Goal: Task Accomplishment & Management: Manage account settings

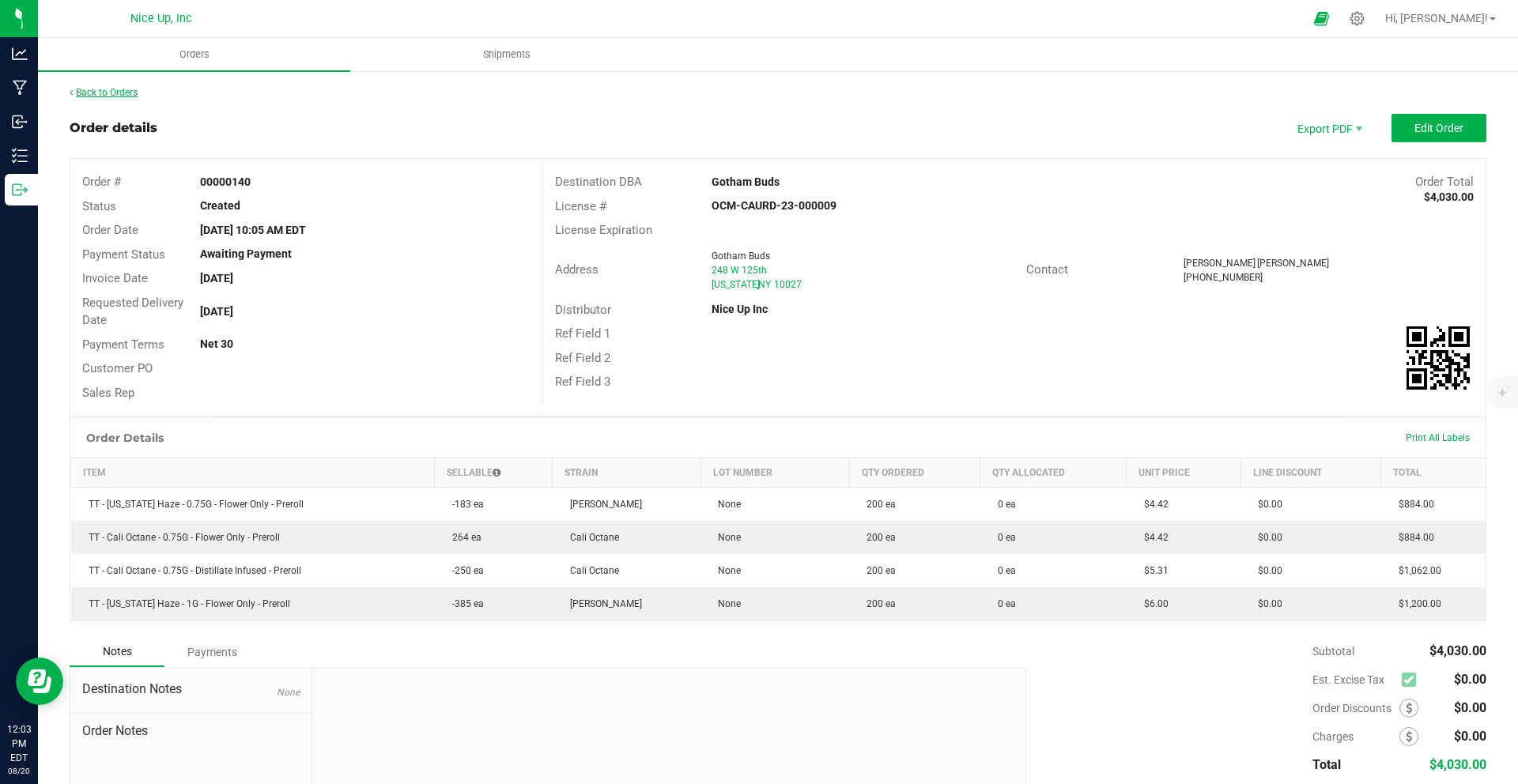
click at [100, 88] on link "Back to Orders" at bounding box center [104, 92] width 68 height 11
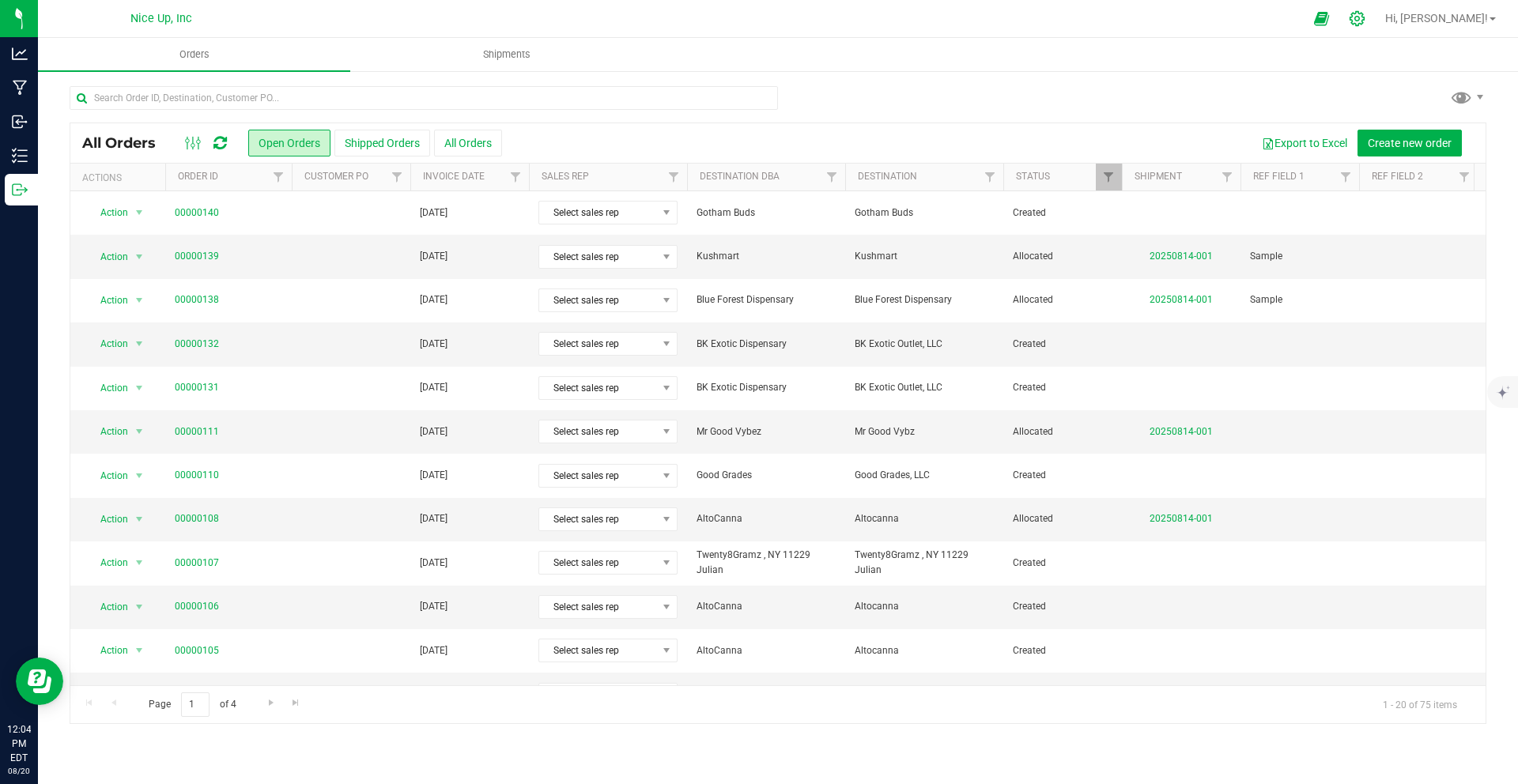
click at [1368, 20] on div at bounding box center [1357, 19] width 22 height 17
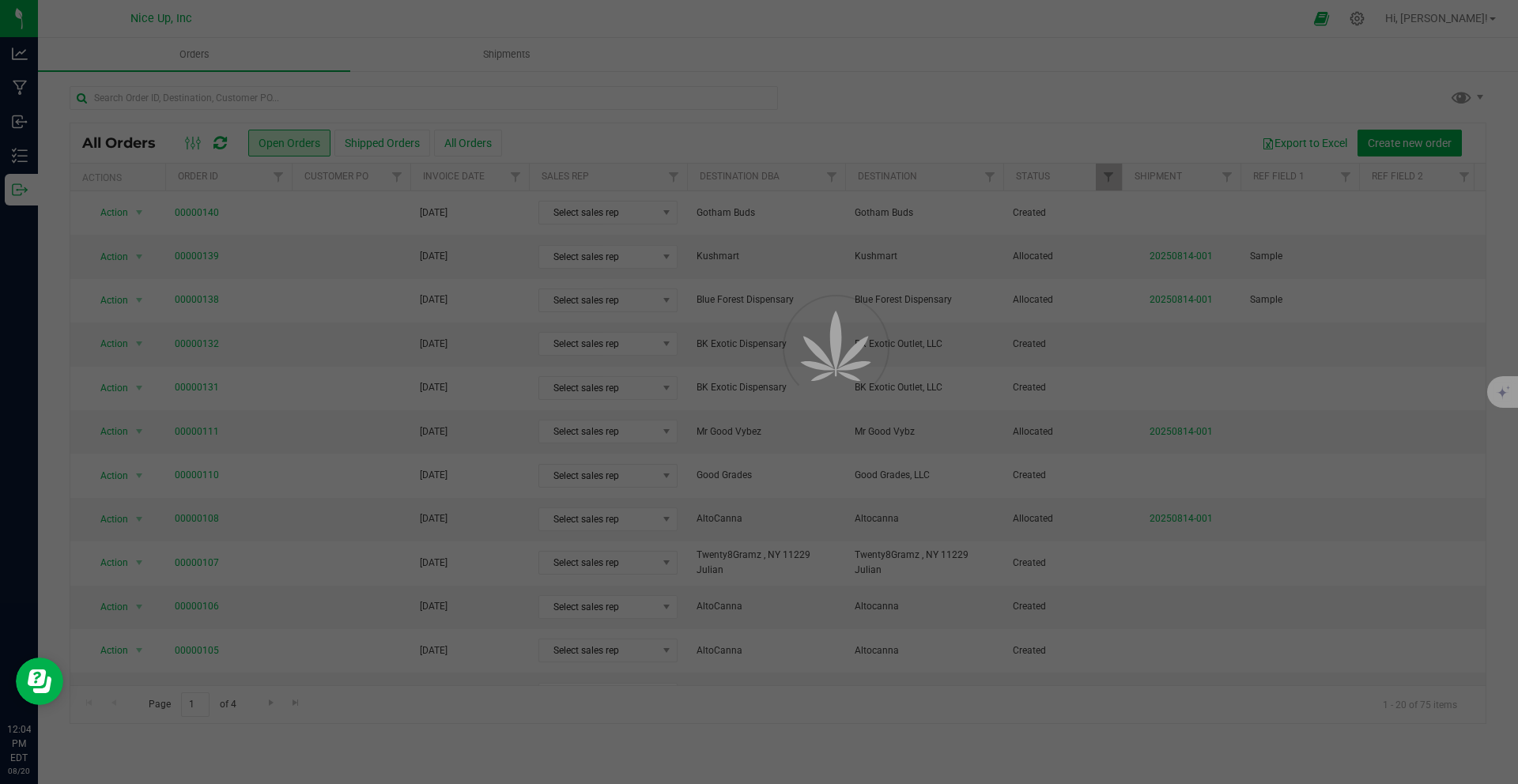
click at [1395, 23] on div at bounding box center [759, 392] width 1518 height 784
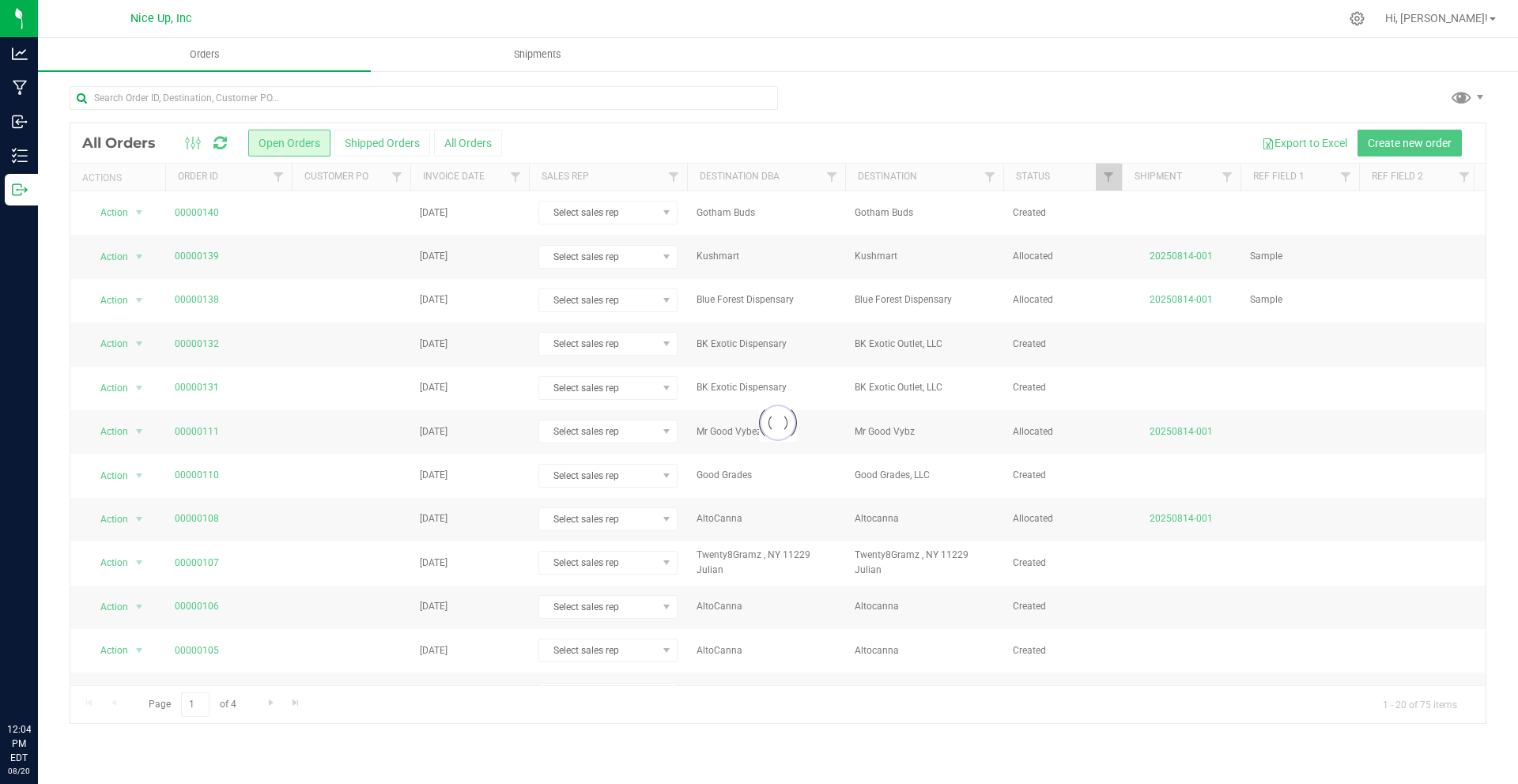
click at [1364, 22] on icon at bounding box center [1357, 19] width 14 height 14
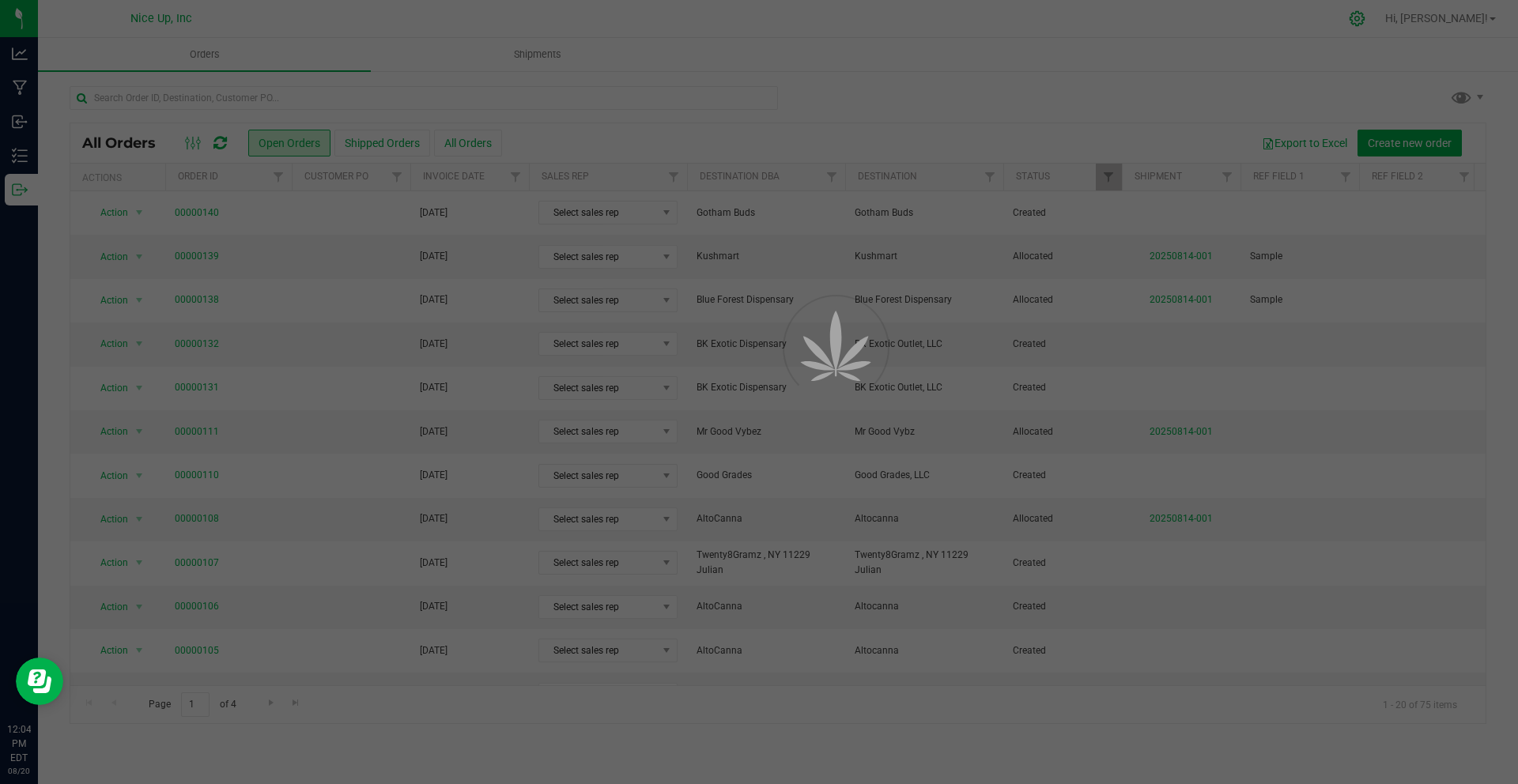
click at [1401, 18] on div at bounding box center [759, 392] width 1518 height 784
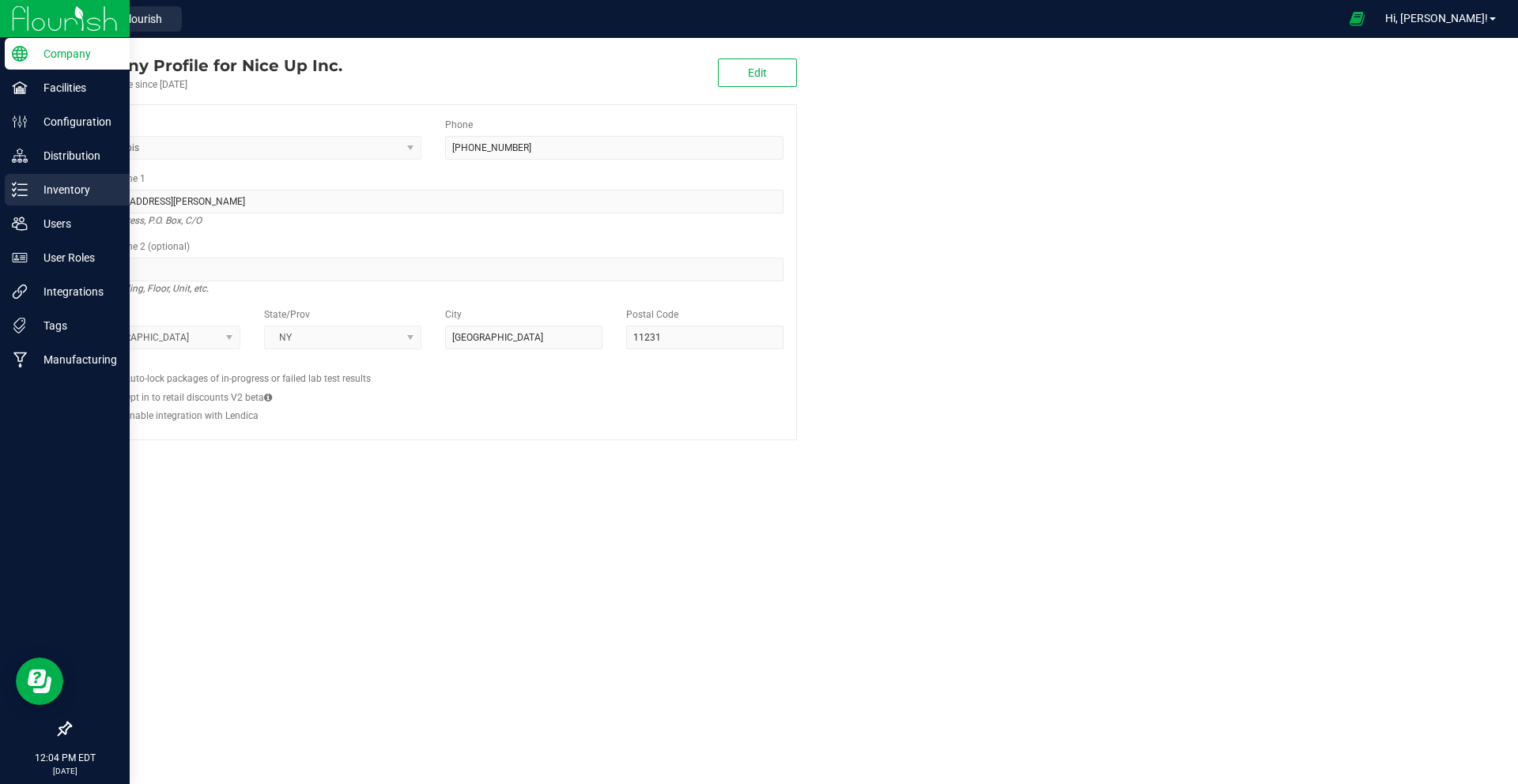
click at [23, 195] on line at bounding box center [23, 195] width 8 height 0
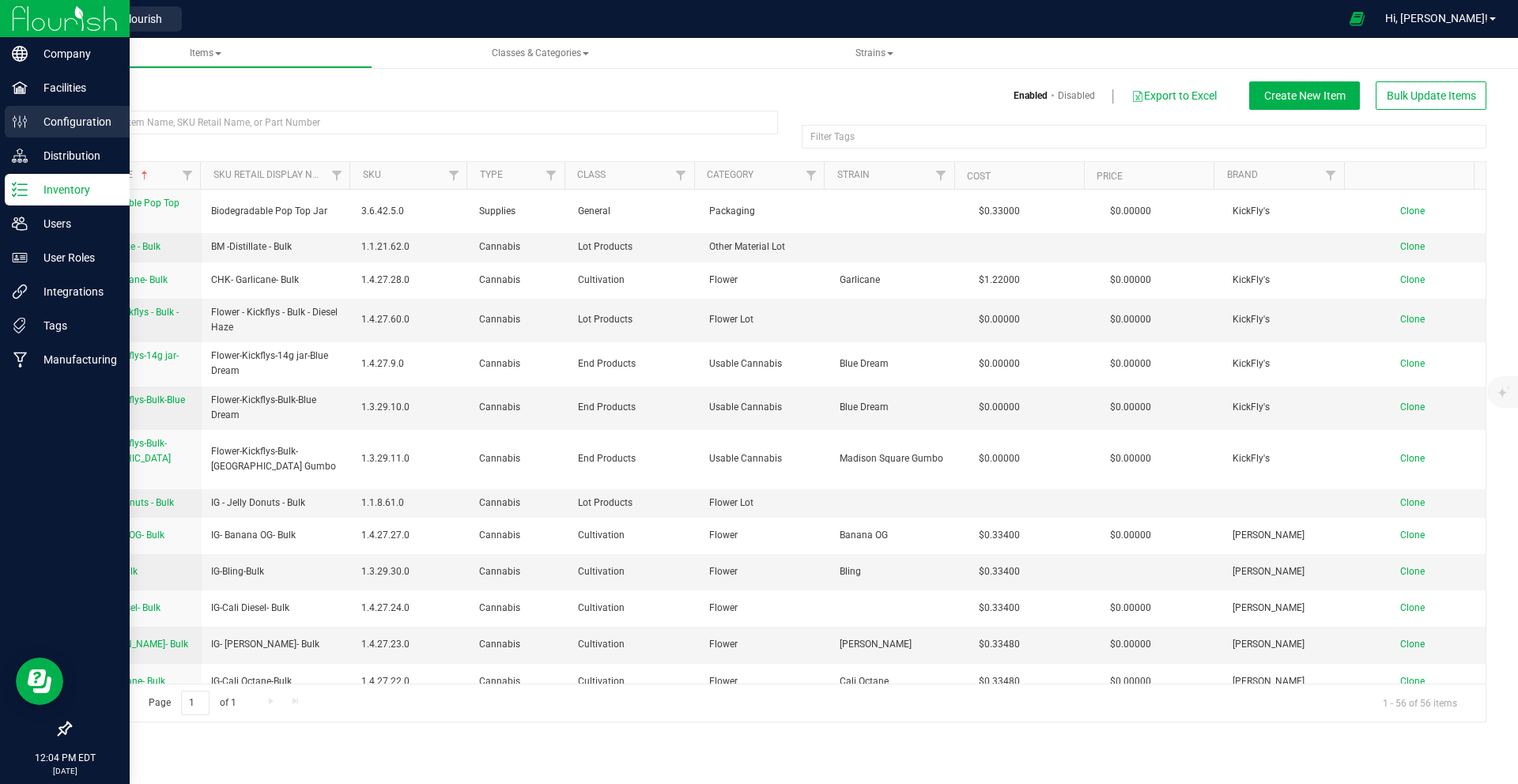
click at [67, 125] on p "Configuration" at bounding box center [75, 121] width 95 height 19
click at [62, 152] on p "Distribution" at bounding box center [75, 156] width 95 height 19
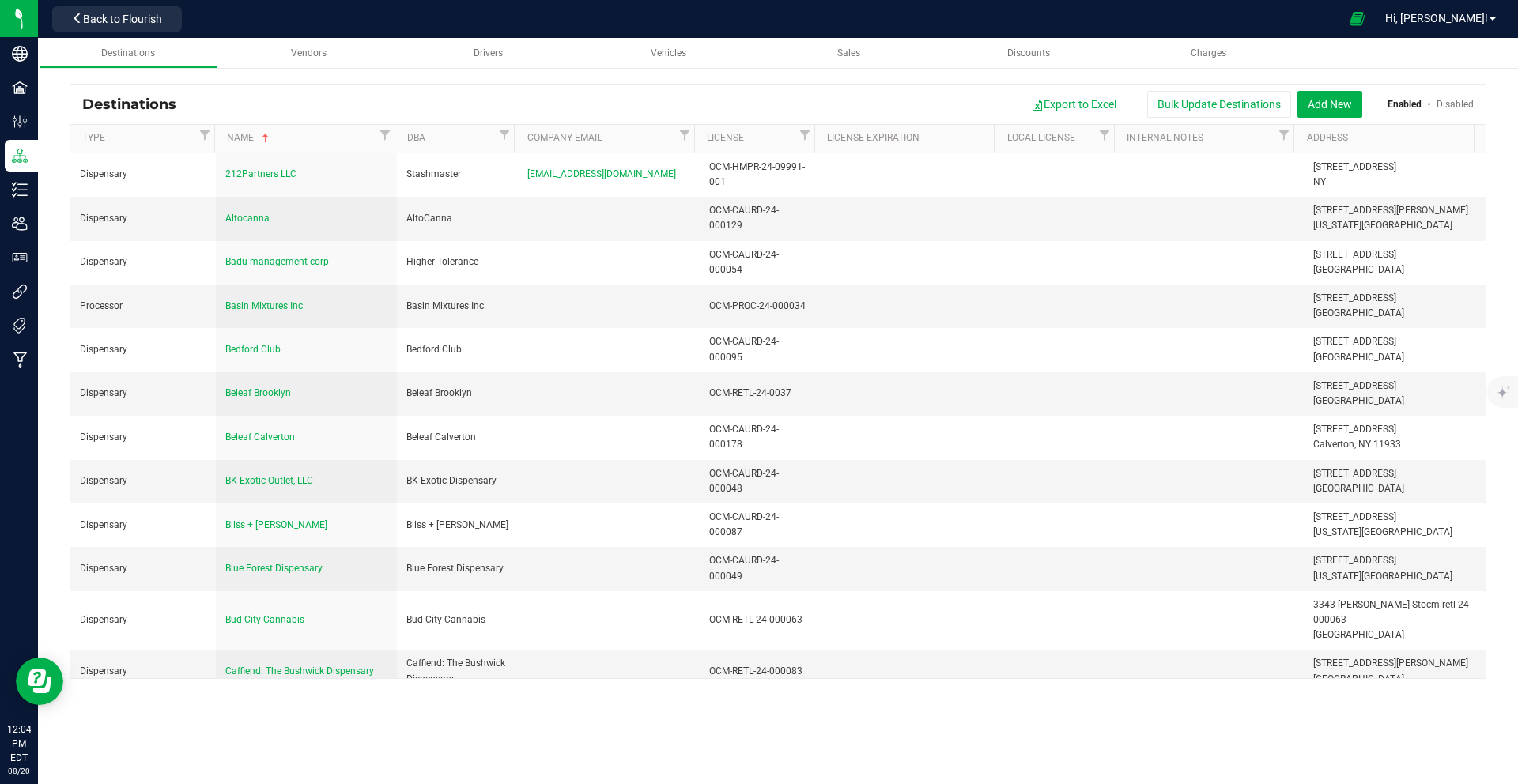
scroll to position [1790, 0]
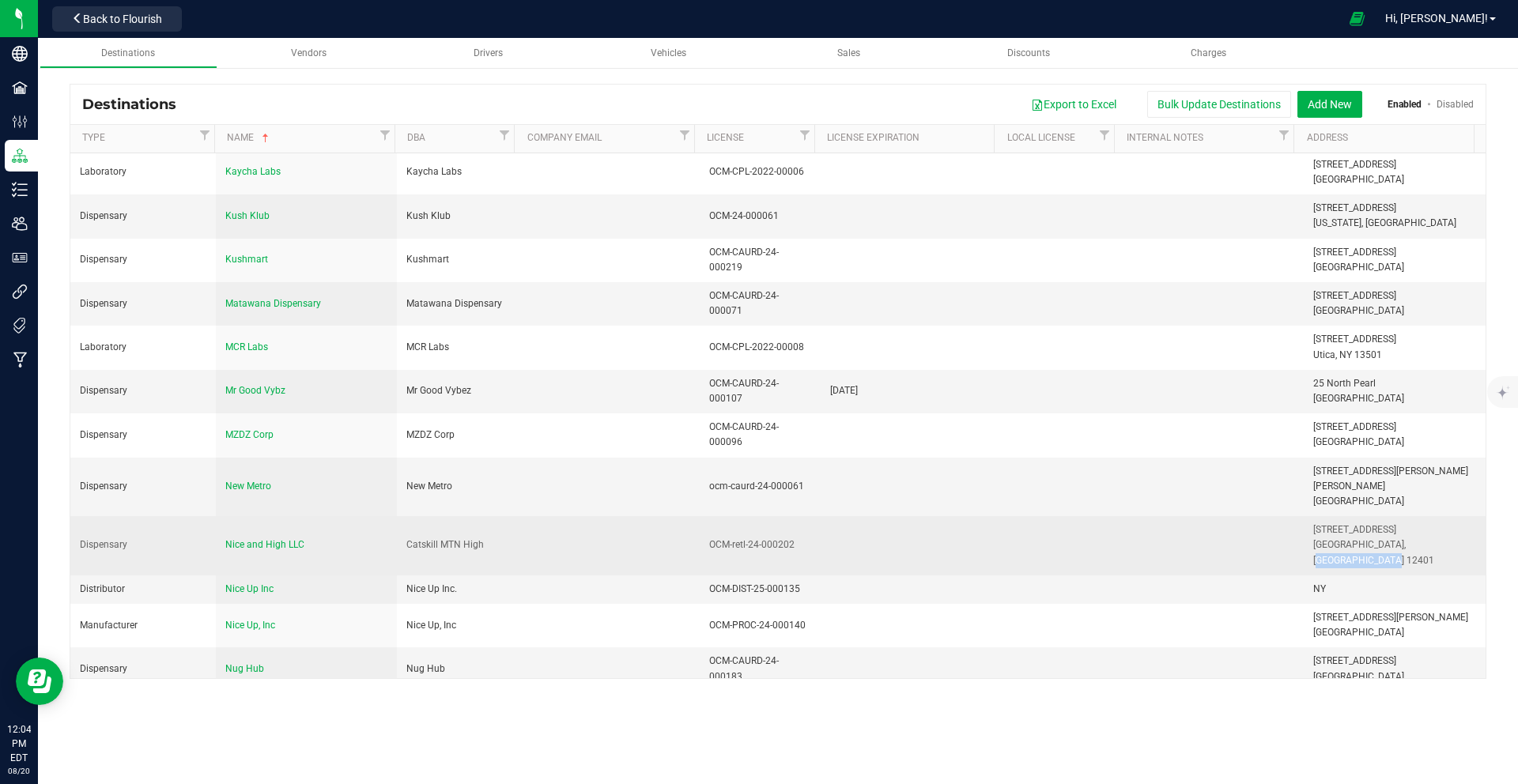
drag, startPoint x: 1392, startPoint y: 429, endPoint x: 1297, endPoint y: 408, distance: 97.3
click at [1303, 516] on td "[STREET_ADDRESS] [GEOGRAPHIC_DATA], [GEOGRAPHIC_DATA] 12401" at bounding box center [1394, 546] width 182 height 59
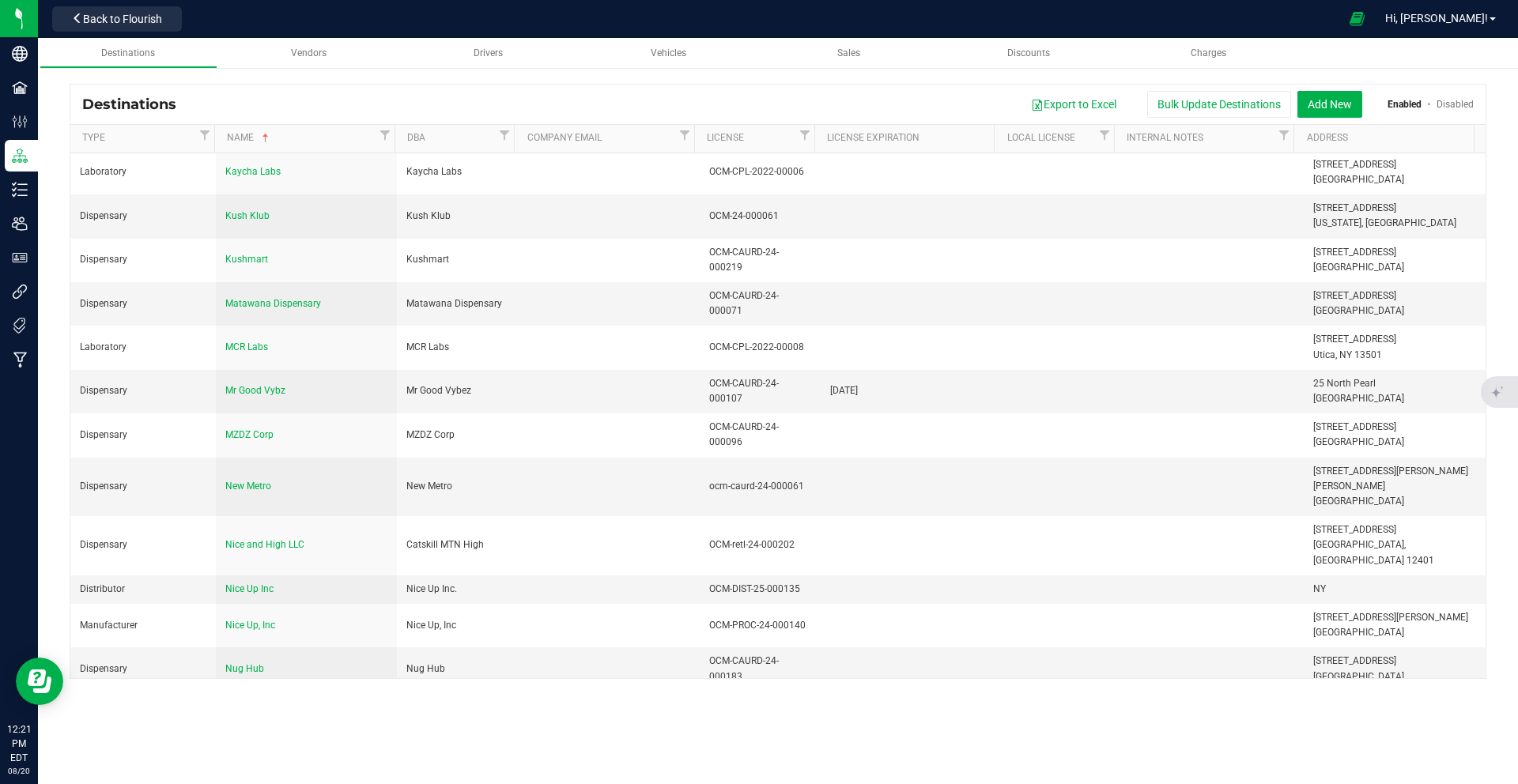
scroll to position [951, 0]
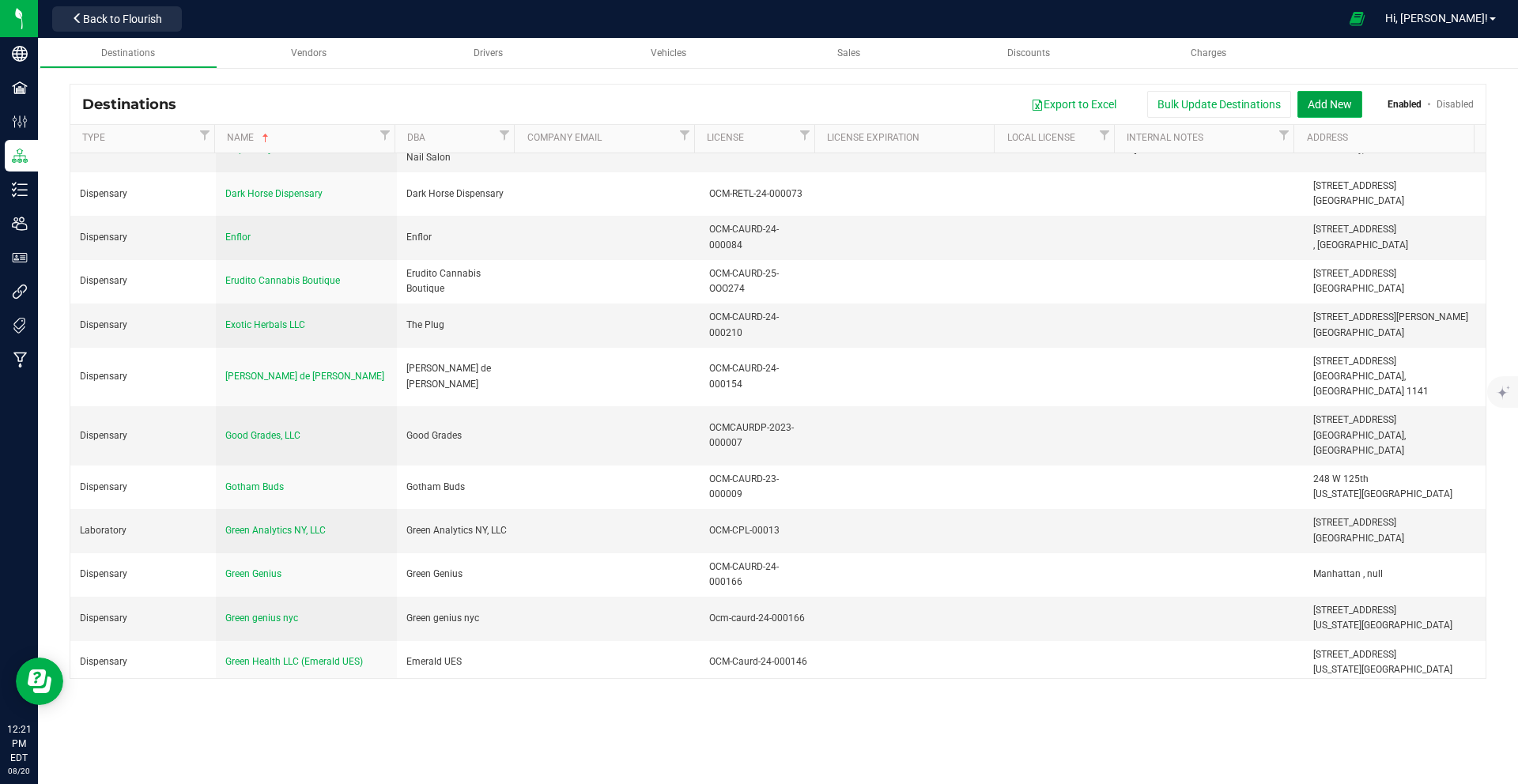
click at [1328, 111] on button "Add New" at bounding box center [1329, 104] width 65 height 27
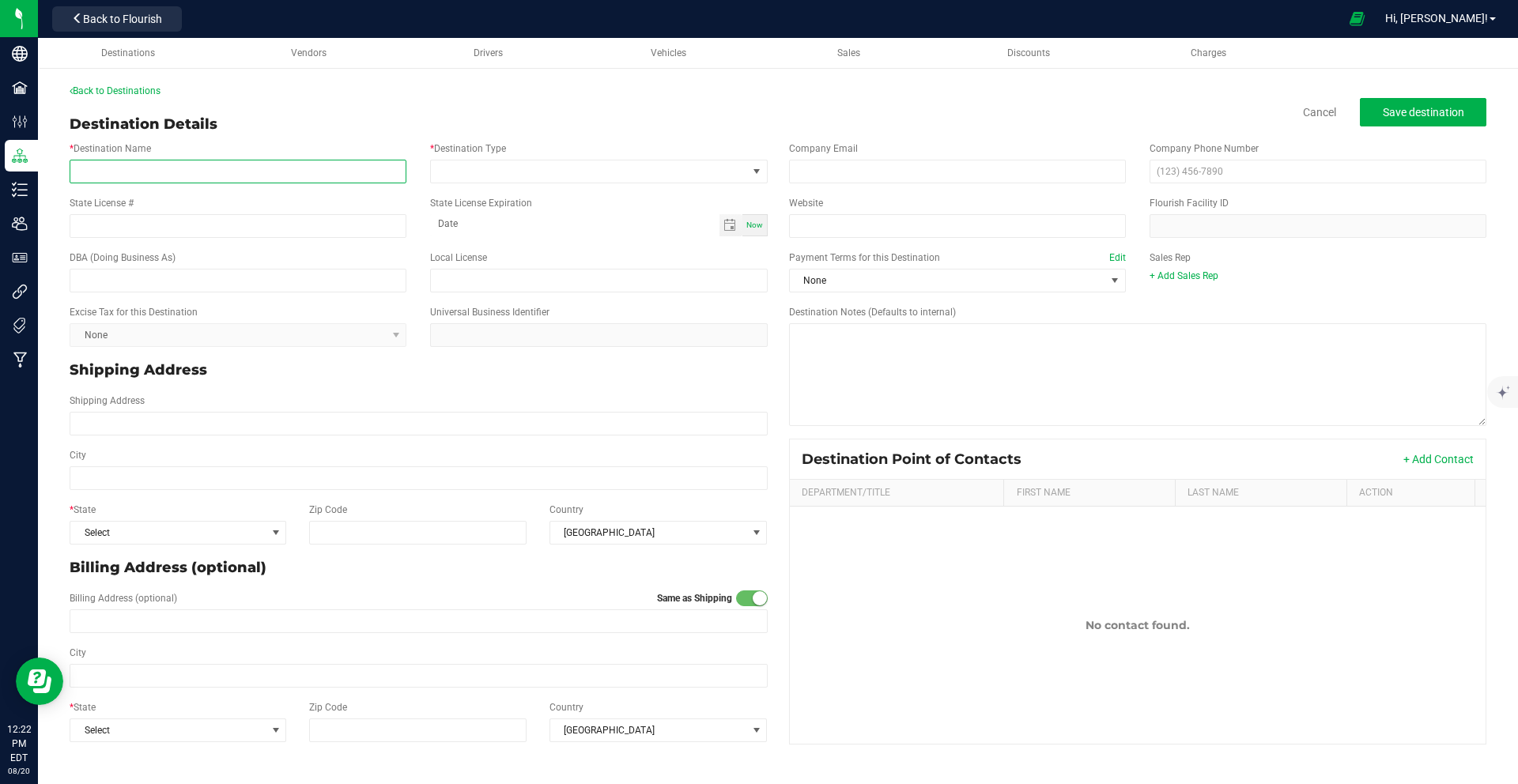
click at [313, 183] on input "* Destination Name" at bounding box center [238, 172] width 337 height 24
type input "Green Flower Wellness - [GEOGRAPHIC_DATA]"
click at [238, 225] on input "State License #" at bounding box center [238, 226] width 337 height 24
type input "OCM-RETL-24-000233"
click at [517, 168] on span at bounding box center [588, 171] width 315 height 22
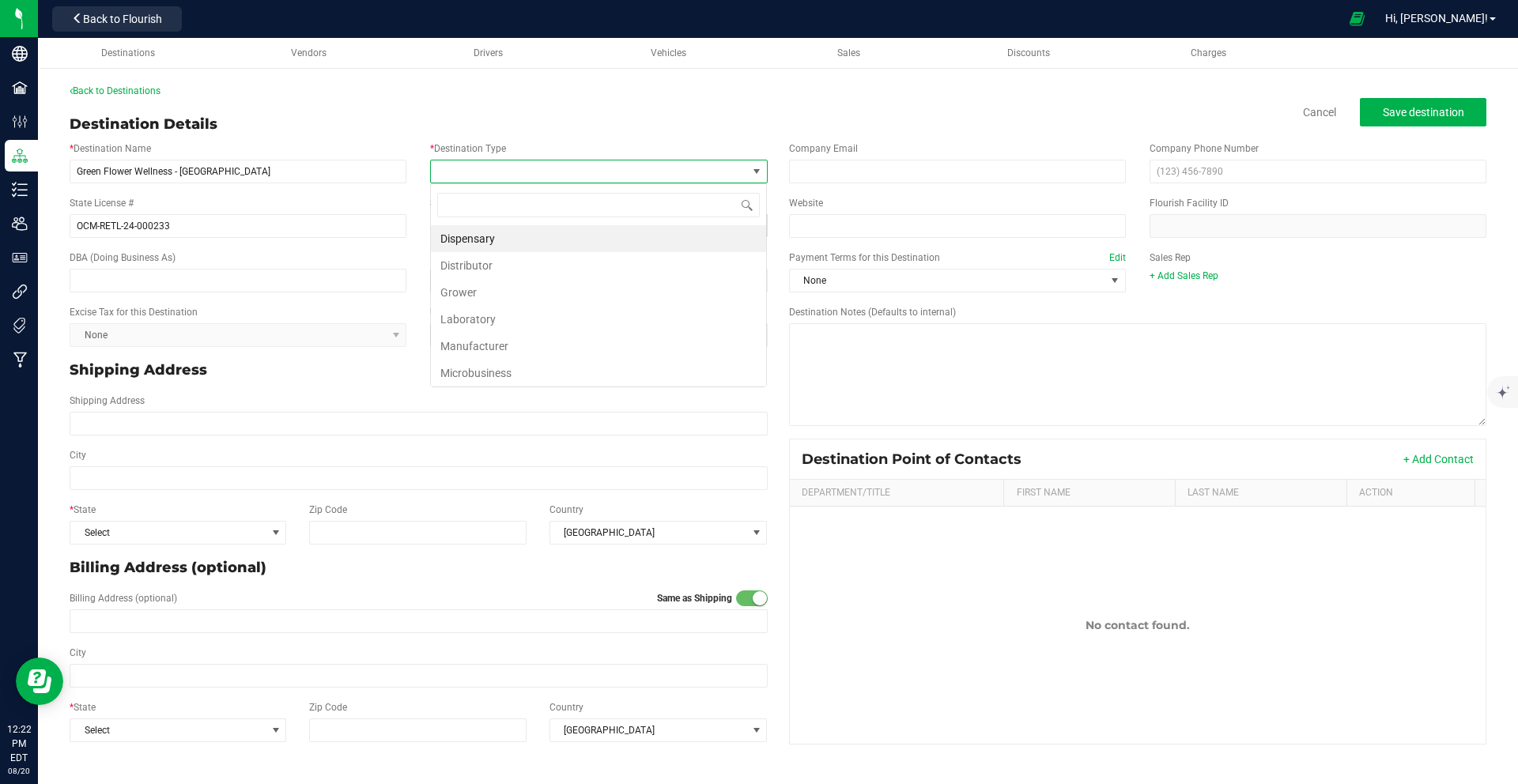
scroll to position [24, 338]
click at [510, 237] on li "Dispensary" at bounding box center [598, 238] width 335 height 27
click at [224, 279] on input "text" at bounding box center [238, 280] width 337 height 24
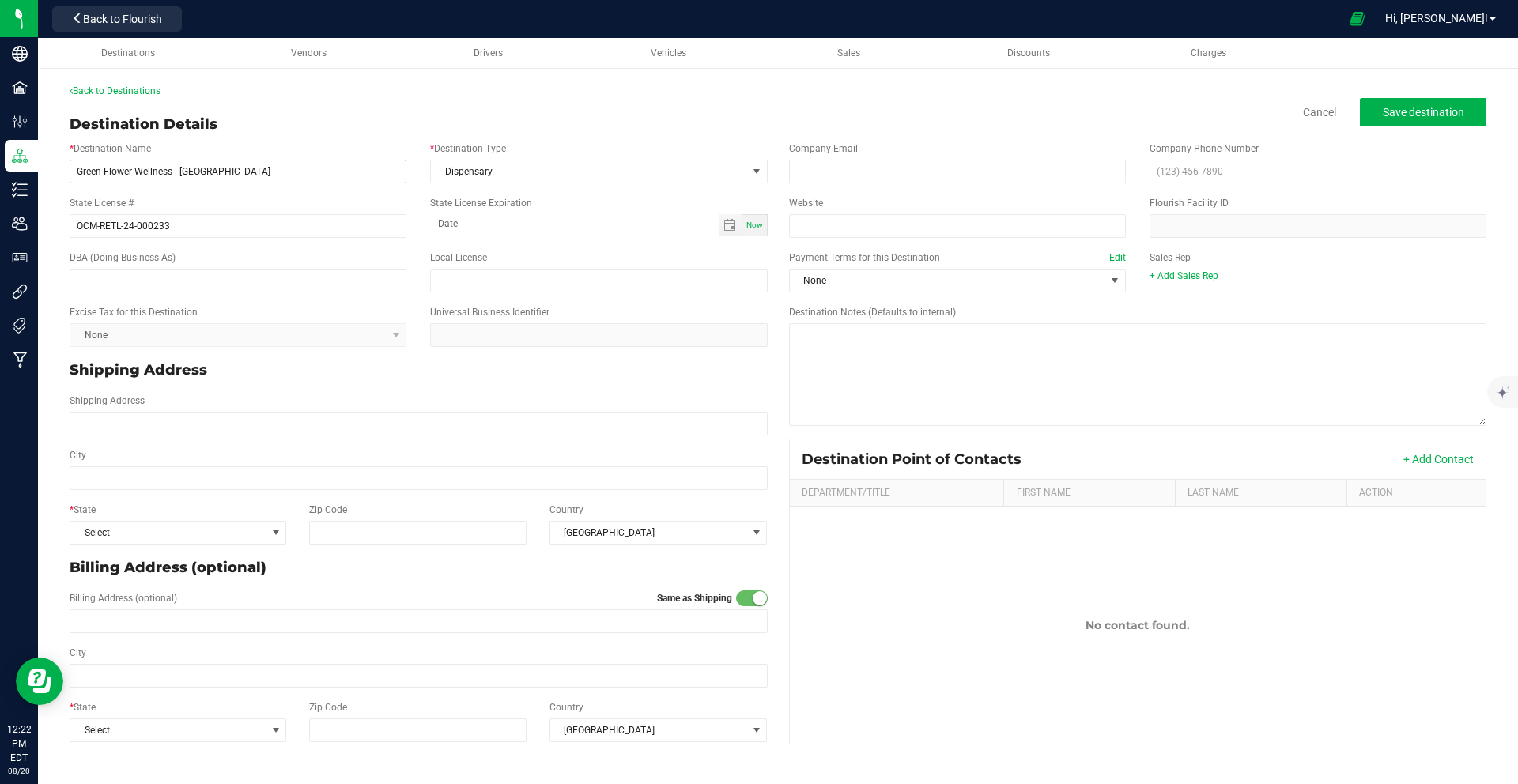
drag, startPoint x: 193, startPoint y: 175, endPoint x: 41, endPoint y: 166, distance: 152.3
click at [41, 166] on div "Back to Destinations Destination Details Cancel Save destination * Destination …" at bounding box center [778, 417] width 1479 height 698
click at [190, 276] on input "text" at bounding box center [238, 280] width 337 height 24
paste input "Green Flower Wellness - [GEOGRAPHIC_DATA]"
type input "Green Flower Wellness - [GEOGRAPHIC_DATA]"
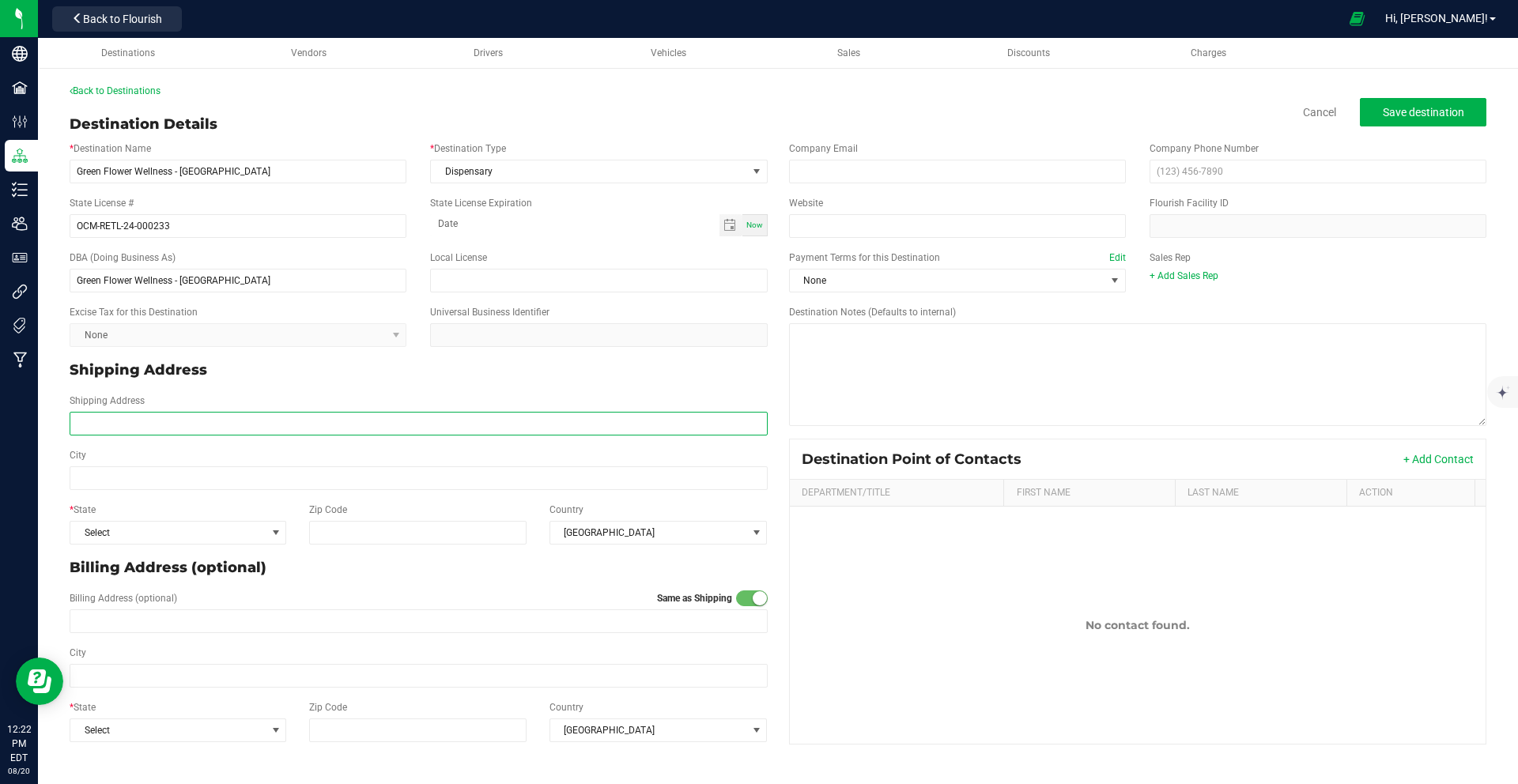
click at [231, 419] on input "Shipping Address" at bounding box center [419, 424] width 698 height 24
type input "[STREET_ADDRESS]"
type input "Queens"
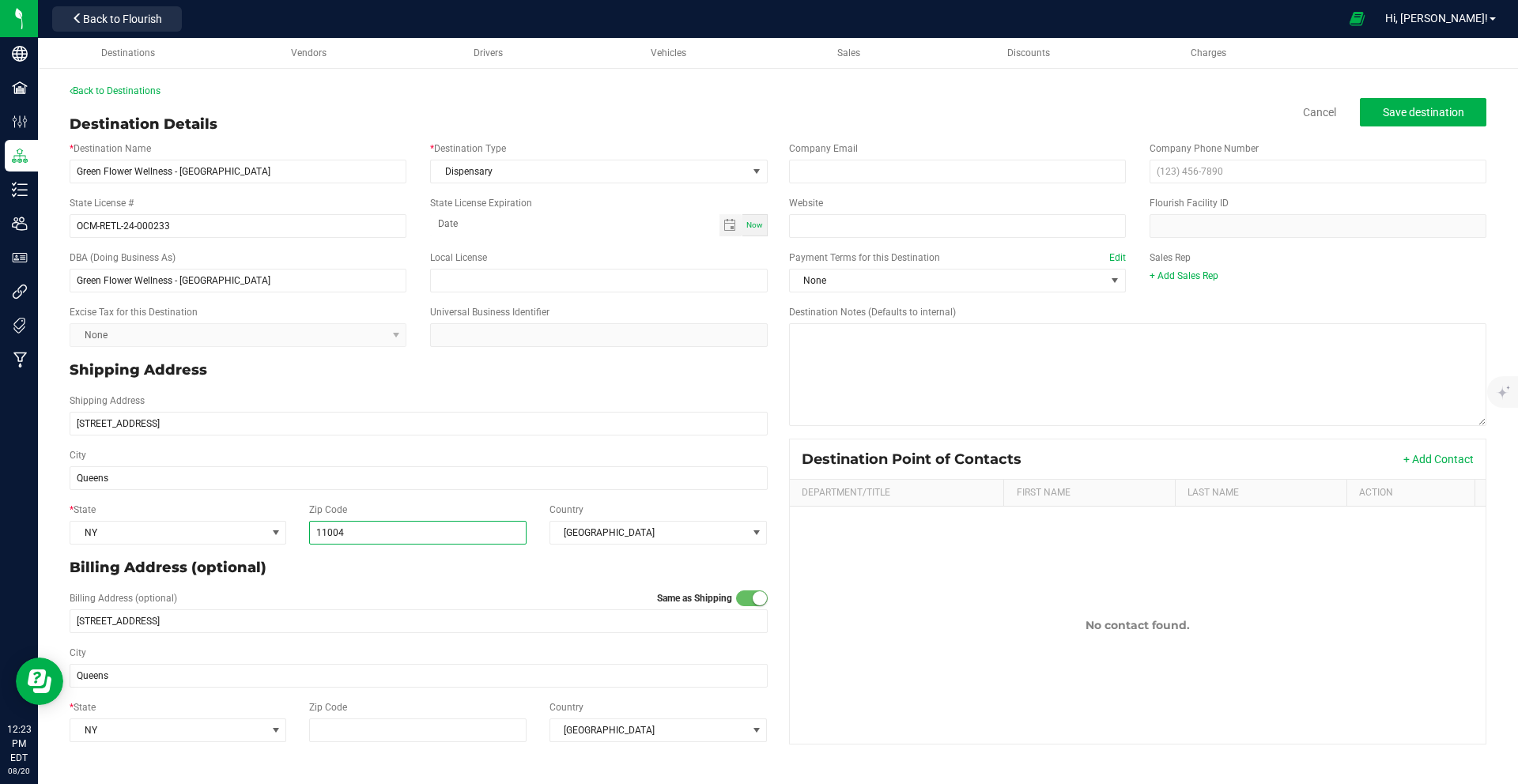
type input "11004"
click at [915, 118] on div "Destination Details Cancel Save destination" at bounding box center [778, 124] width 1416 height 21
click at [1371, 116] on button "Save destination" at bounding box center [1423, 112] width 126 height 29
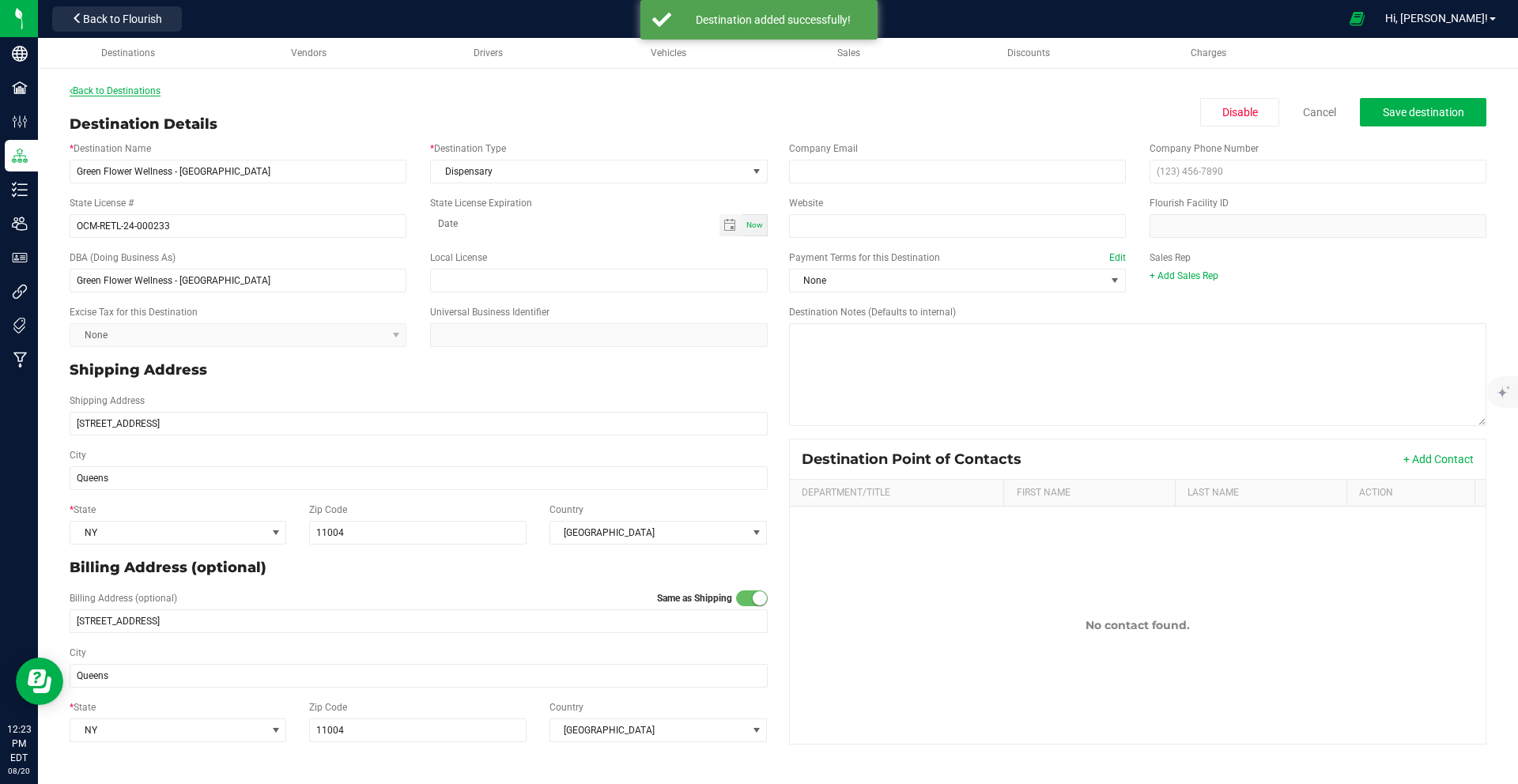
click at [88, 93] on link "Back to Destinations" at bounding box center [115, 90] width 91 height 11
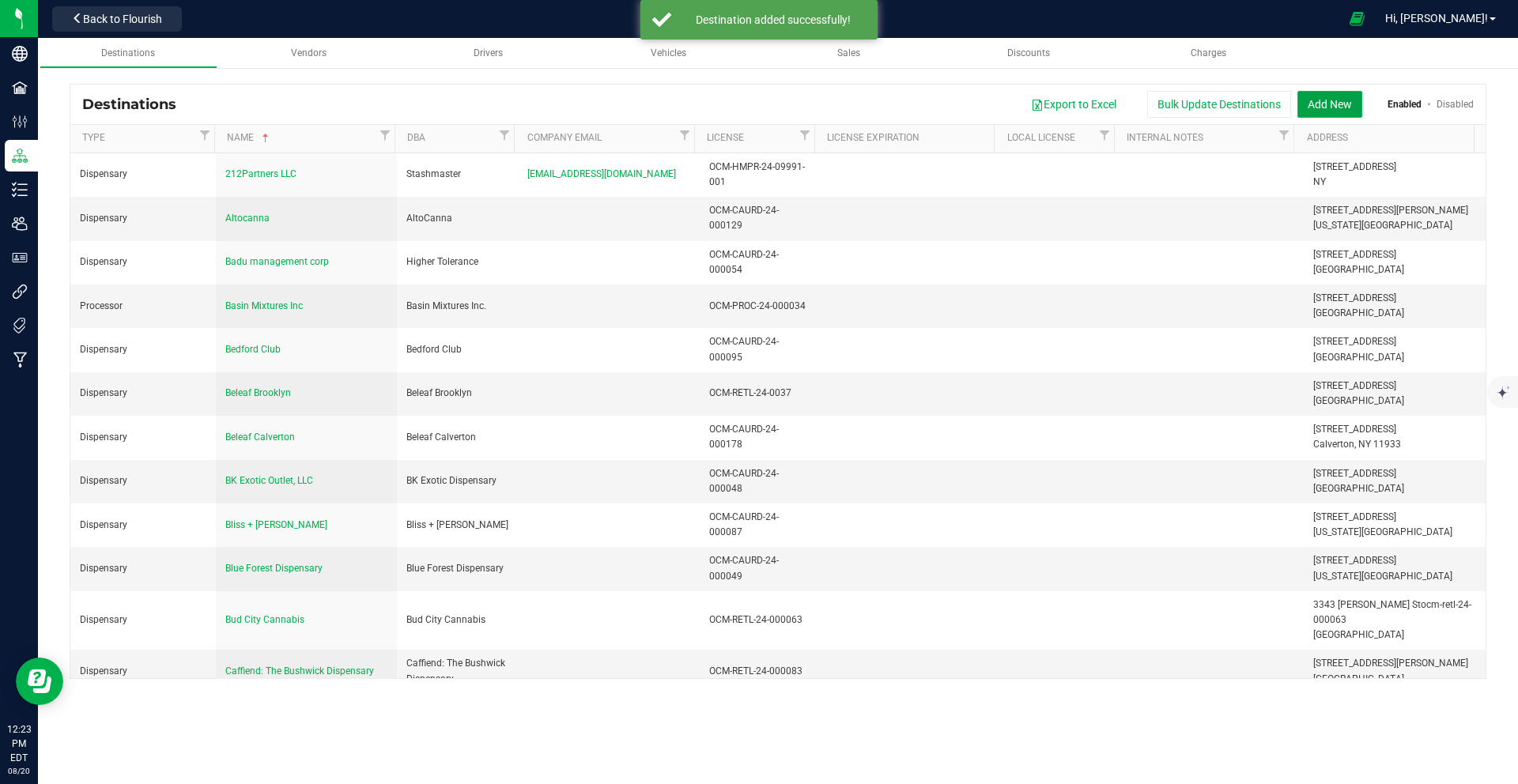
click at [1319, 105] on button "Add New" at bounding box center [1329, 104] width 65 height 27
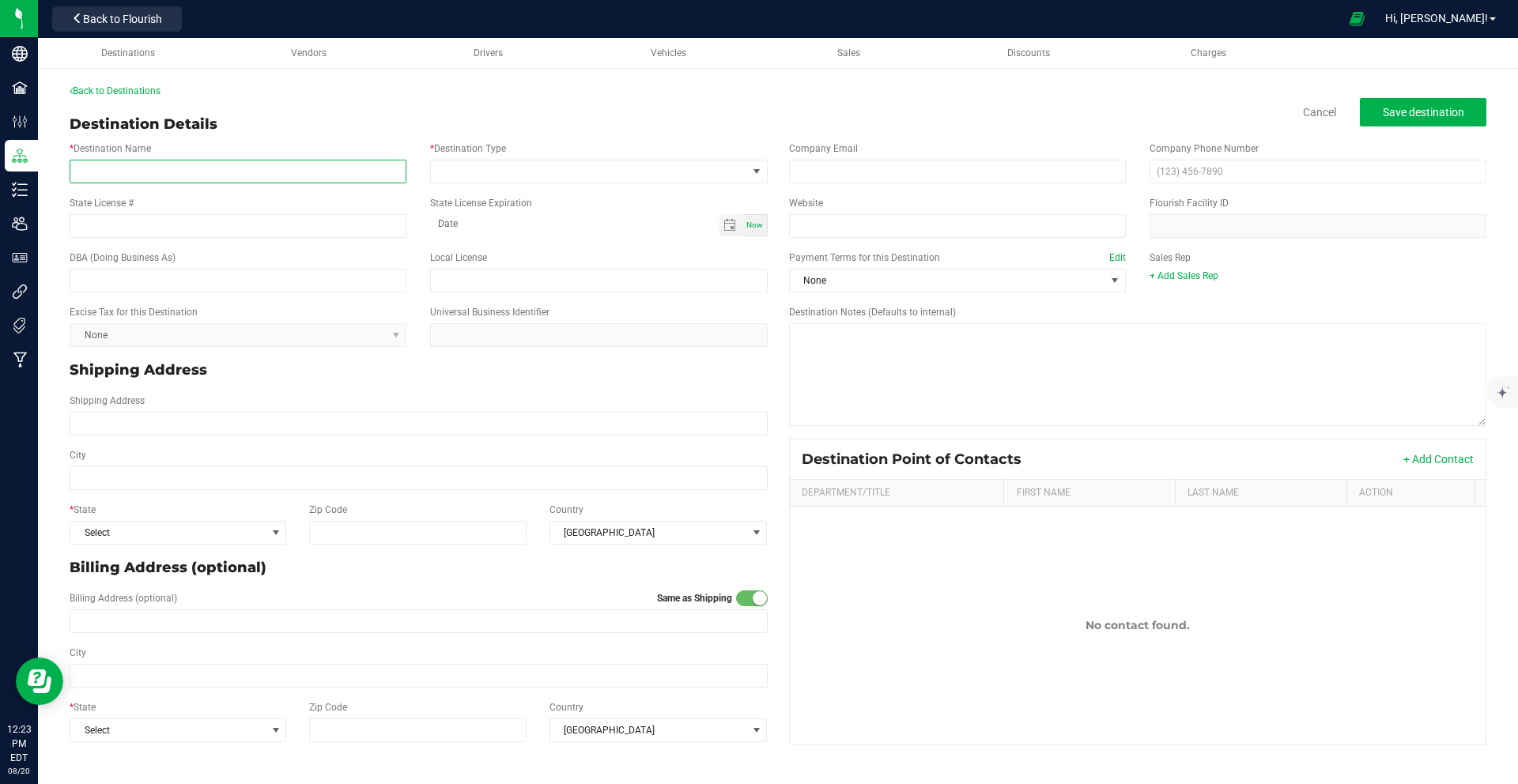
click at [222, 167] on input "* Destination Name" at bounding box center [238, 172] width 337 height 24
type input "Green Flower Wellness - [GEOGRAPHIC_DATA]"
click at [576, 181] on span at bounding box center [588, 171] width 315 height 22
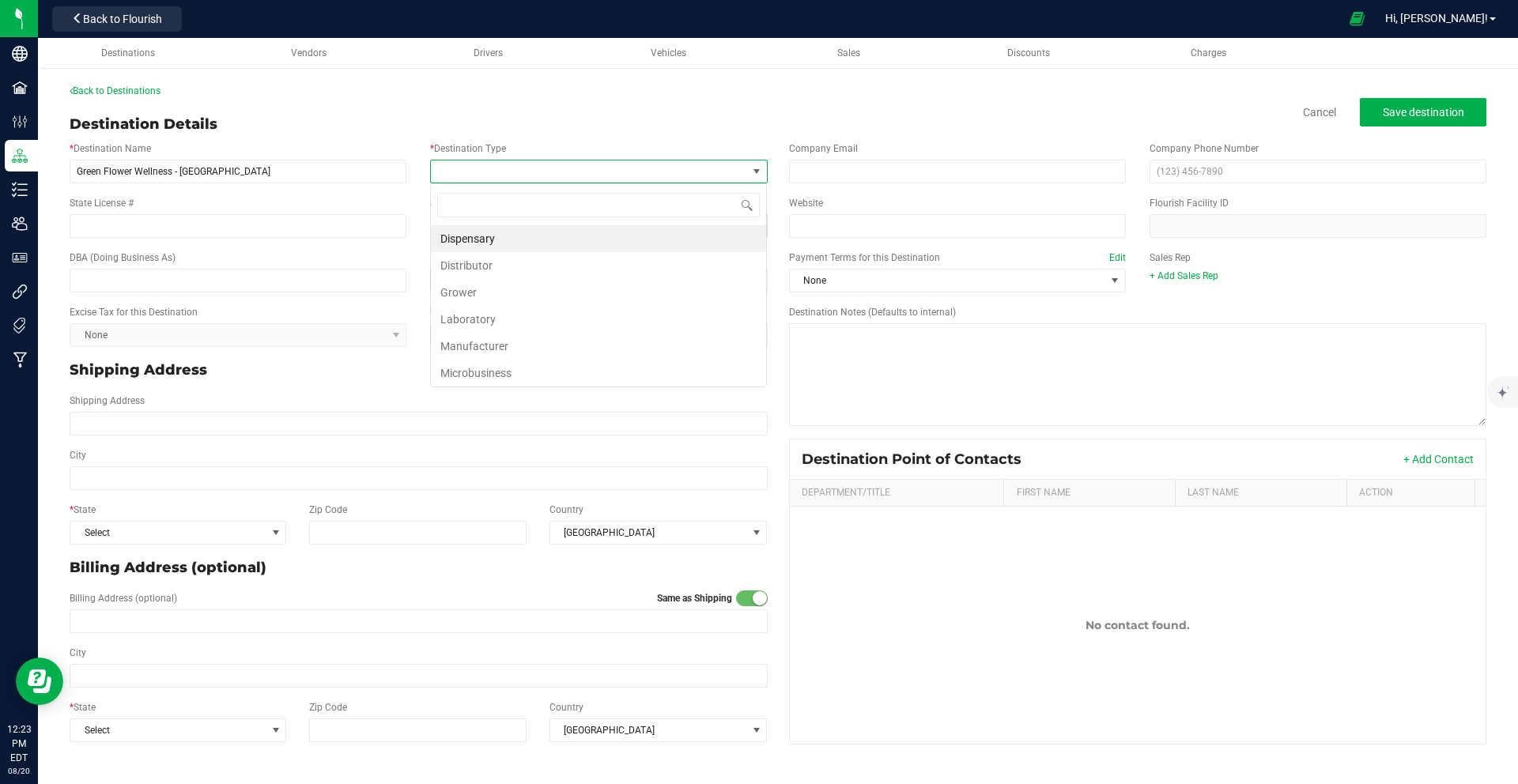
scroll to position [24, 338]
click at [544, 240] on li "Dispensary" at bounding box center [598, 238] width 335 height 27
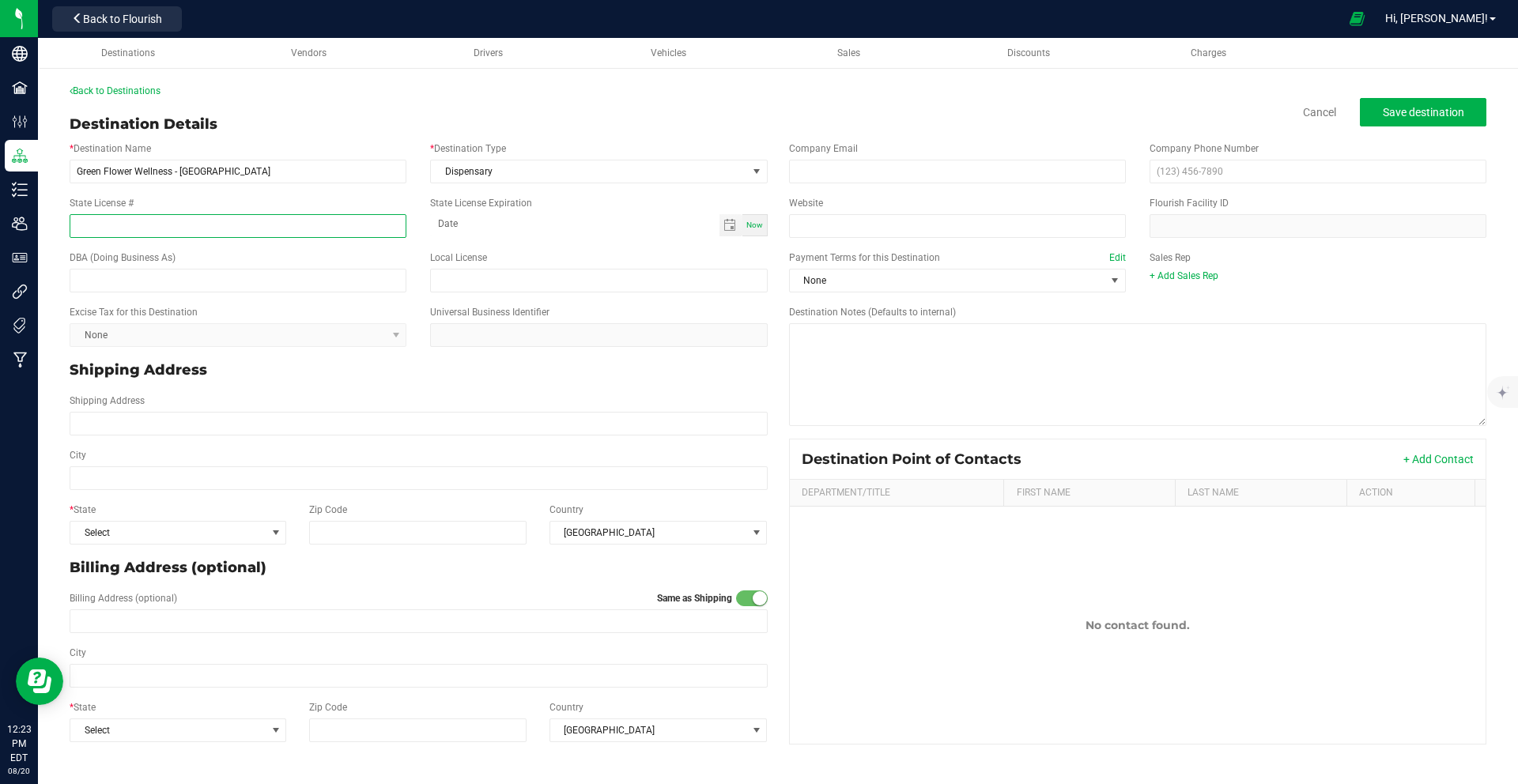
click at [218, 235] on input "State License #" at bounding box center [238, 226] width 337 height 24
type input "OCM -RETL-24-000064"
click at [152, 279] on input "text" at bounding box center [238, 280] width 337 height 24
type input "Green Flower Wellness - [GEOGRAPHIC_DATA]"
click at [317, 424] on input "Shipping Address" at bounding box center [419, 424] width 698 height 24
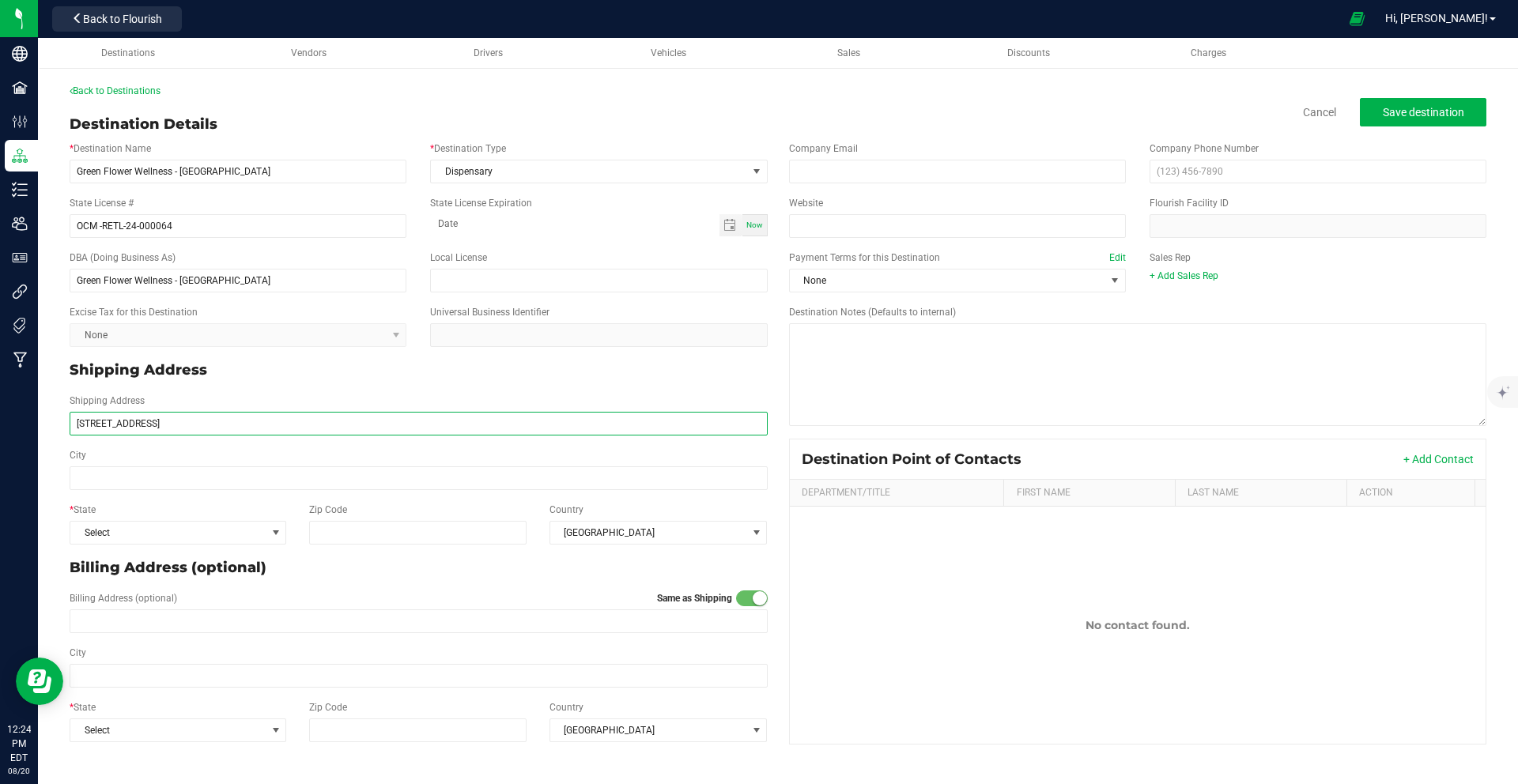
type input "[STREET_ADDRESS]"
type input "[GEOGRAPHIC_DATA]"
type input "11364"
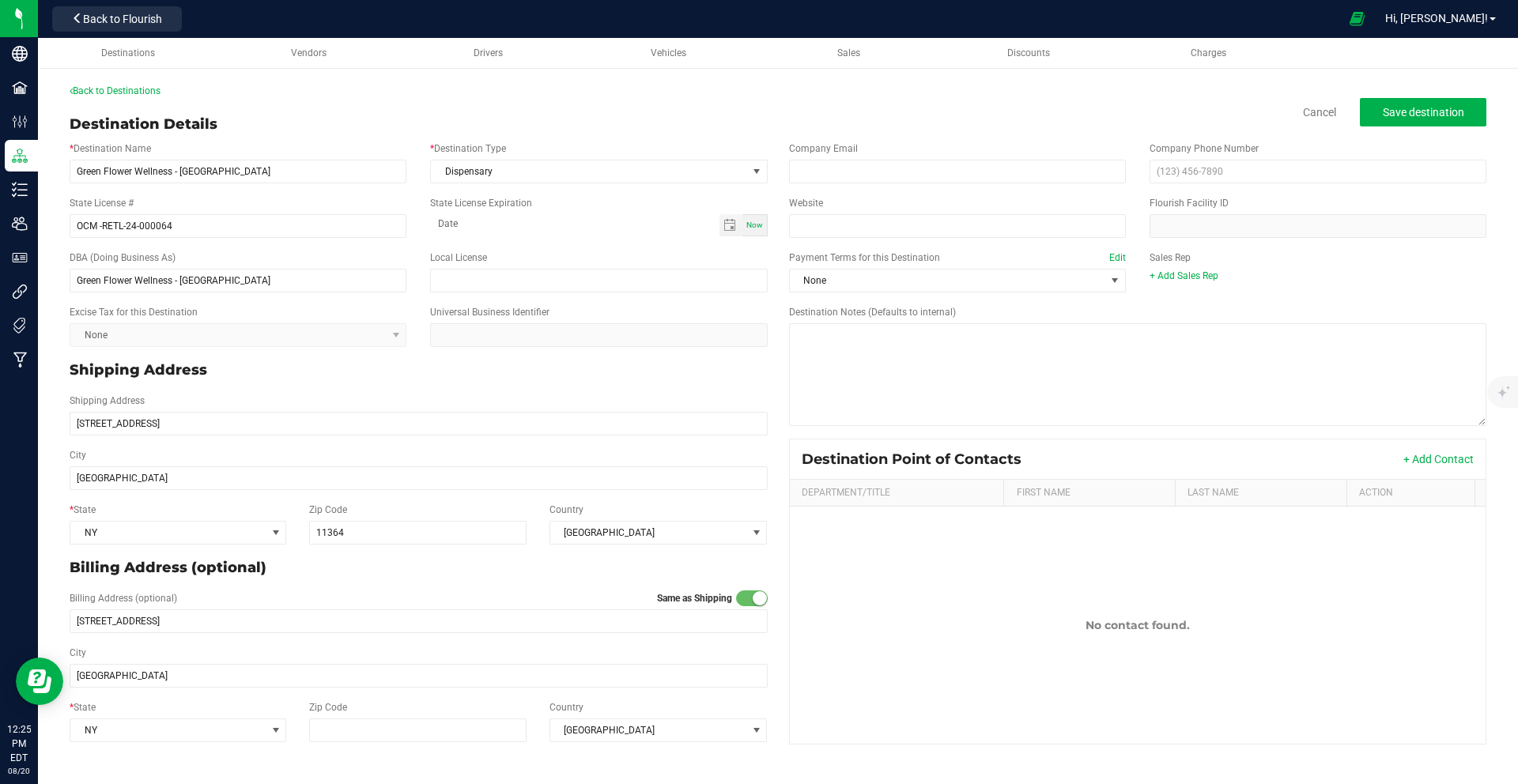
type input "11364"
click at [740, 509] on div "Country [GEOGRAPHIC_DATA]" at bounding box center [658, 524] width 240 height 42
click at [1408, 121] on button "Save destination" at bounding box center [1423, 112] width 126 height 29
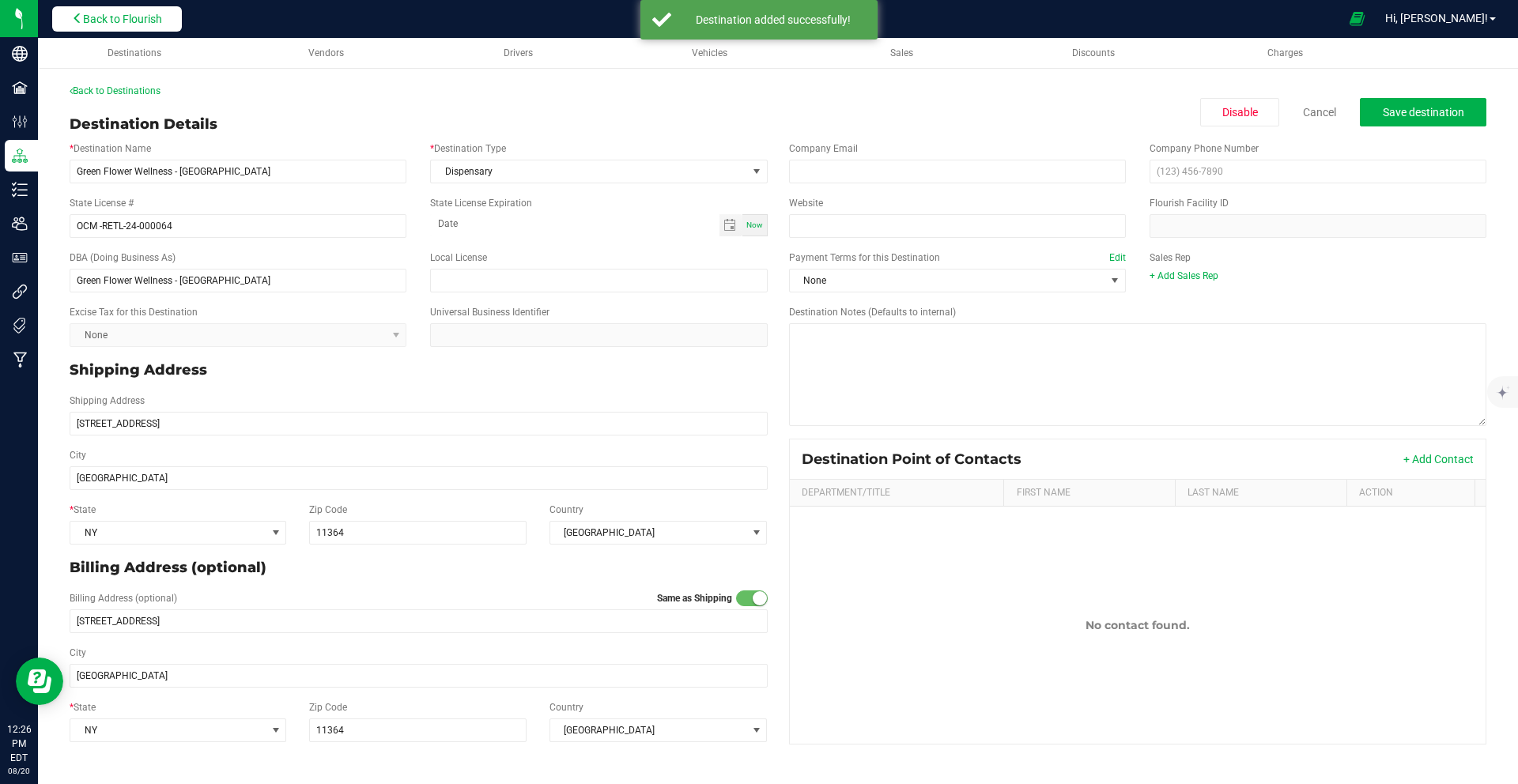
click at [150, 8] on button "Back to Flourish" at bounding box center [117, 19] width 130 height 25
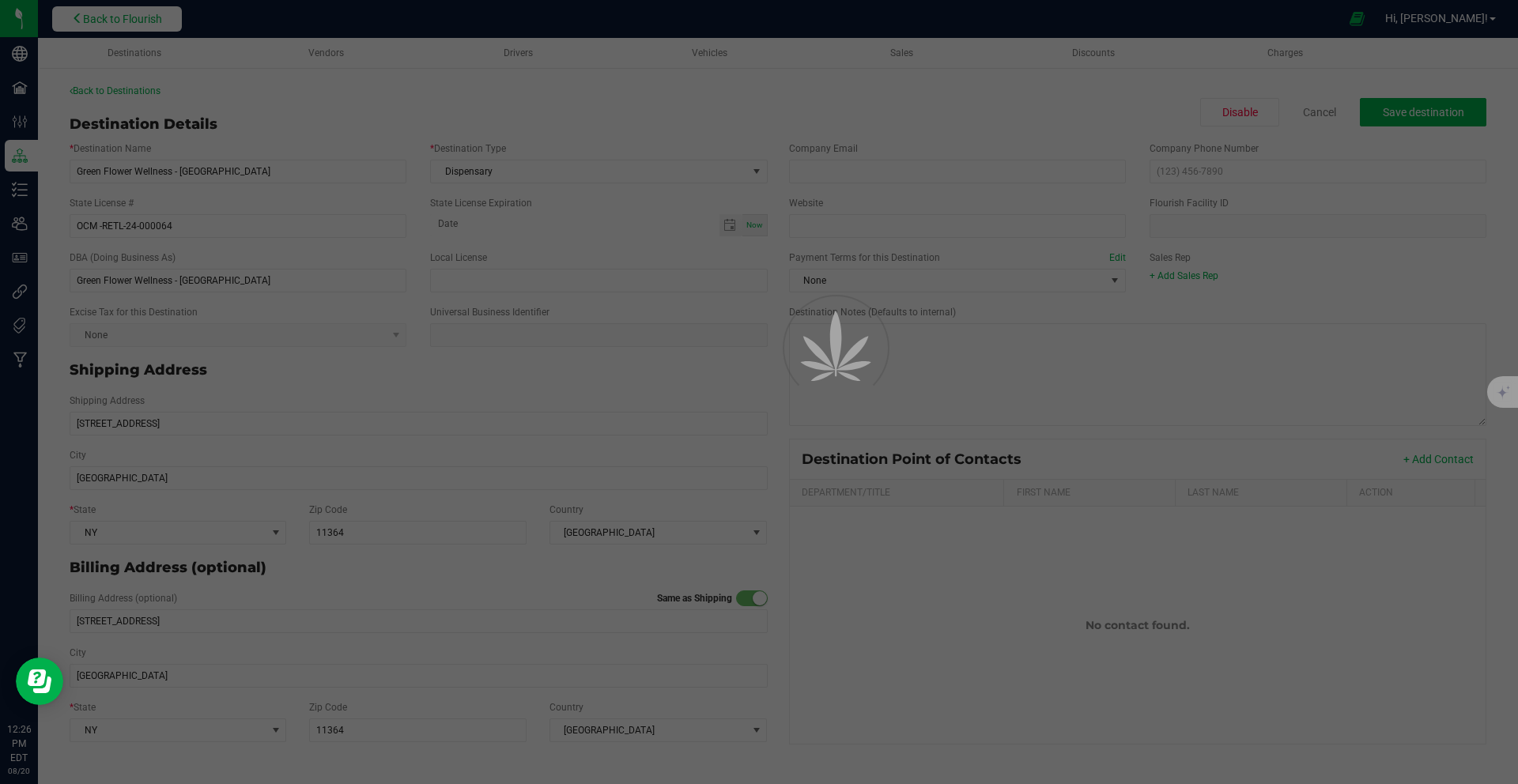
click at [116, 27] on div at bounding box center [759, 392] width 1518 height 784
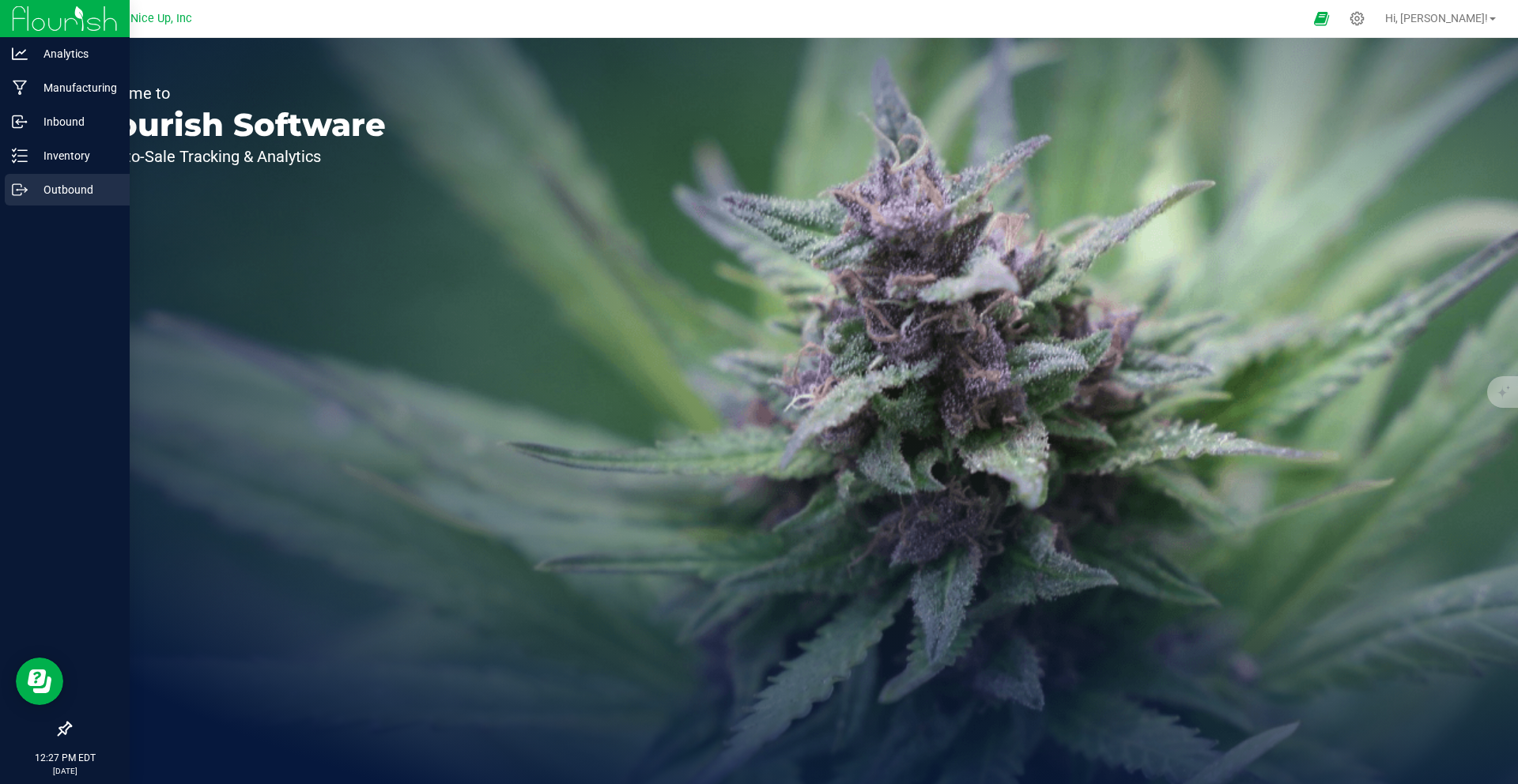
click at [12, 185] on icon at bounding box center [19, 189] width 16 height 16
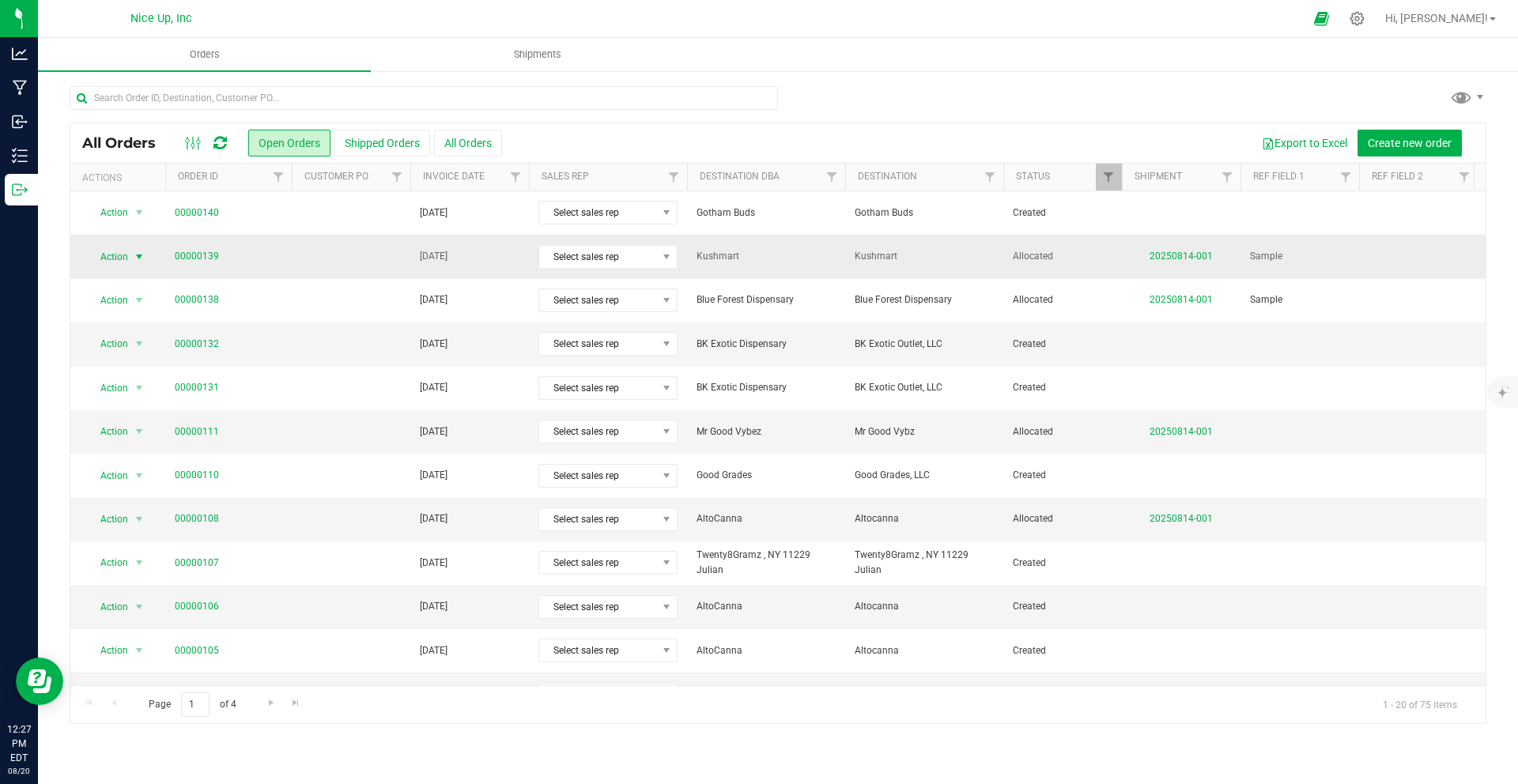
click at [133, 259] on span "select" at bounding box center [139, 256] width 13 height 13
click at [142, 303] on li "Clone order" at bounding box center [147, 307] width 120 height 24
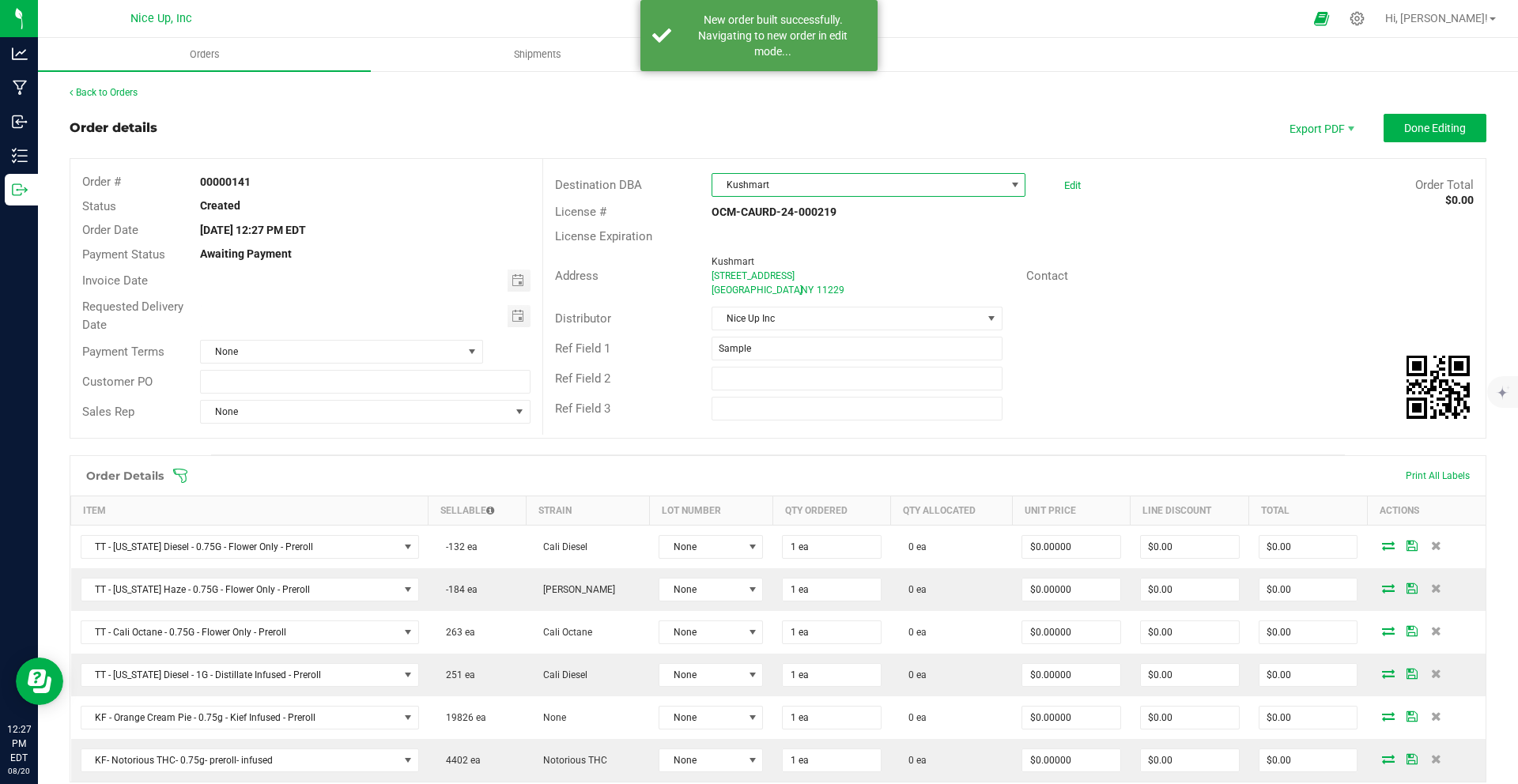
click at [845, 185] on span "Kushmart" at bounding box center [858, 184] width 292 height 22
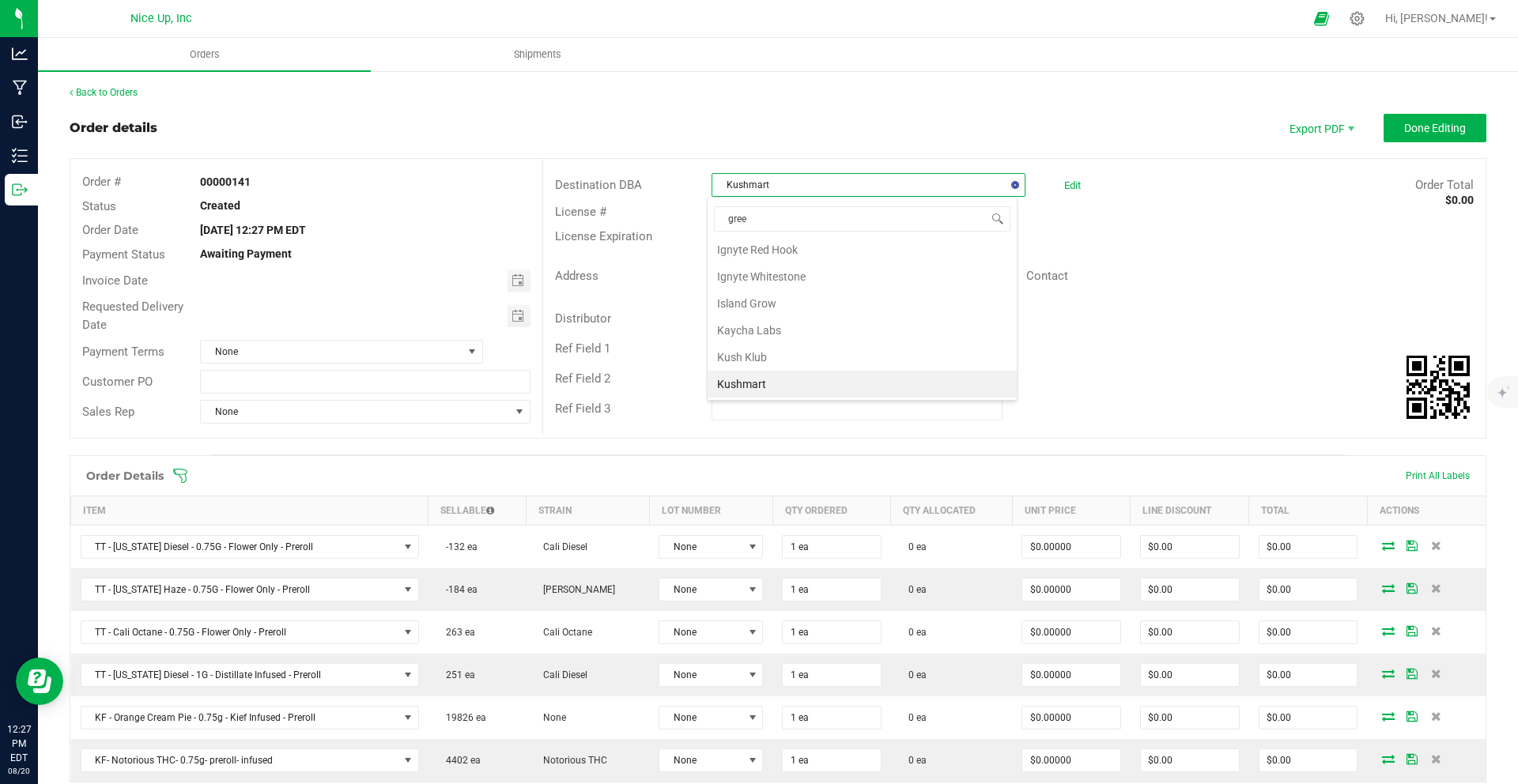
type input "green"
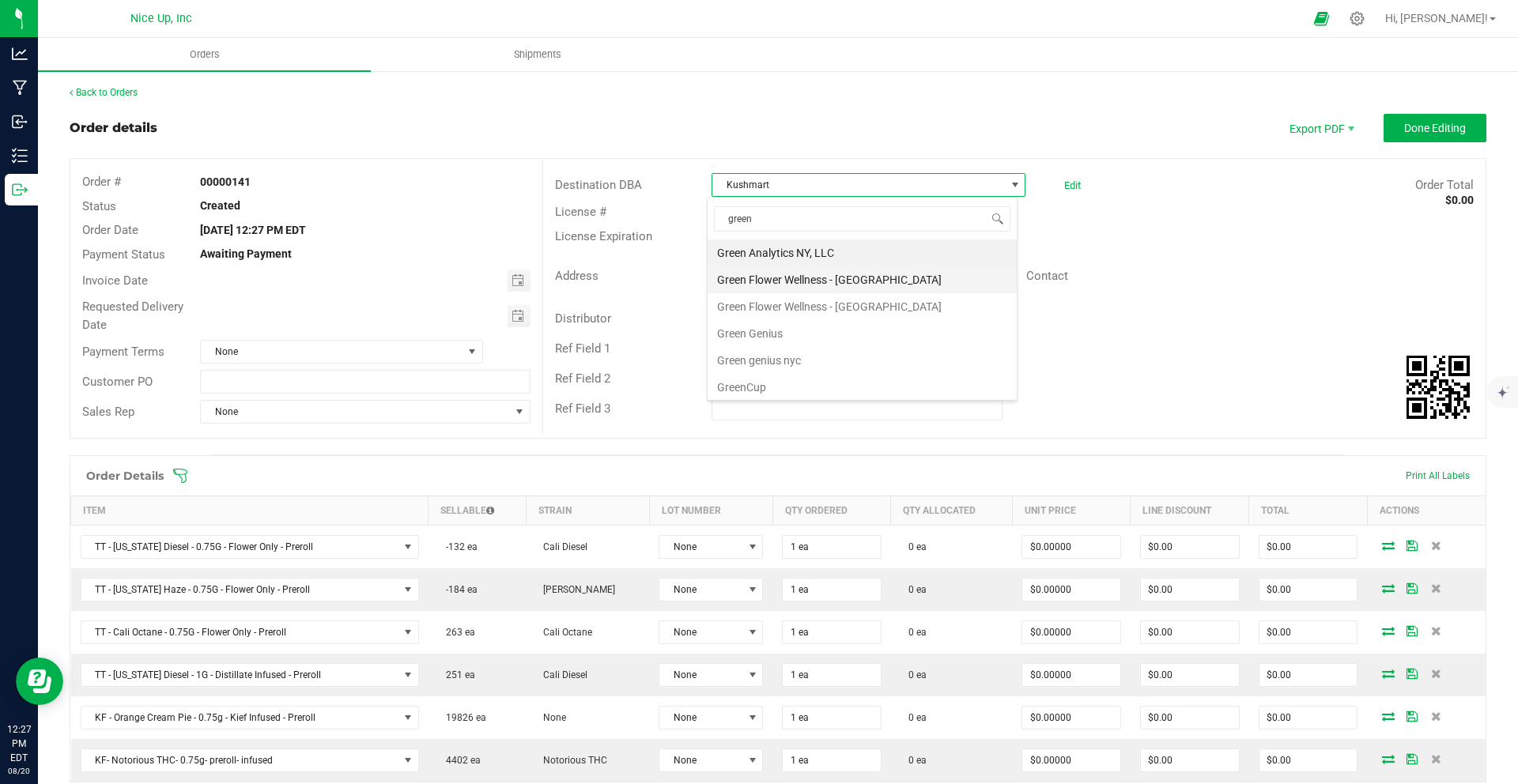
click at [883, 279] on li "Green Flower Wellness - [GEOGRAPHIC_DATA]" at bounding box center [862, 280] width 309 height 27
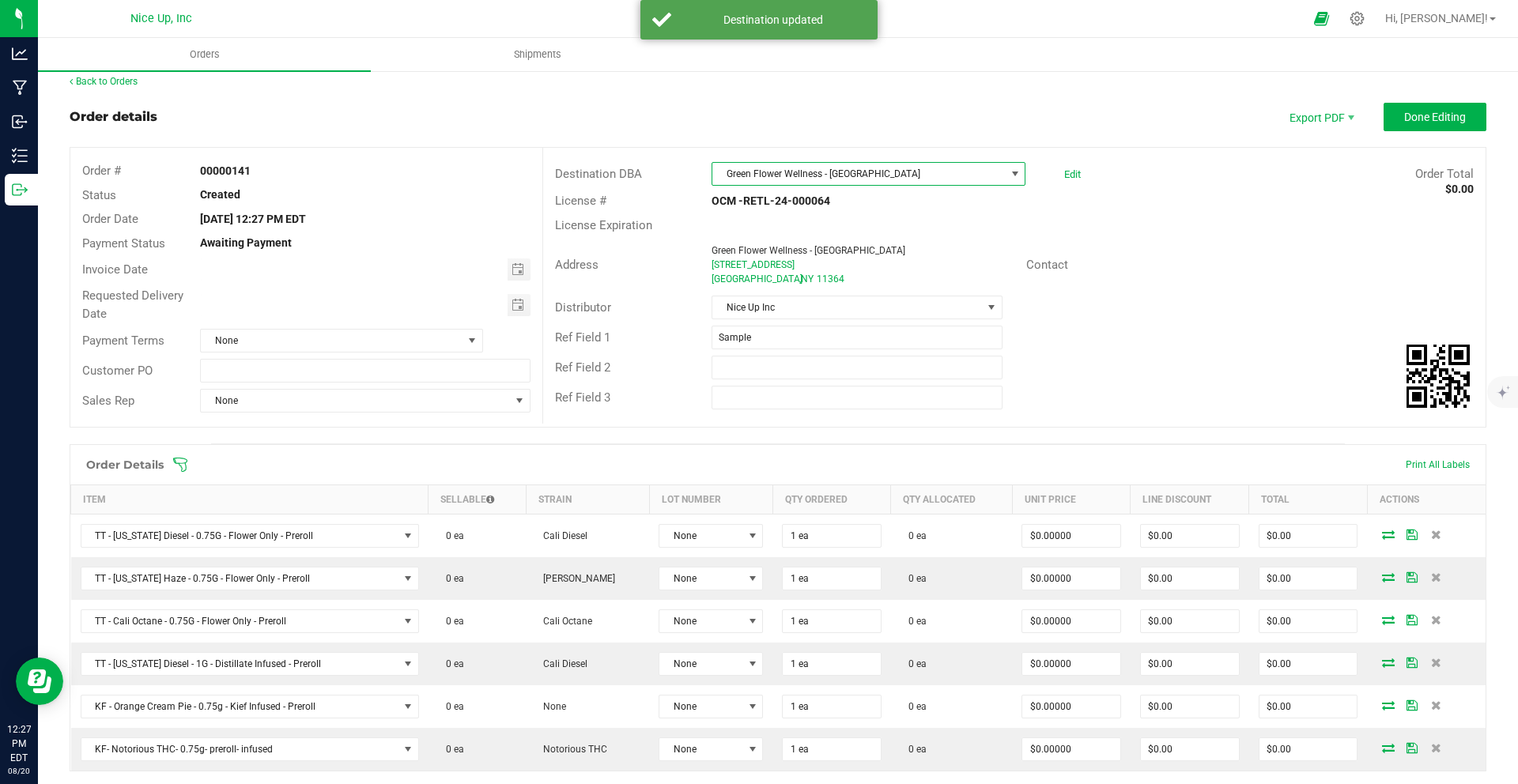
scroll to position [14, 0]
click at [516, 266] on span "Toggle calendar" at bounding box center [517, 266] width 13 height 13
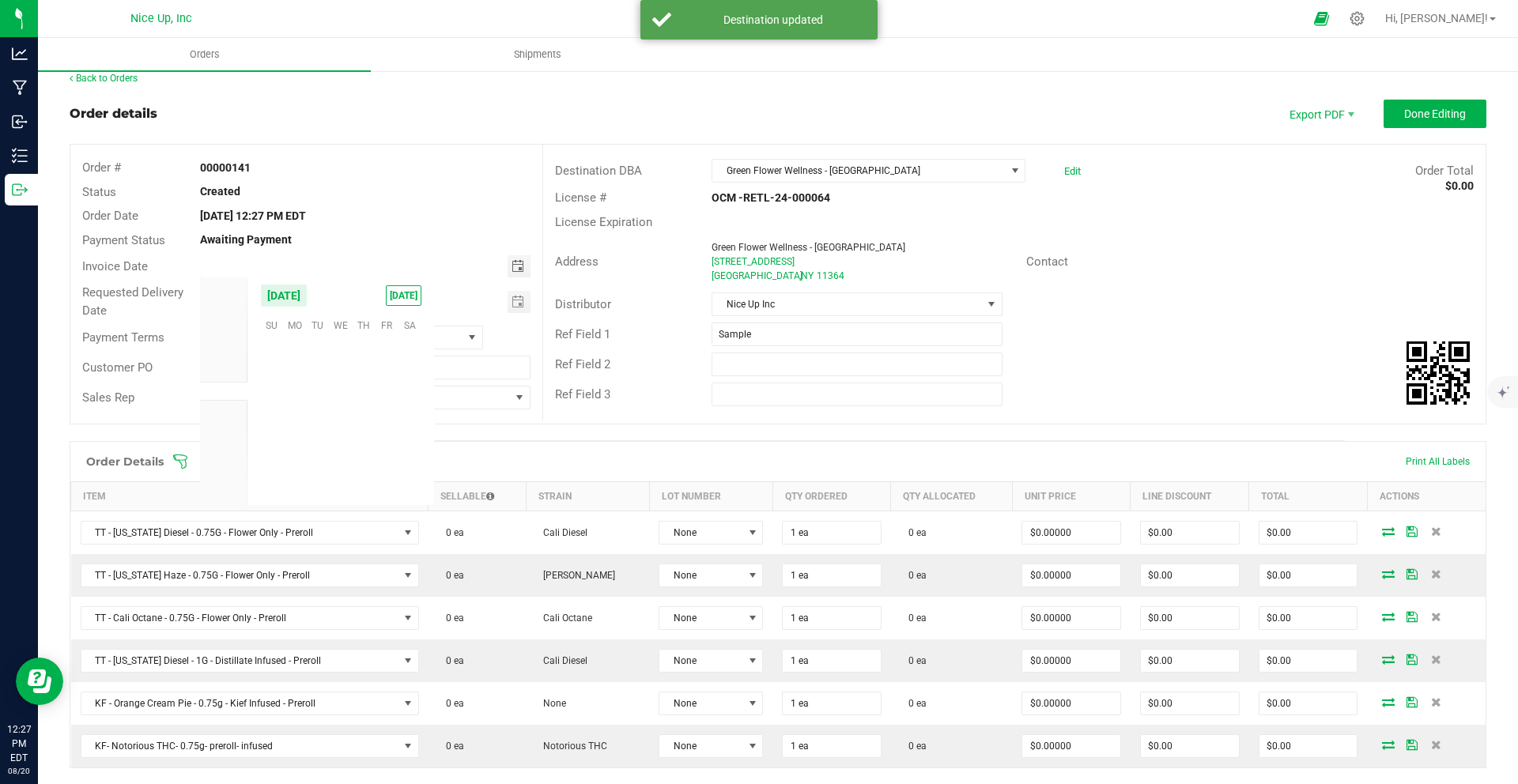
scroll to position [256080, 0]
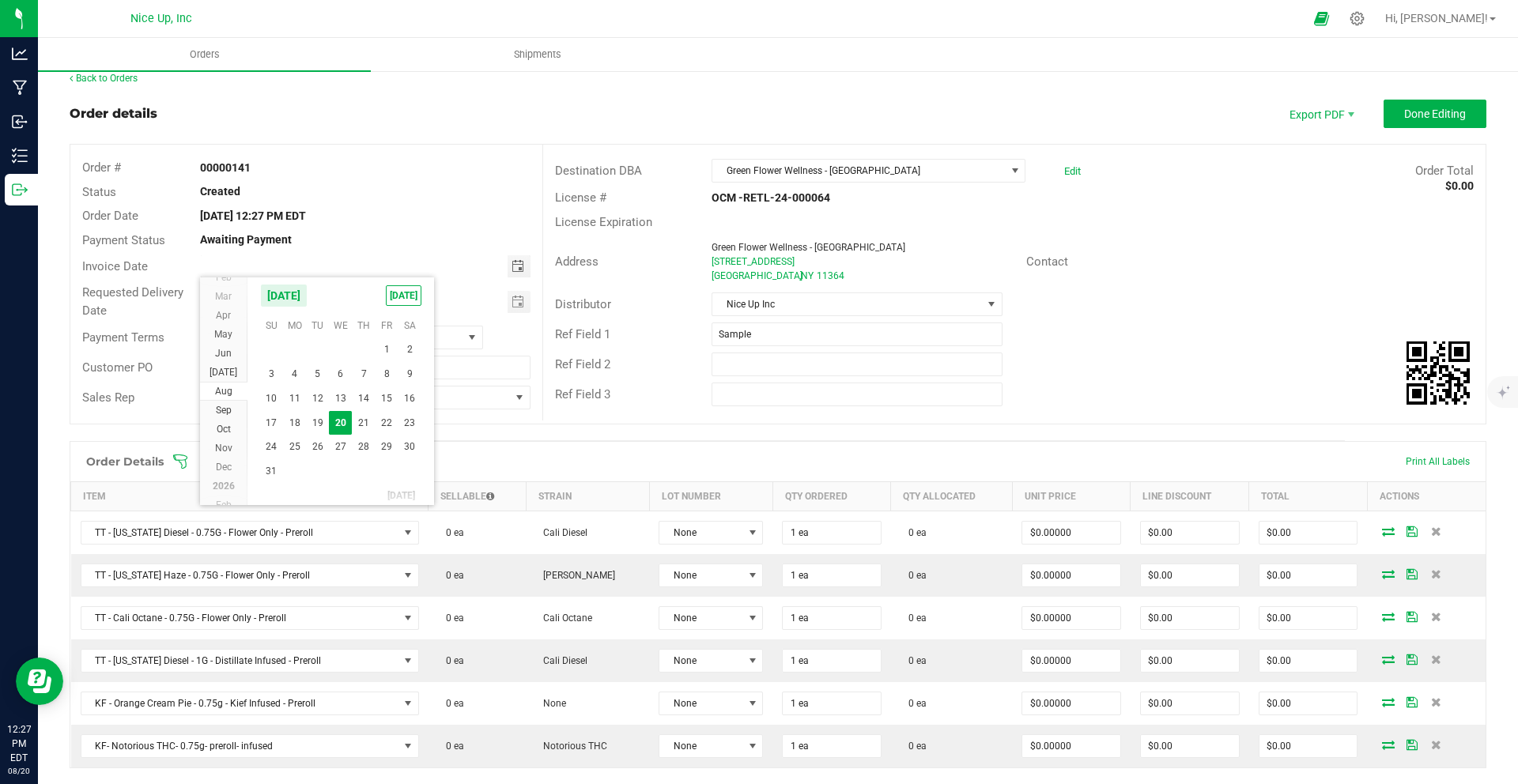
click at [408, 420] on span "23" at bounding box center [409, 423] width 23 height 24
type input "[DATE]"
click at [516, 304] on span "Toggle calendar" at bounding box center [517, 301] width 13 height 13
click at [408, 457] on span "23" at bounding box center [409, 457] width 23 height 24
type input "[DATE]"
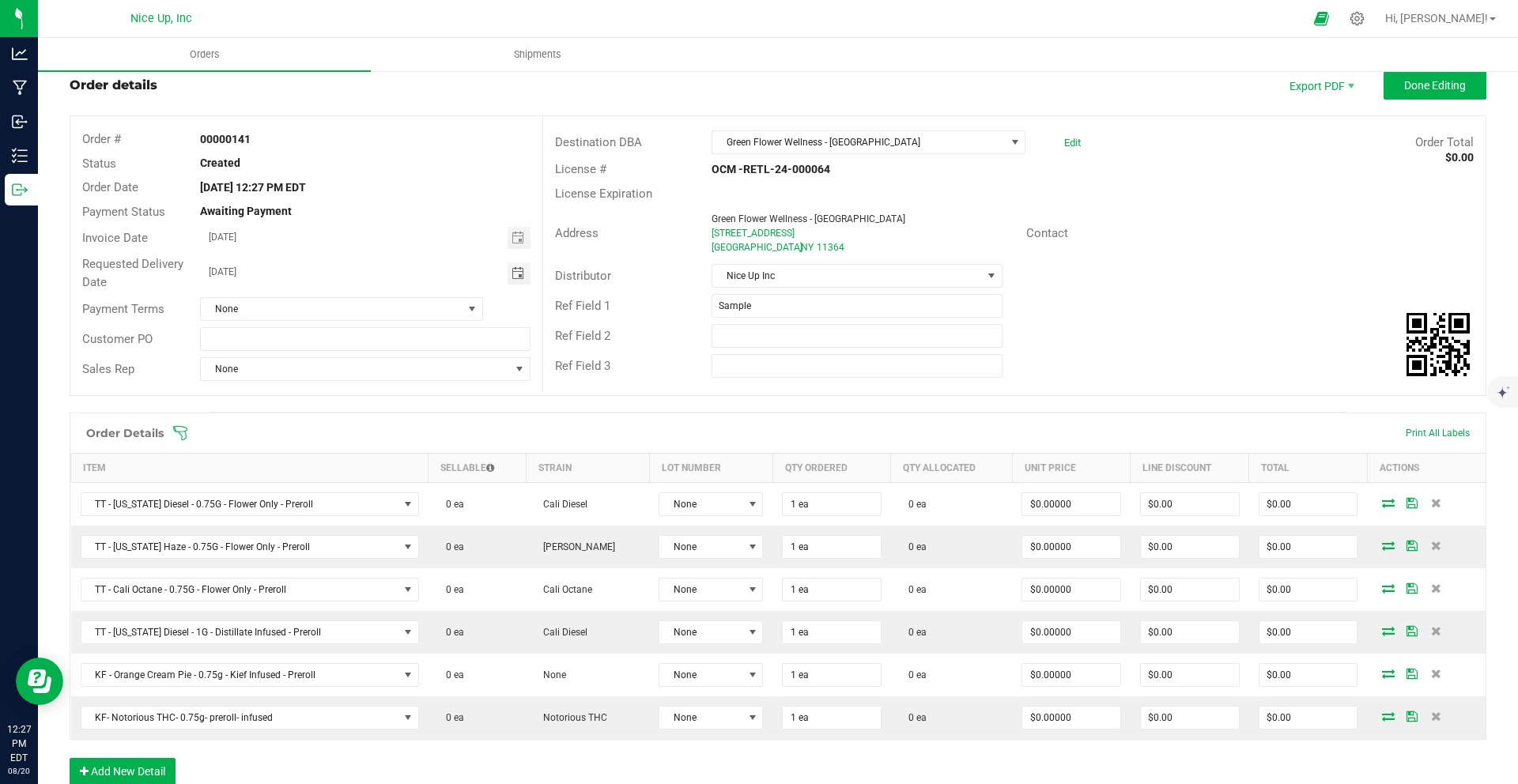
scroll to position [0, 0]
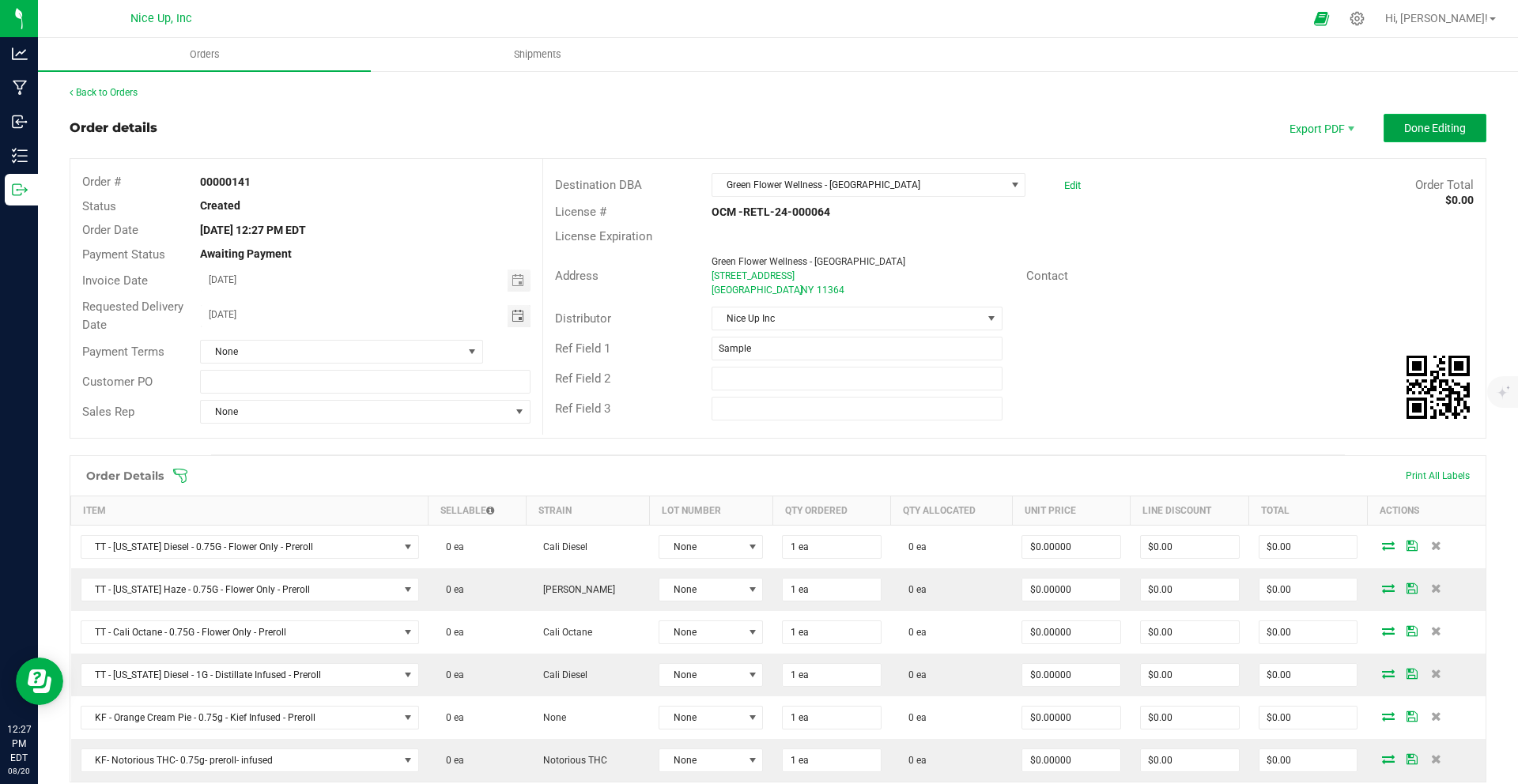
click at [1403, 131] on span "Done Editing" at bounding box center [1434, 127] width 61 height 13
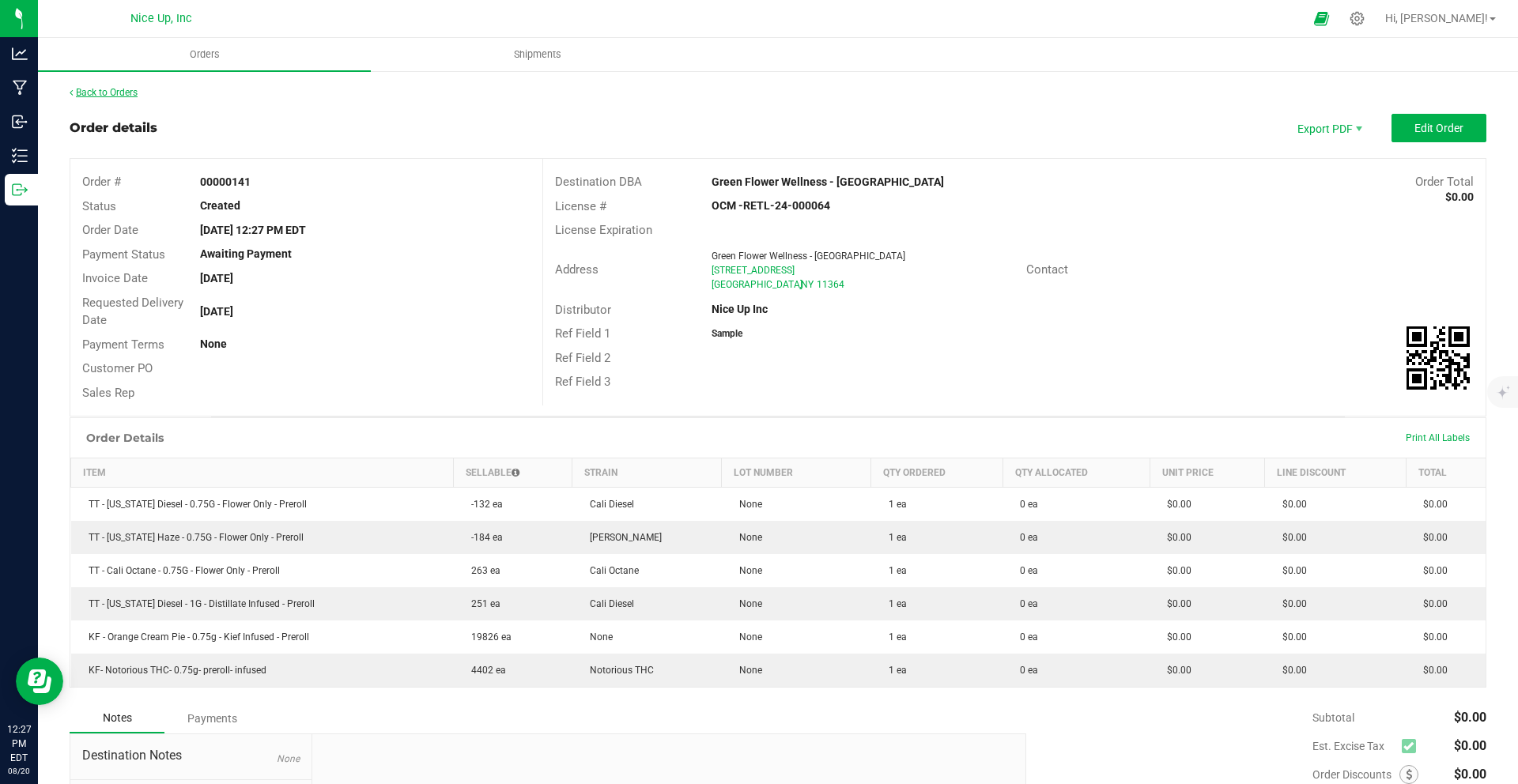
click at [105, 90] on link "Back to Orders" at bounding box center [104, 92] width 68 height 11
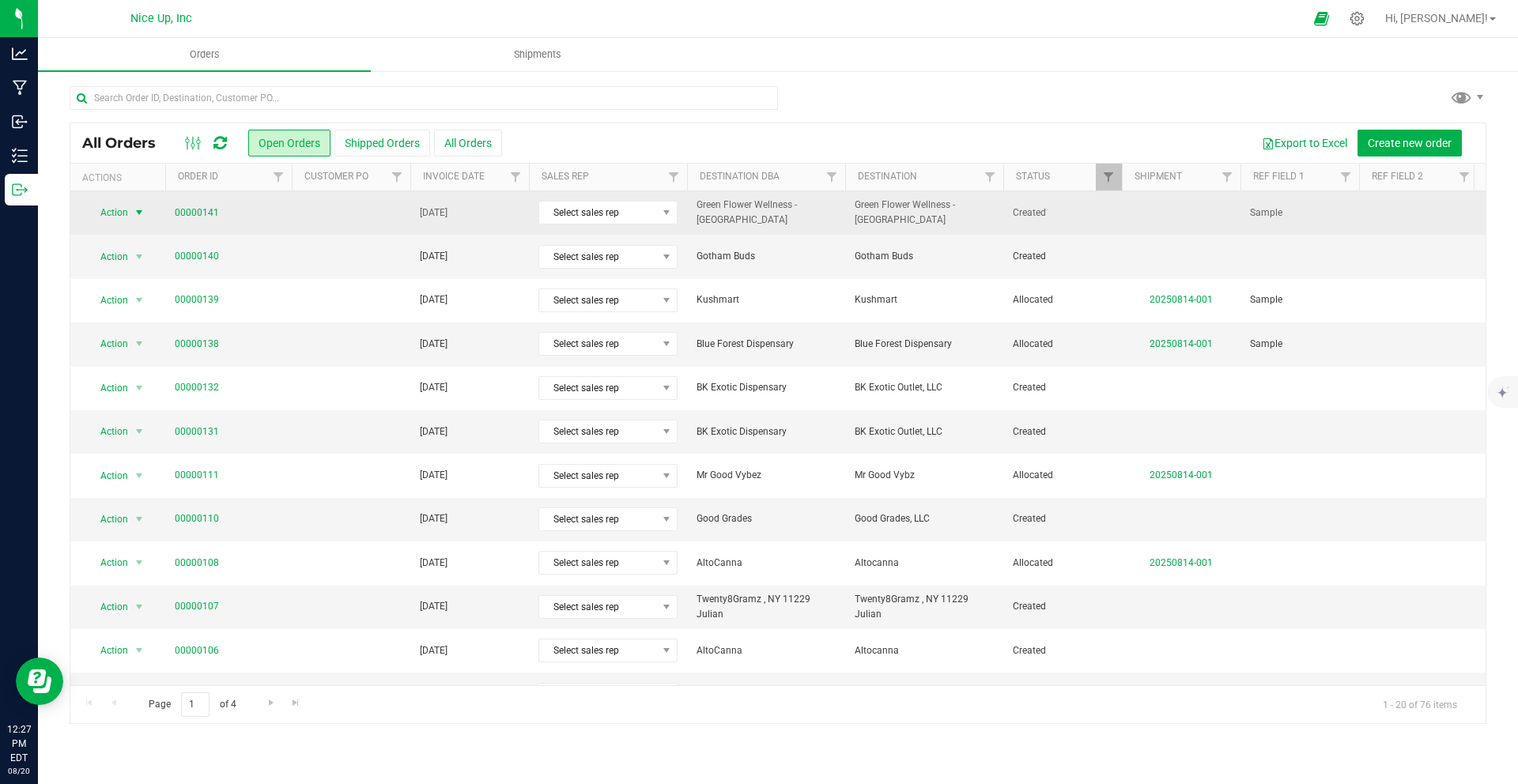
click at [135, 216] on span "select" at bounding box center [139, 212] width 13 height 13
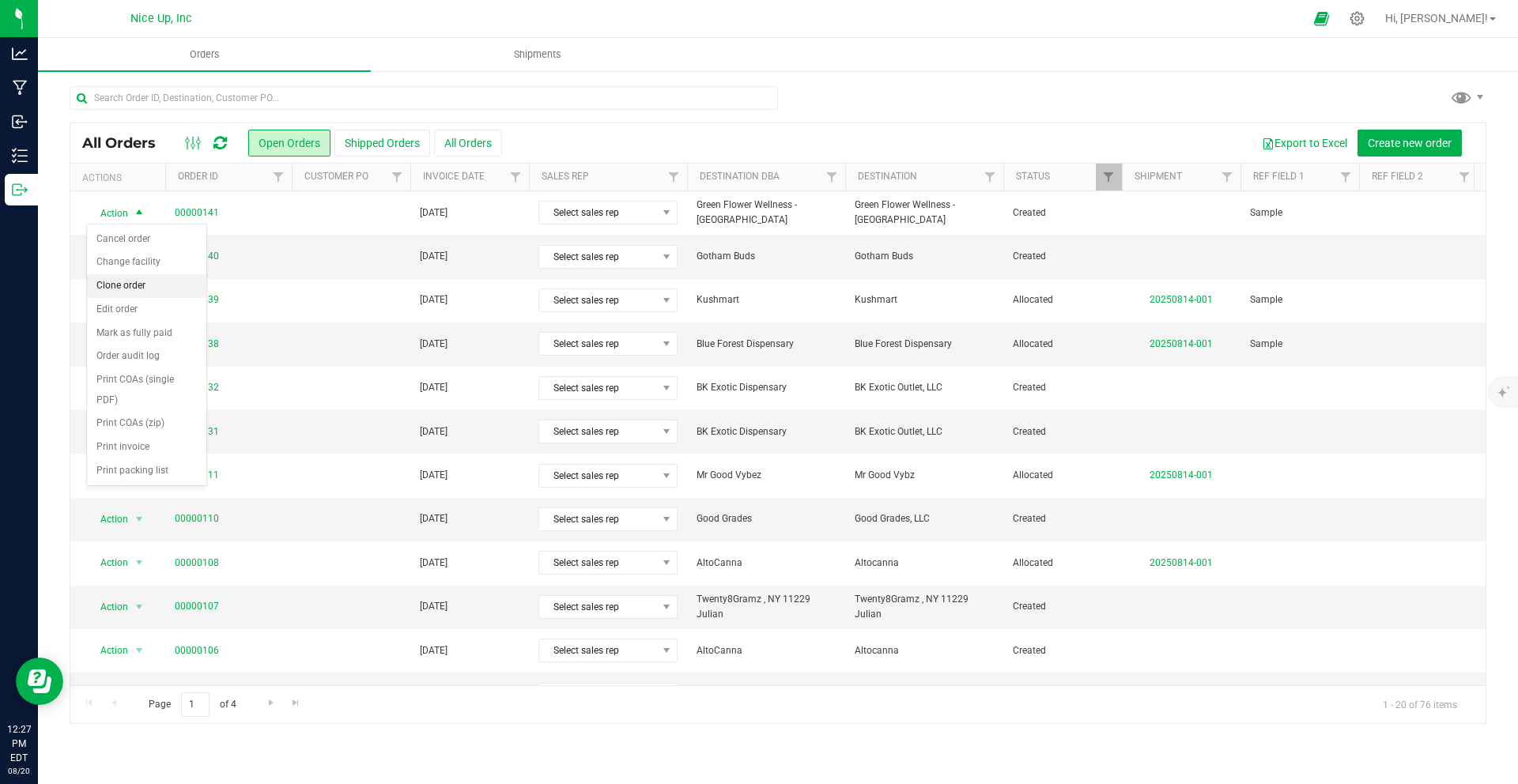
click at [128, 282] on li "Clone order" at bounding box center [147, 286] width 120 height 24
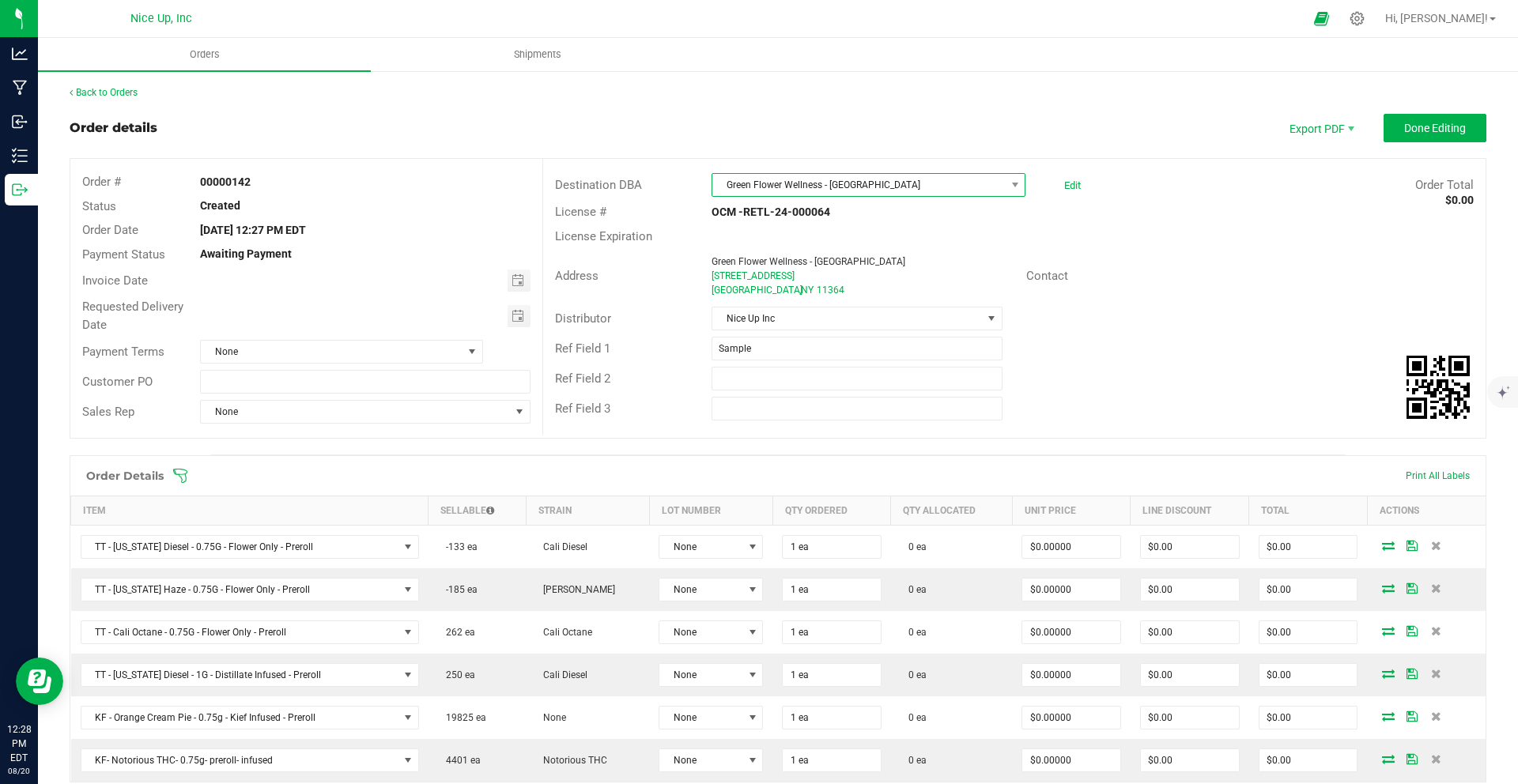
click at [872, 184] on span "Green Flower Wellness - [GEOGRAPHIC_DATA]" at bounding box center [858, 184] width 292 height 22
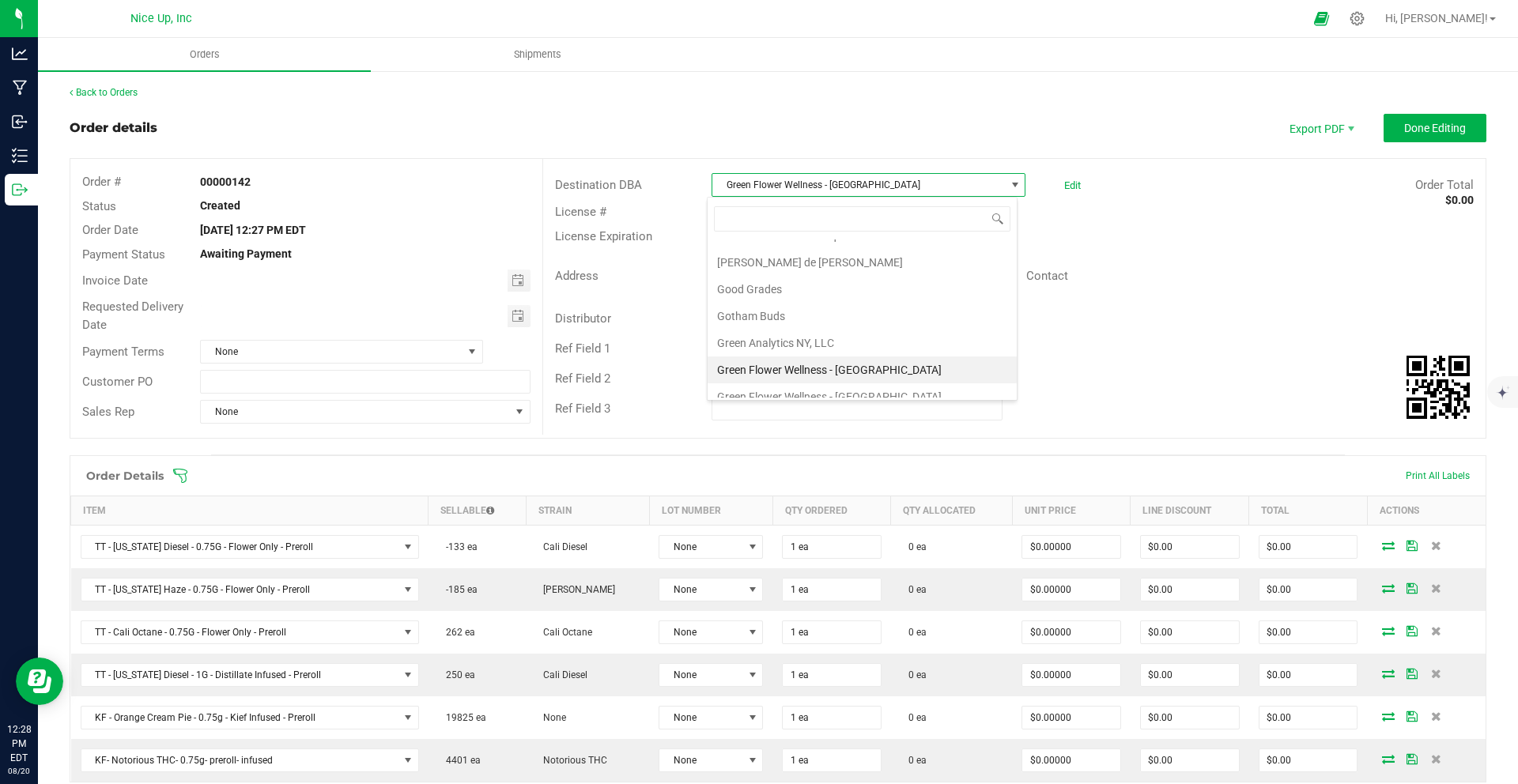
scroll to position [647, 0]
click at [860, 377] on li "Green Flower Wellness - [GEOGRAPHIC_DATA]" at bounding box center [862, 385] width 309 height 27
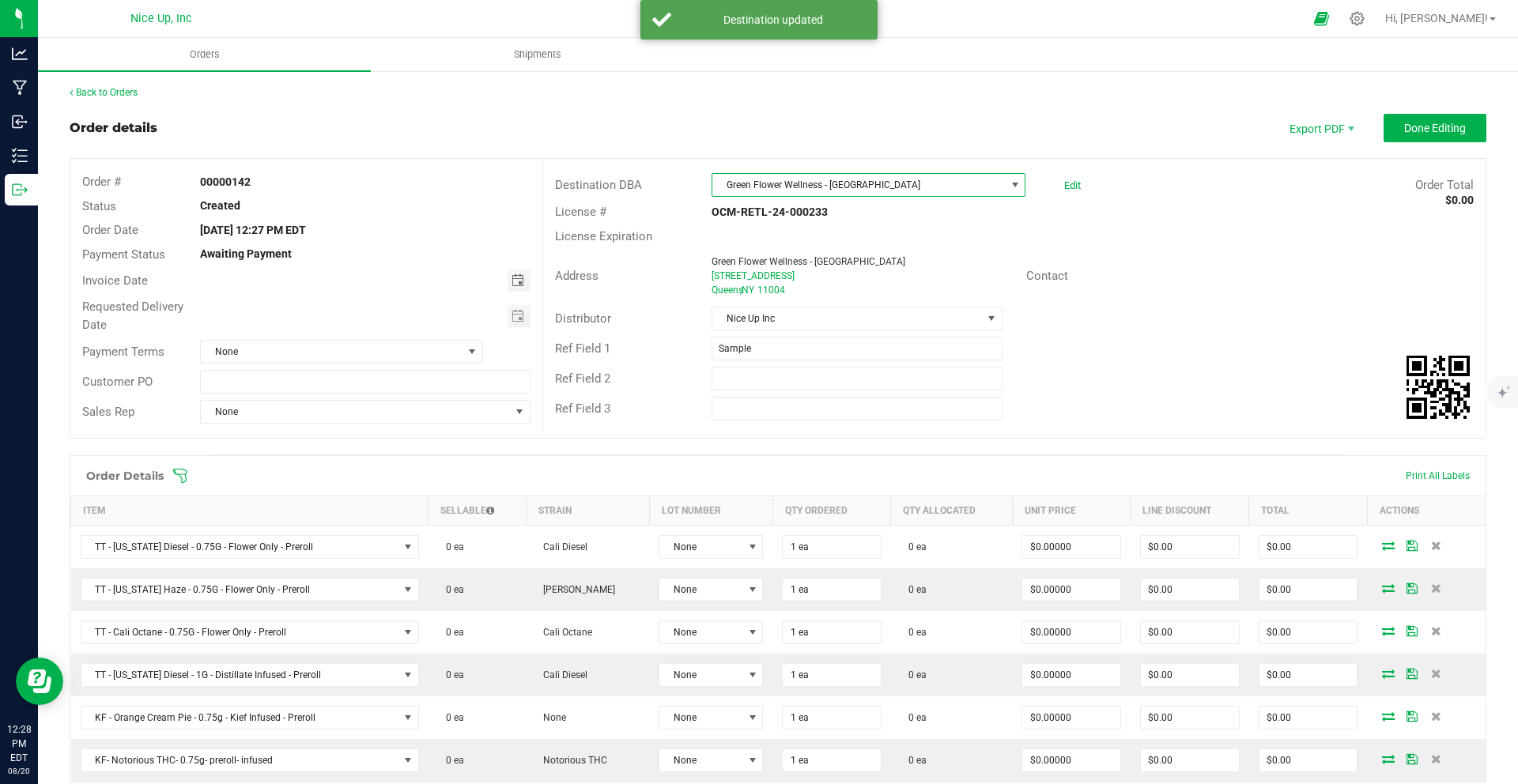
click at [517, 281] on span "Toggle calendar" at bounding box center [517, 280] width 13 height 13
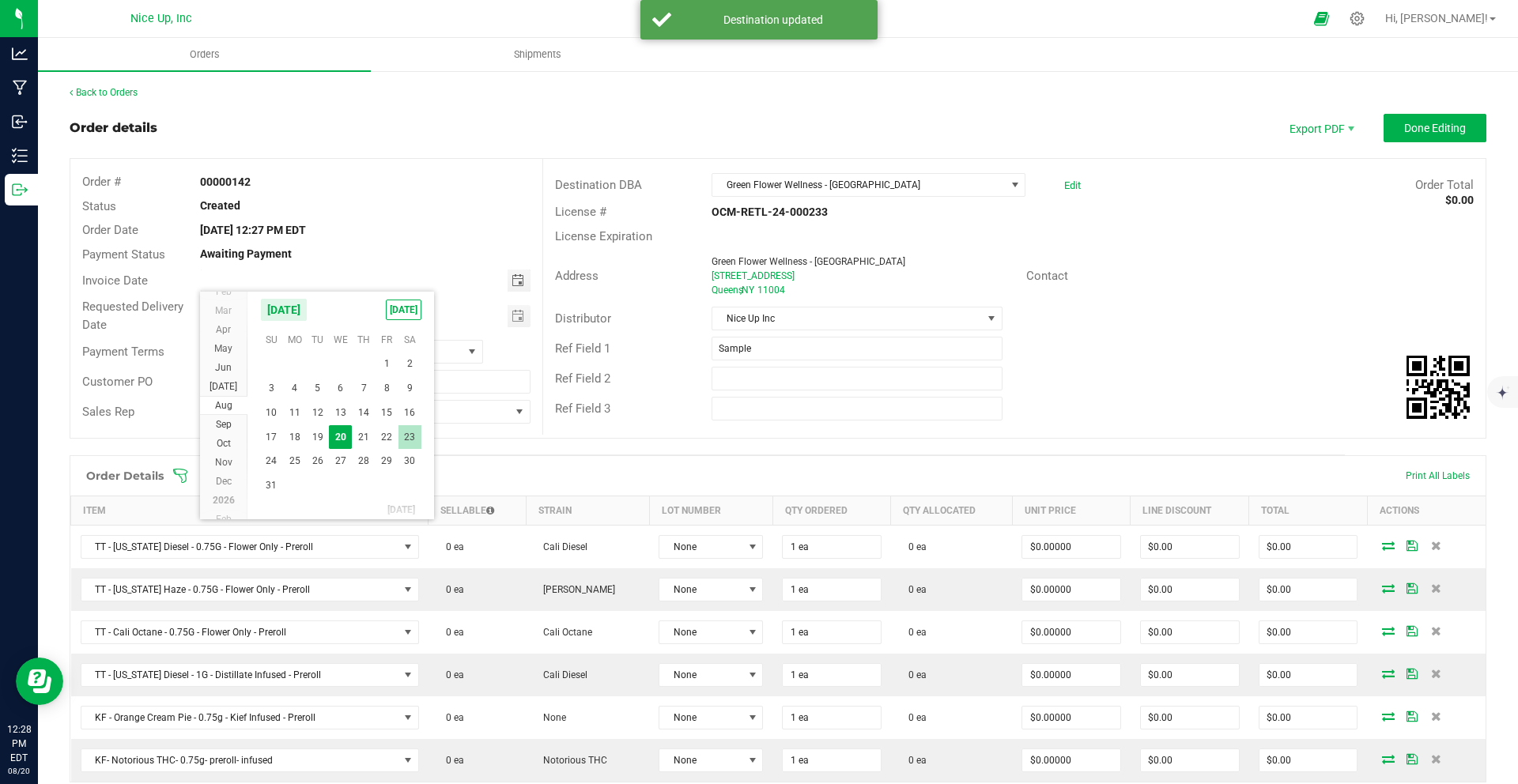
click at [412, 442] on span "23" at bounding box center [409, 437] width 23 height 24
type input "[DATE]"
click at [519, 319] on span "Toggle calendar" at bounding box center [517, 316] width 13 height 13
click at [410, 477] on span "23" at bounding box center [409, 472] width 23 height 24
type input "[DATE]"
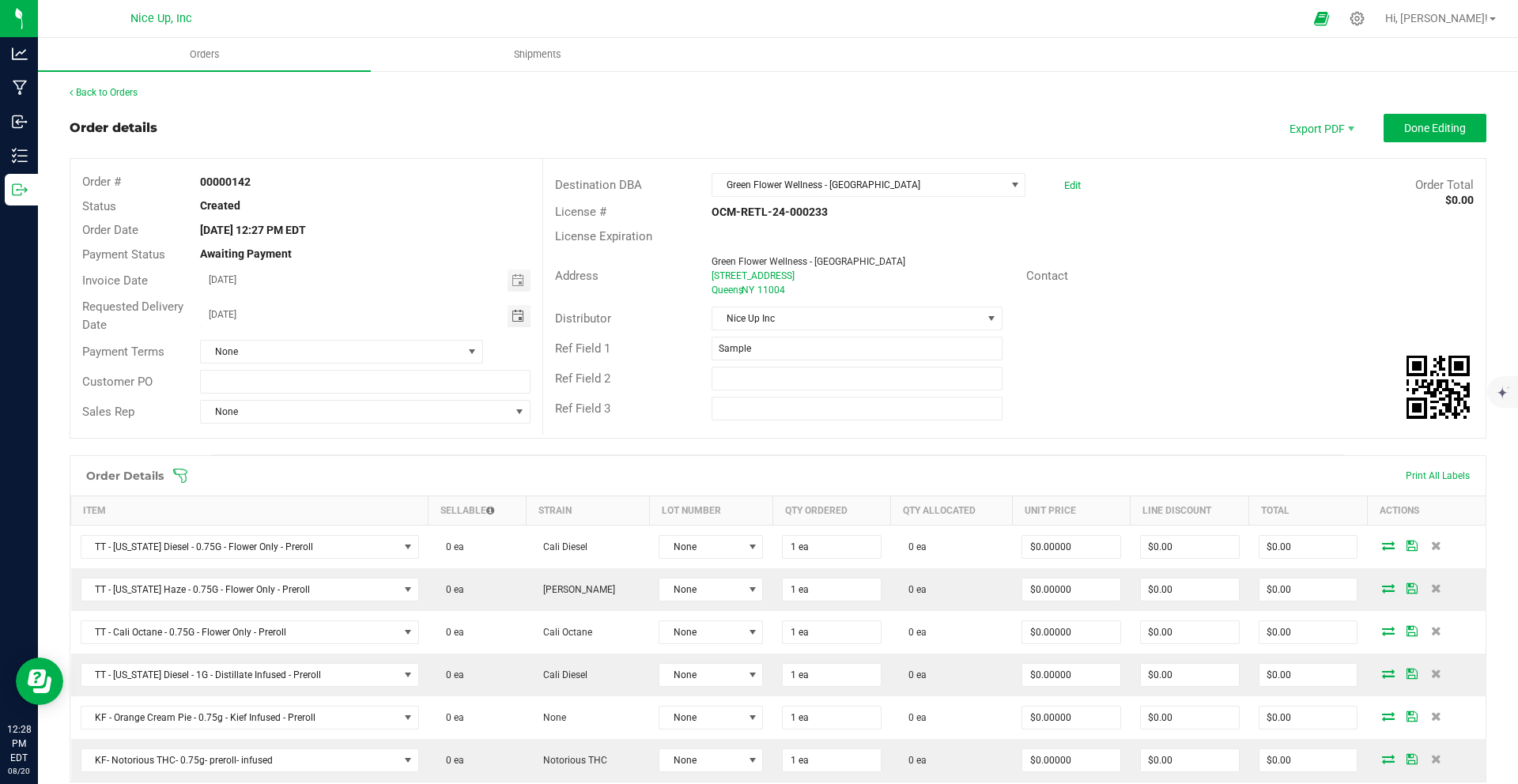
click at [1095, 345] on div "Ref Field 1 Sample" at bounding box center [1014, 349] width 942 height 30
click at [1445, 125] on span "Done Editing" at bounding box center [1434, 127] width 61 height 13
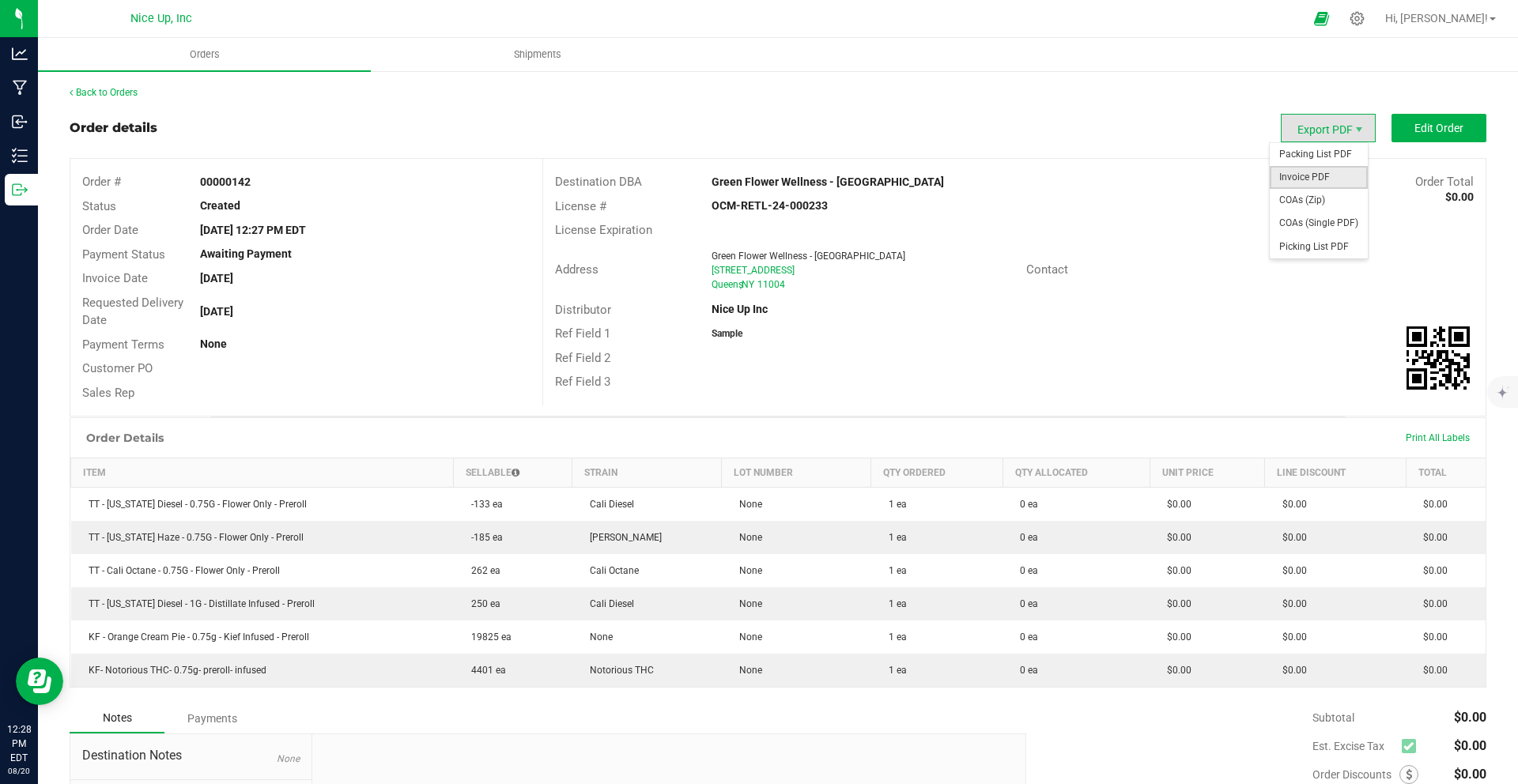
click at [1319, 170] on span "Invoice PDF" at bounding box center [1318, 177] width 98 height 23
click at [98, 89] on link "Back to Orders" at bounding box center [104, 92] width 68 height 11
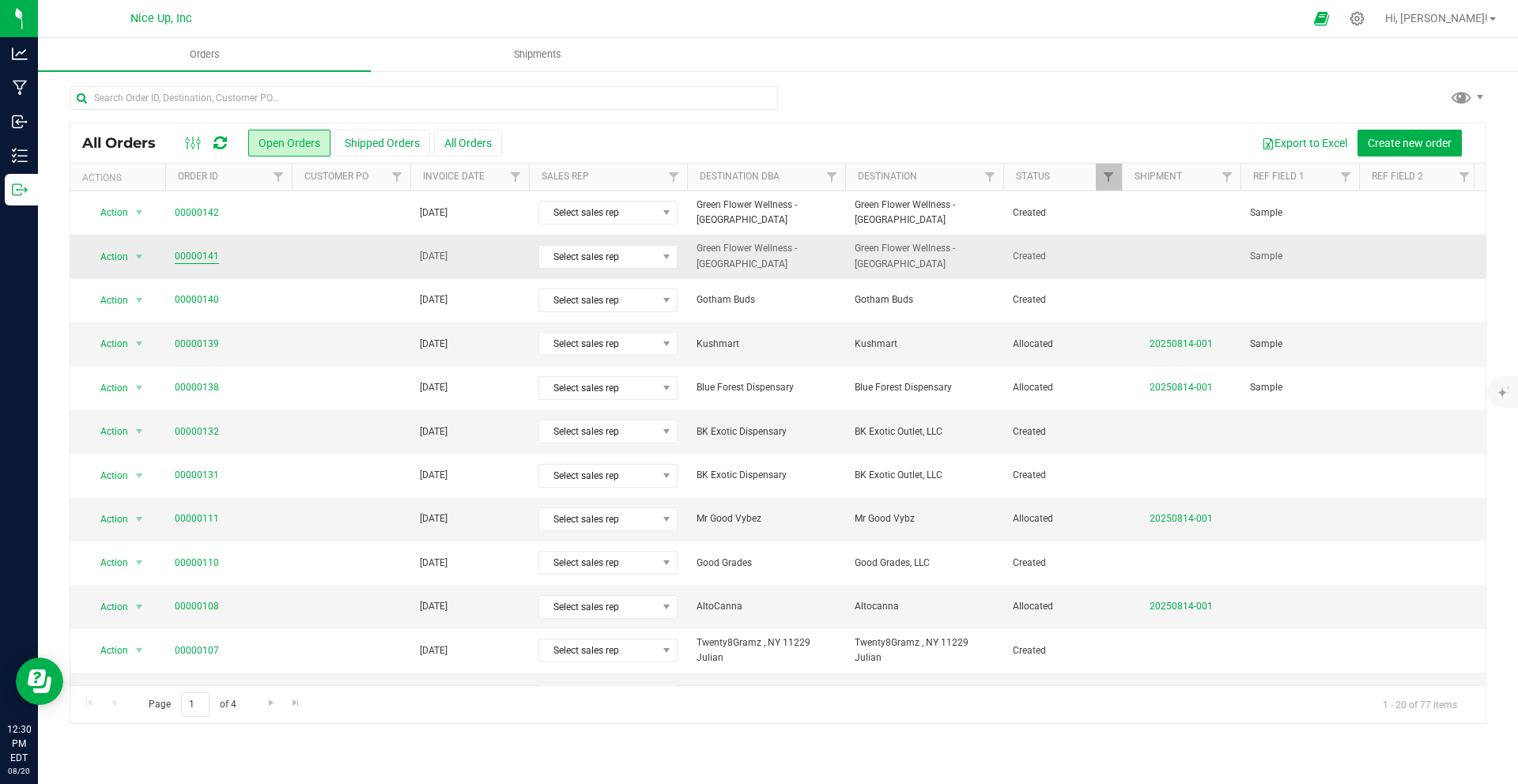
click at [185, 259] on link "00000141" at bounding box center [196, 257] width 45 height 15
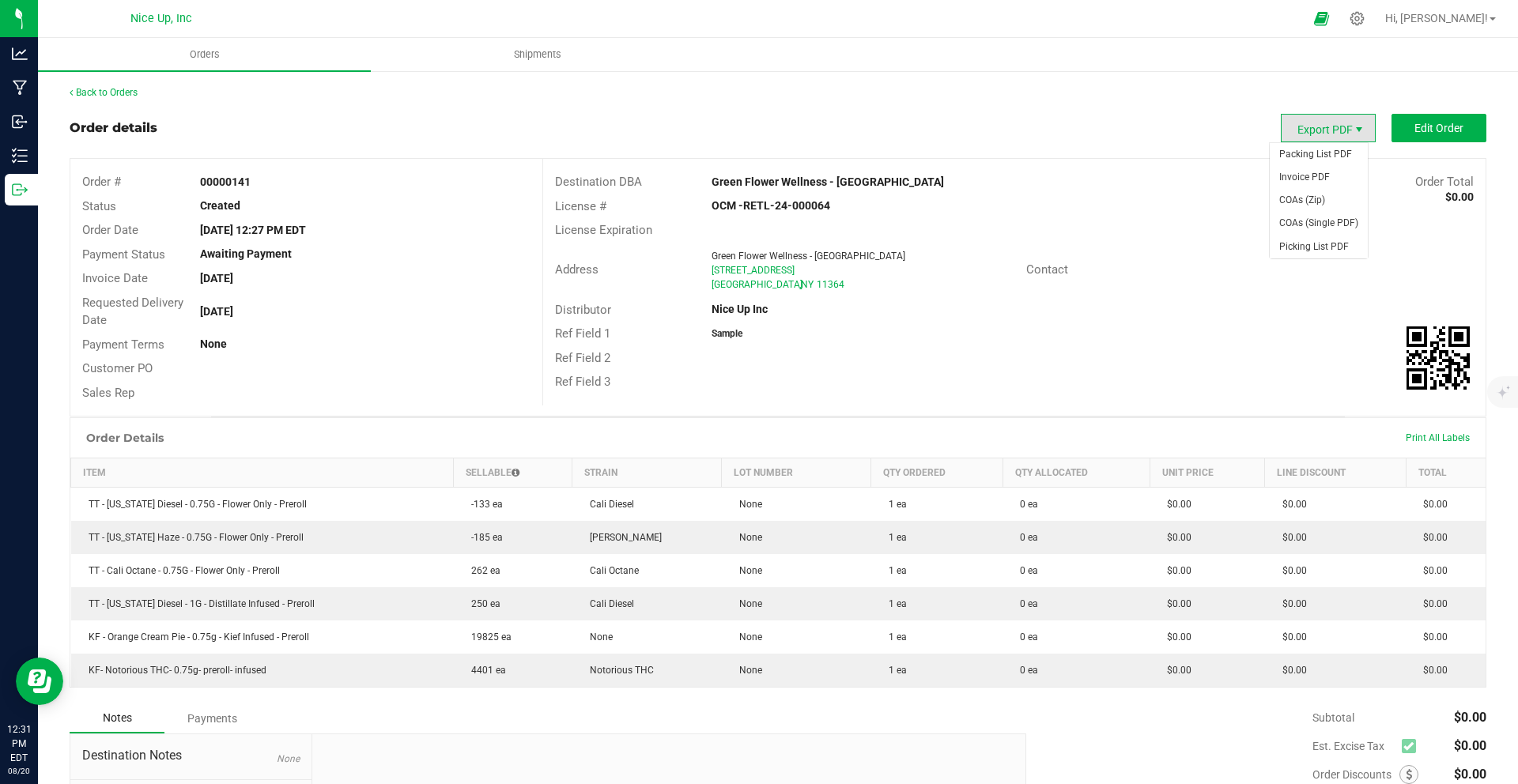
click at [1352, 131] on span "Export PDF" at bounding box center [1358, 129] width 13 height 13
click at [1327, 173] on span "Invoice PDF" at bounding box center [1318, 177] width 98 height 23
click at [113, 88] on link "Back to Orders" at bounding box center [104, 92] width 68 height 11
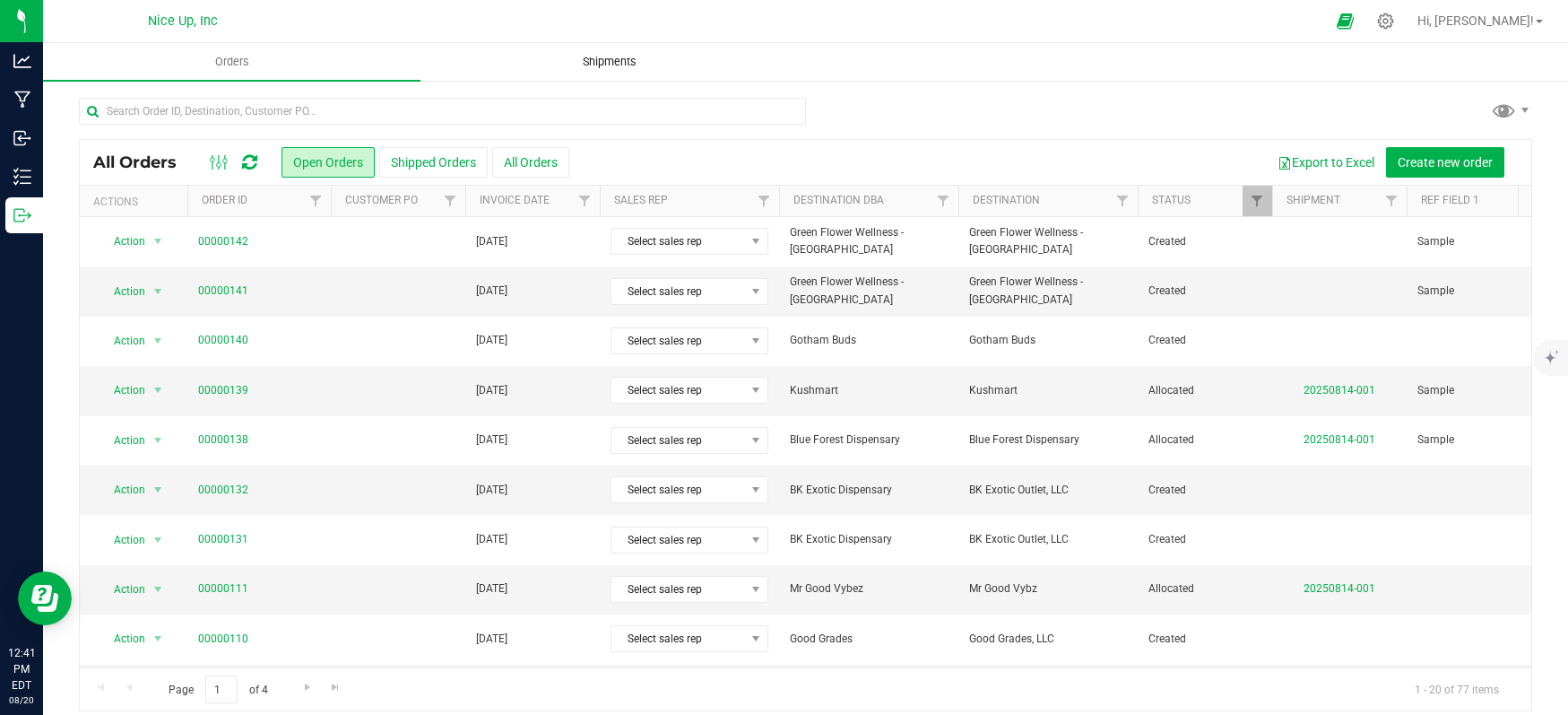
click at [622, 58] on span "Shipments" at bounding box center [610, 61] width 102 height 16
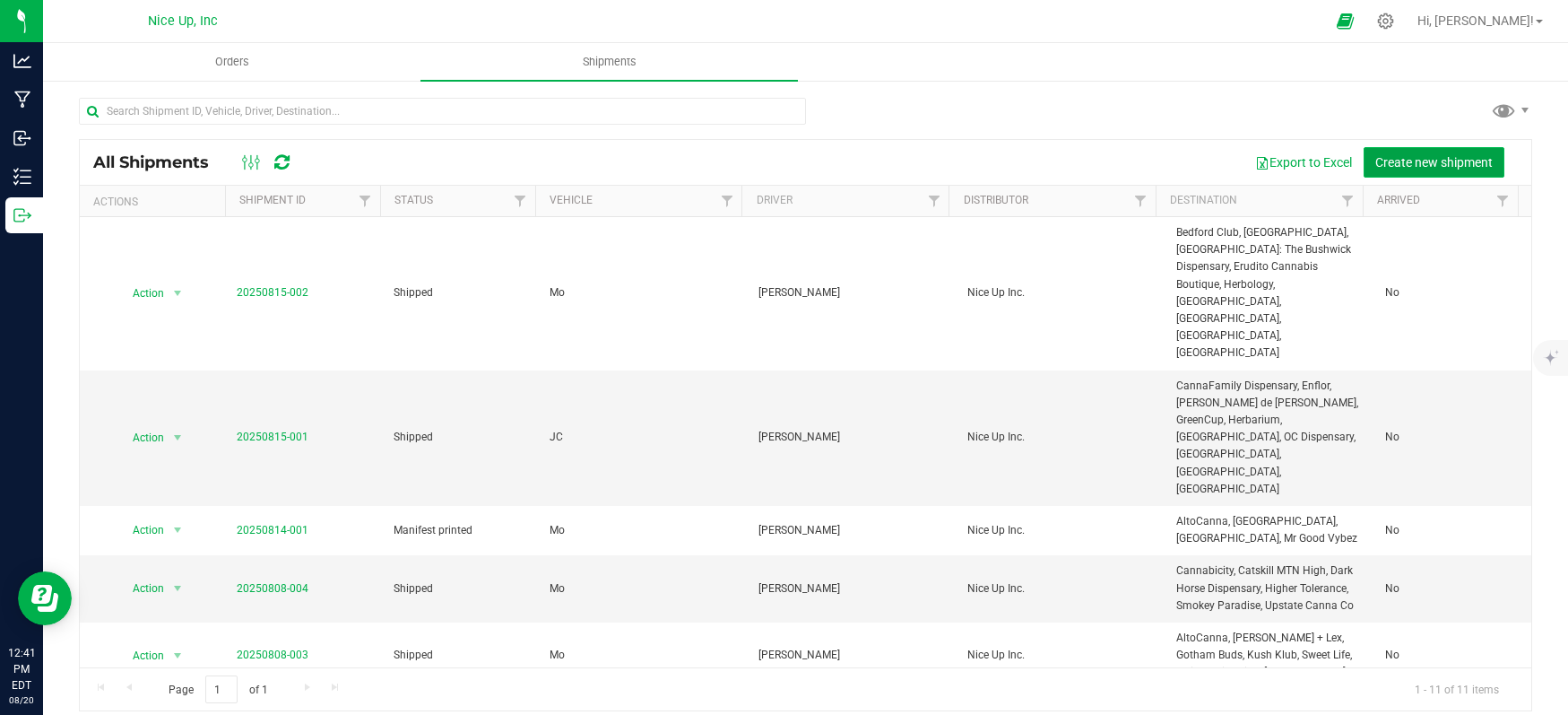
click at [1381, 155] on span "Create new shipment" at bounding box center [1433, 162] width 118 height 14
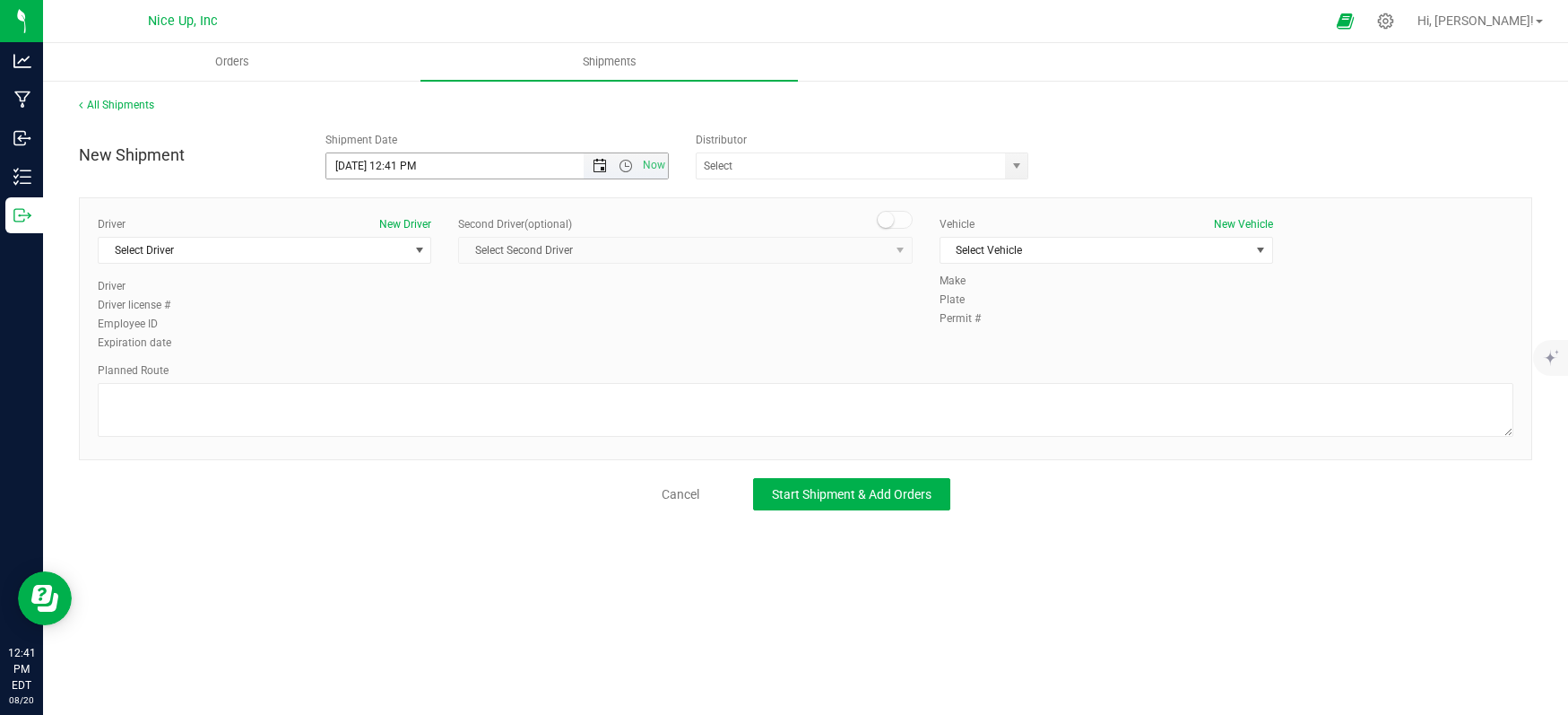
click at [599, 167] on span "Open the date view" at bounding box center [599, 165] width 14 height 14
click at [495, 345] on link "23" at bounding box center [499, 348] width 26 height 28
click at [624, 165] on span "Open the time view" at bounding box center [625, 165] width 14 height 14
click at [496, 314] on li "9:00 AM" at bounding box center [497, 319] width 340 height 23
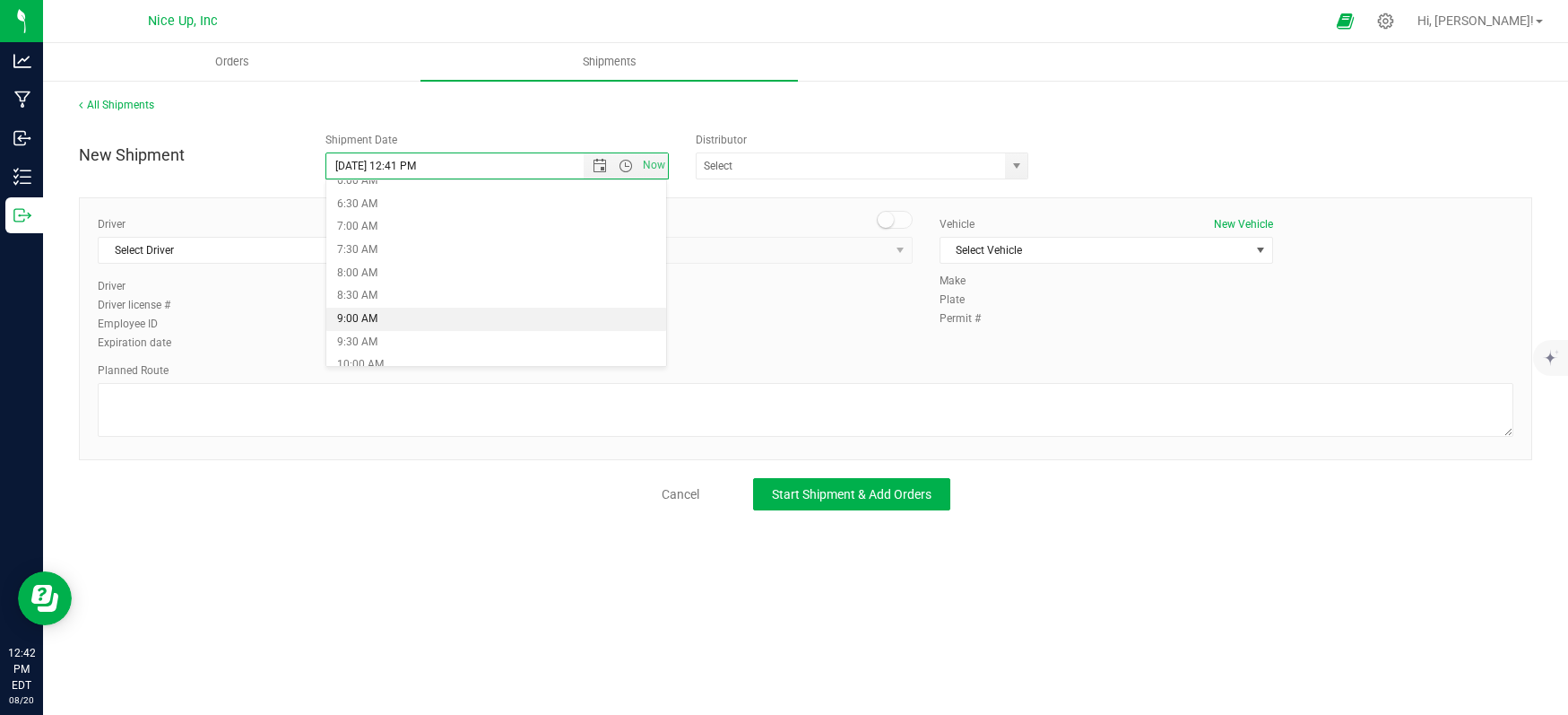
type input "[DATE] 9:00 AM"
click at [932, 154] on input "text" at bounding box center [846, 165] width 299 height 25
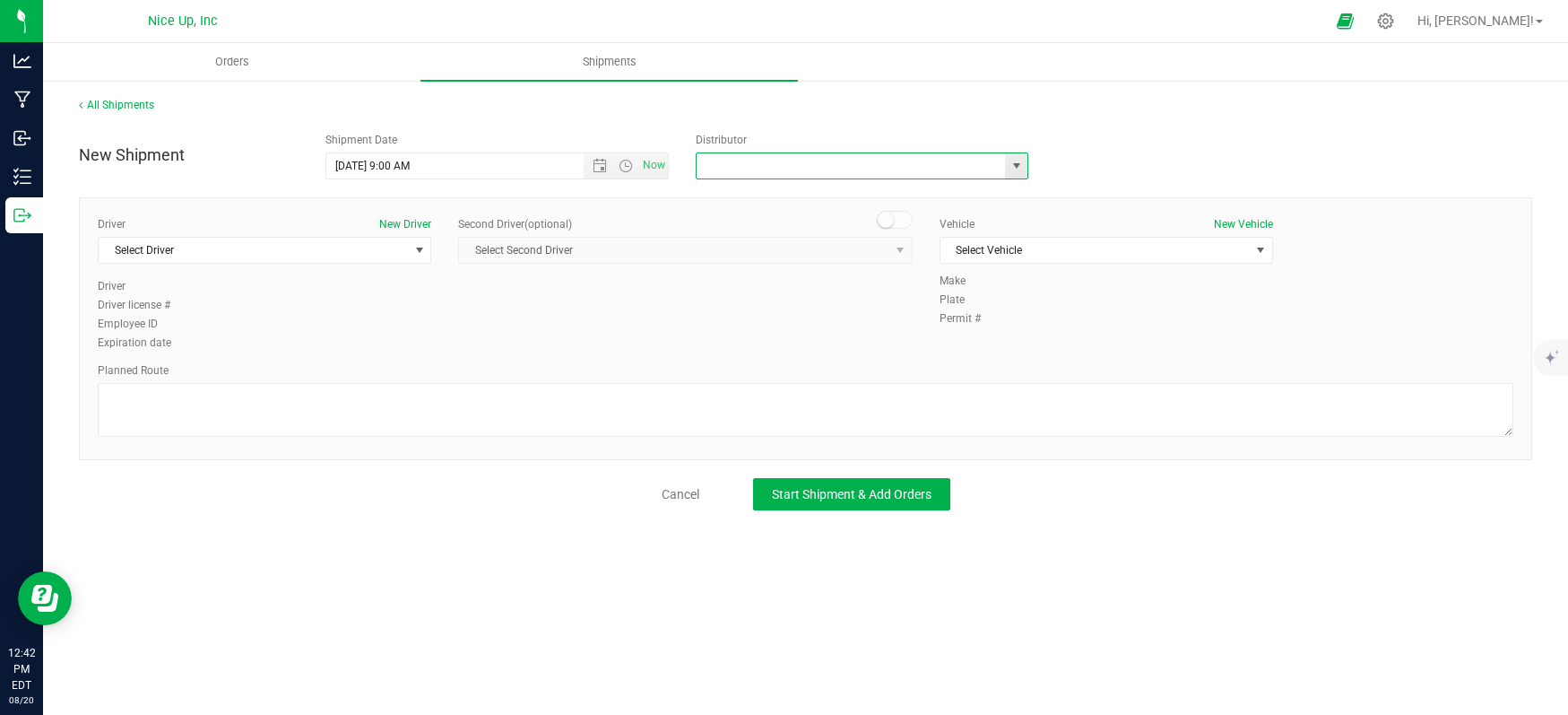
click at [1014, 170] on span "select" at bounding box center [1017, 165] width 14 height 14
click at [890, 264] on li "Nice Up Inc" at bounding box center [862, 277] width 331 height 27
type input "Nice Up Inc"
click at [865, 496] on span "Start Shipment & Add Orders" at bounding box center [851, 493] width 160 height 14
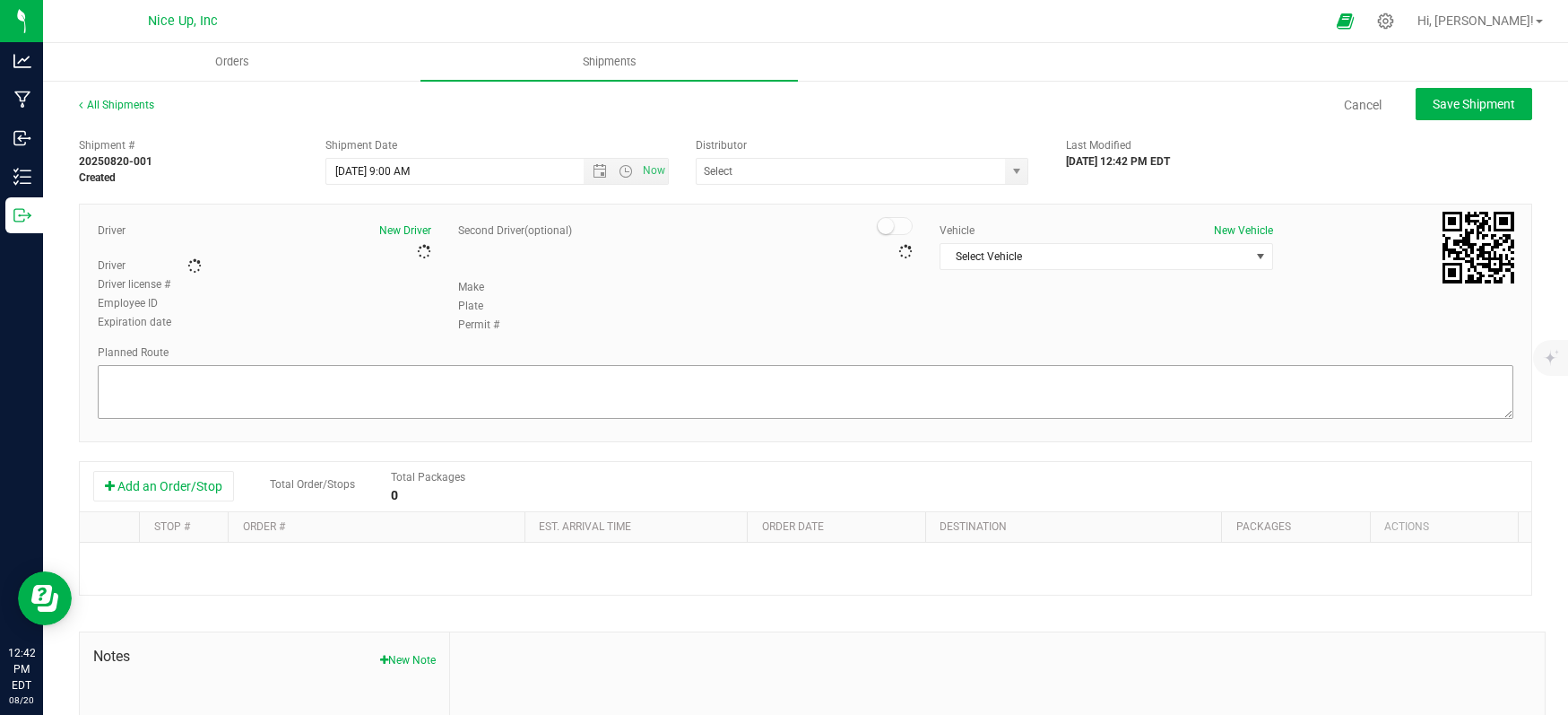
type input "Nice Up Inc"
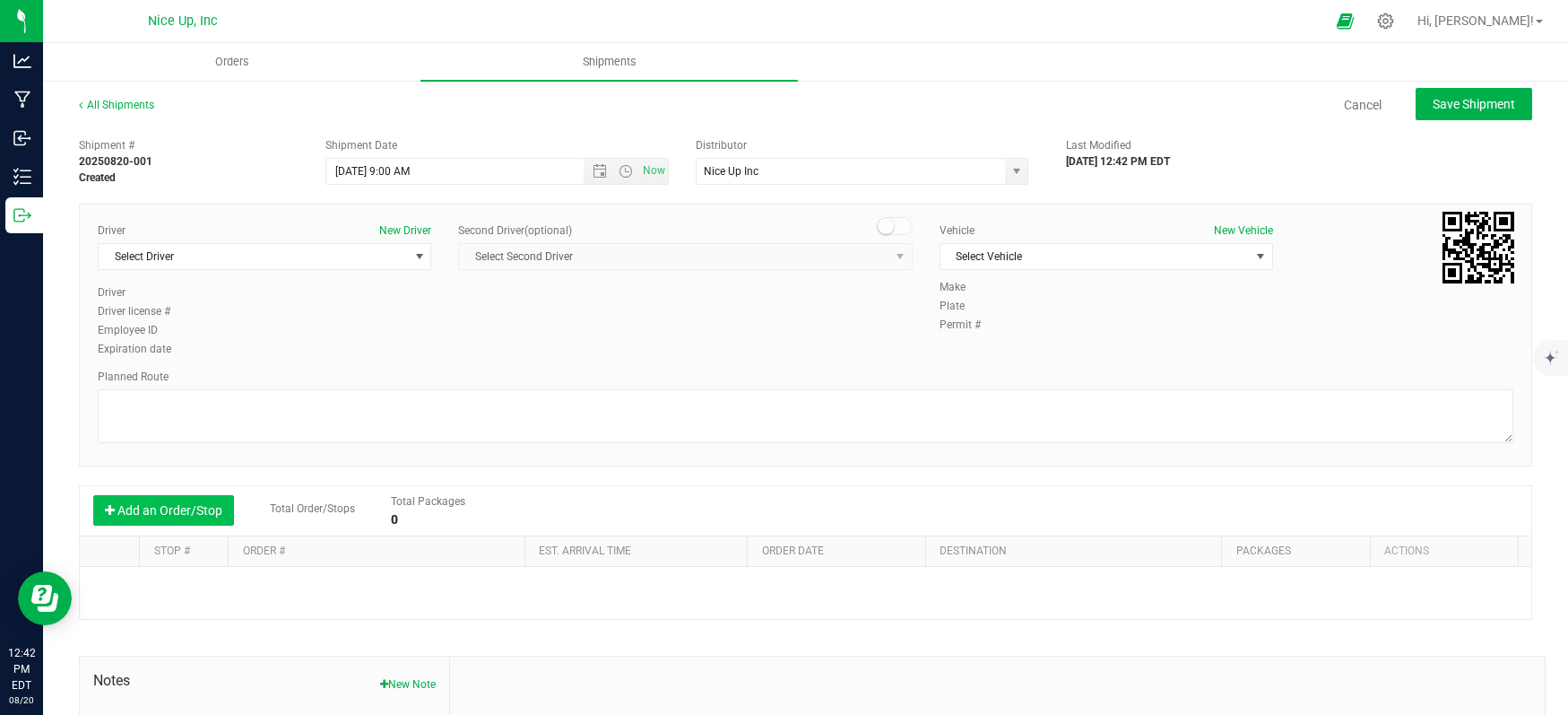
click at [200, 522] on button "Add an Order/Stop" at bounding box center [163, 510] width 140 height 31
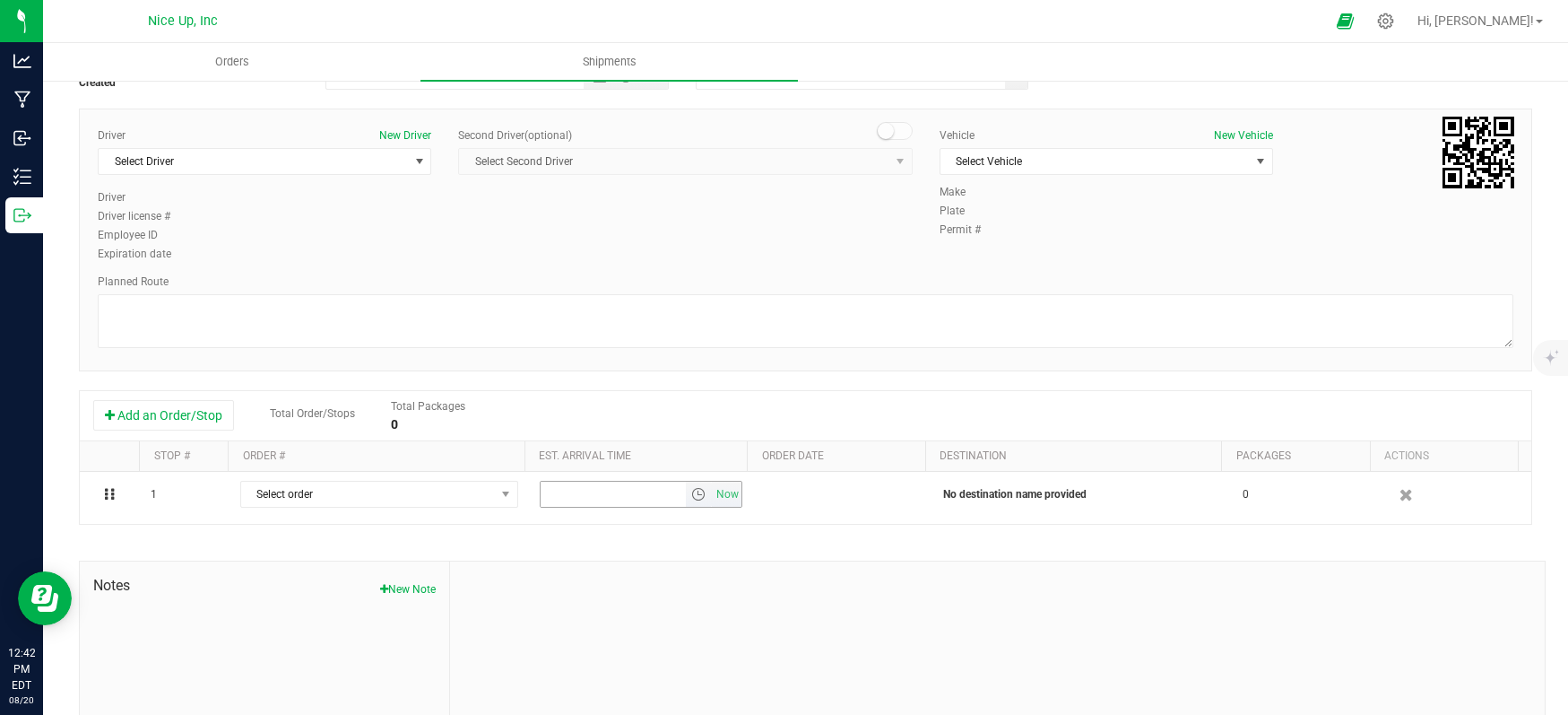
scroll to position [122, 0]
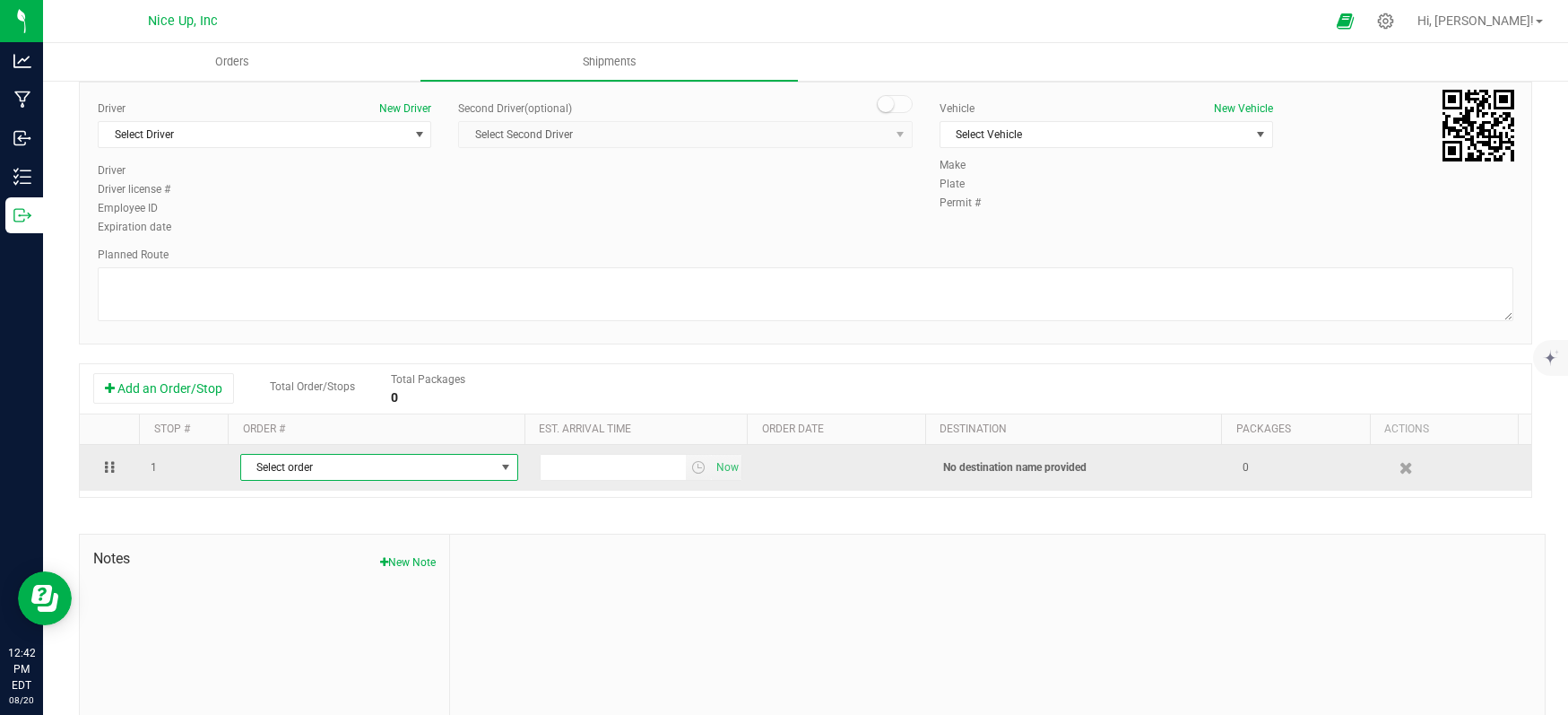
click at [476, 464] on span "Select order" at bounding box center [368, 467] width 254 height 25
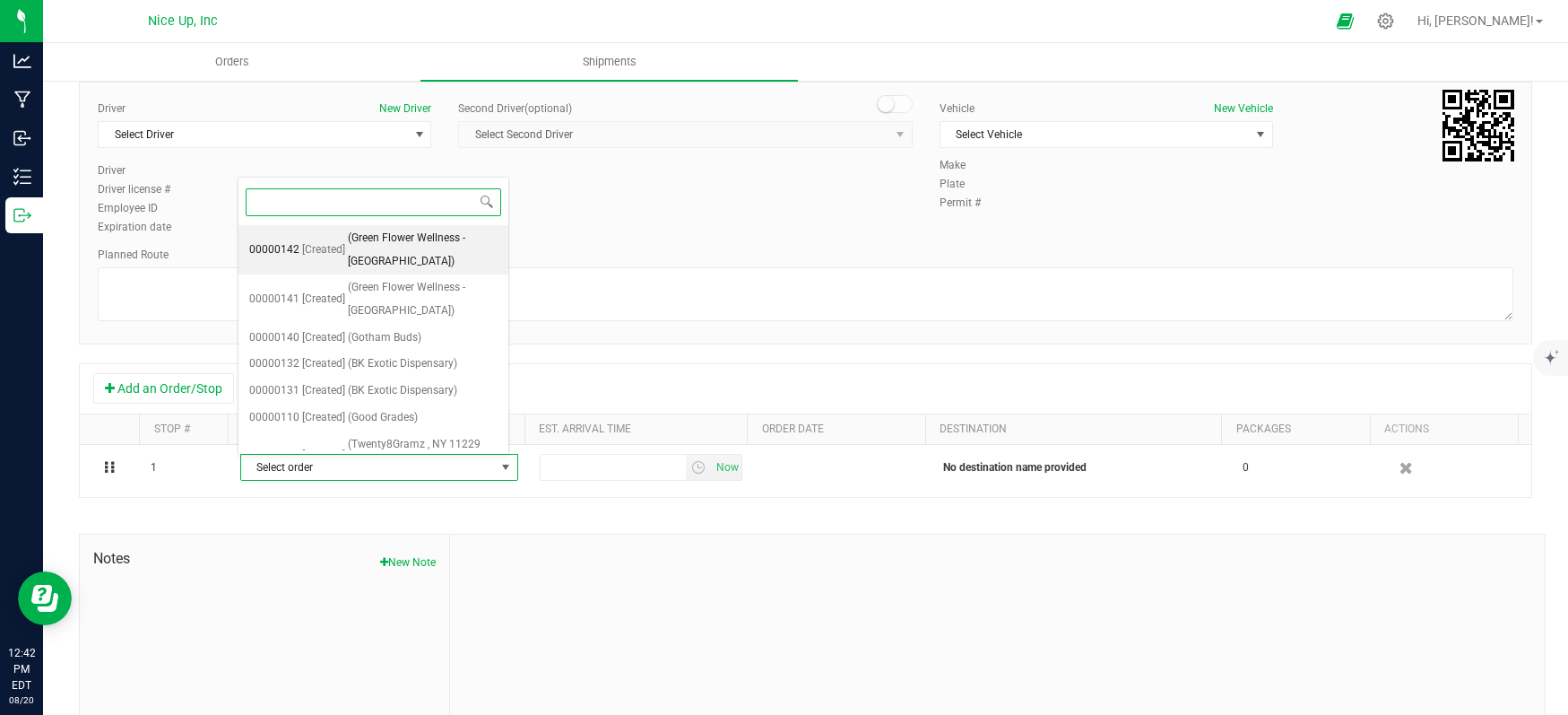
click at [398, 250] on span "(Green Flower Wellness - [GEOGRAPHIC_DATA])" at bounding box center [423, 249] width 151 height 46
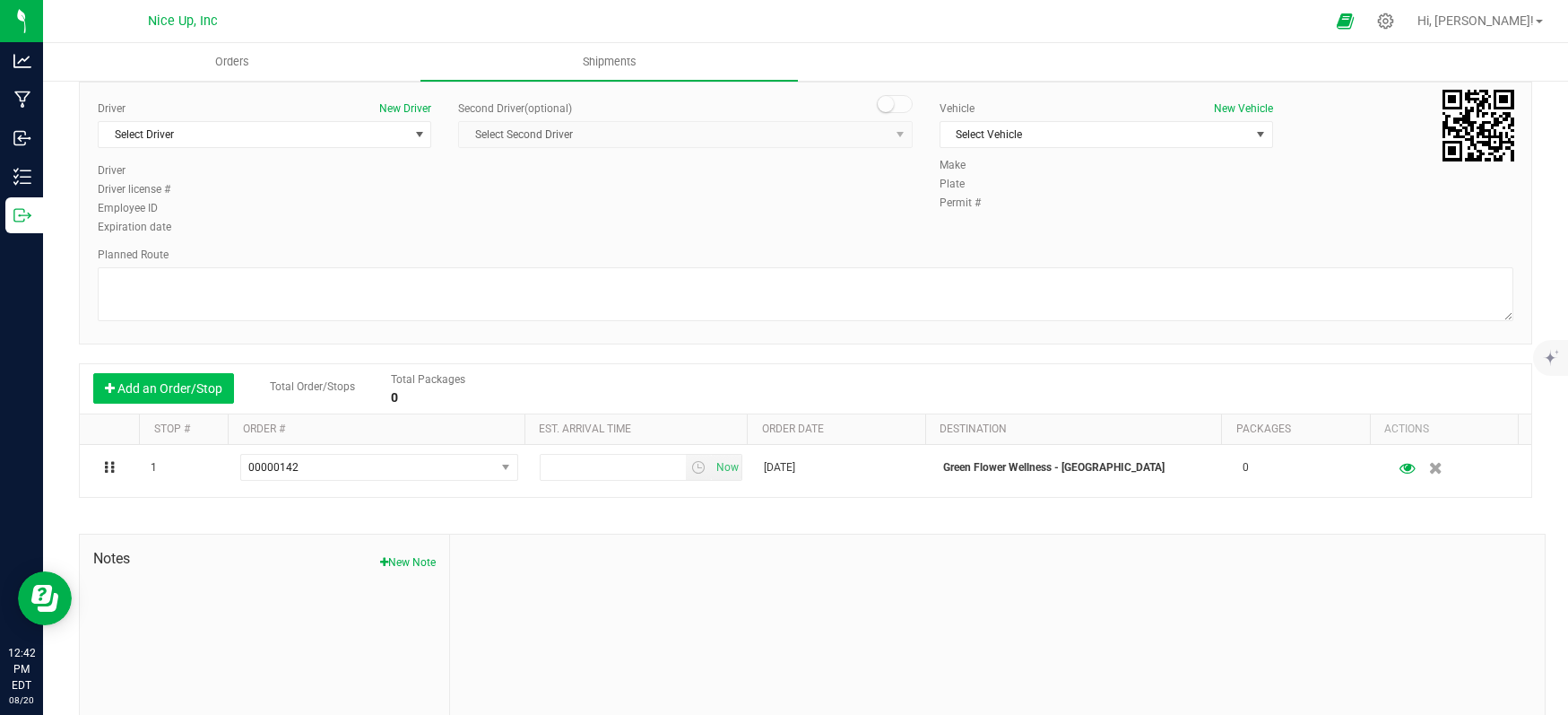
click at [162, 384] on button "Add an Order/Stop" at bounding box center [163, 388] width 140 height 31
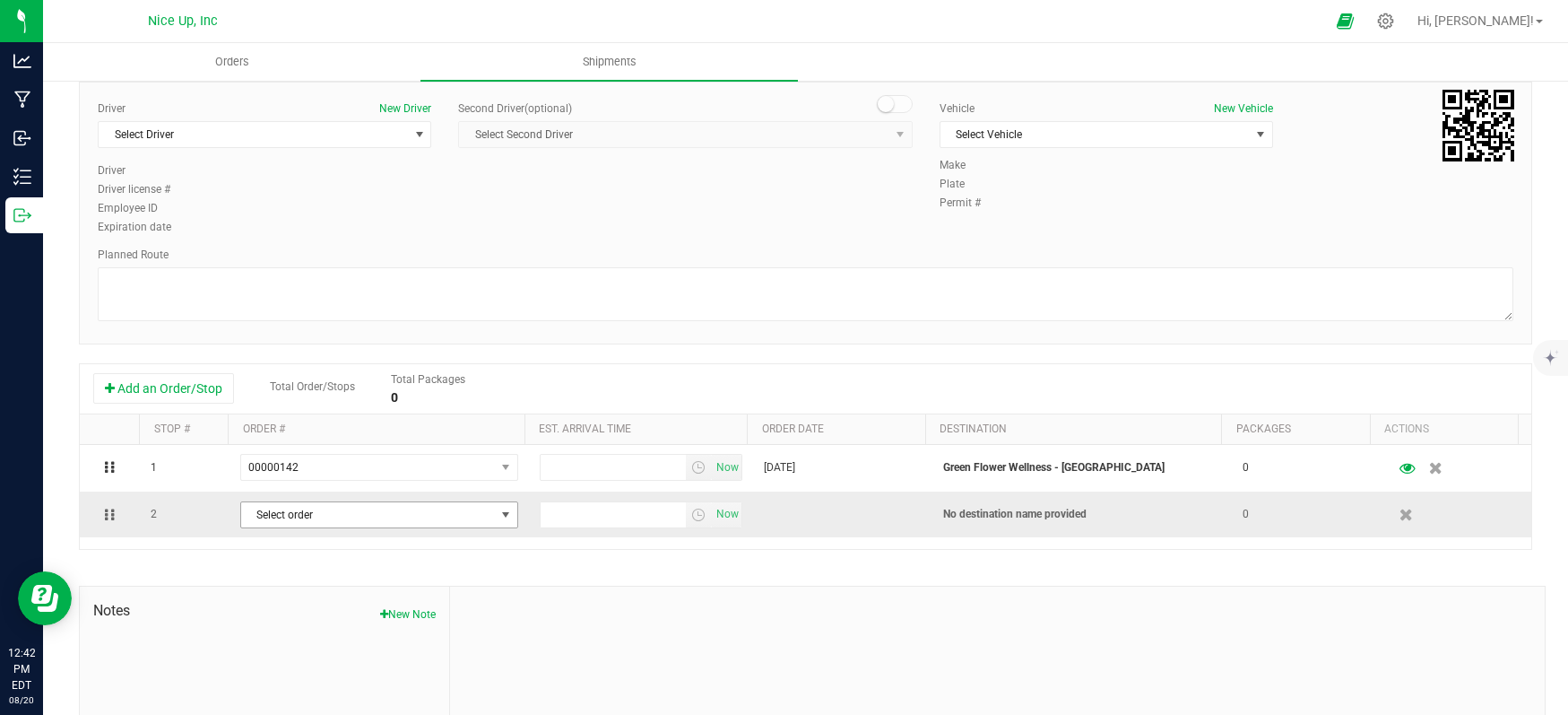
click at [429, 513] on span "Select order" at bounding box center [368, 514] width 254 height 25
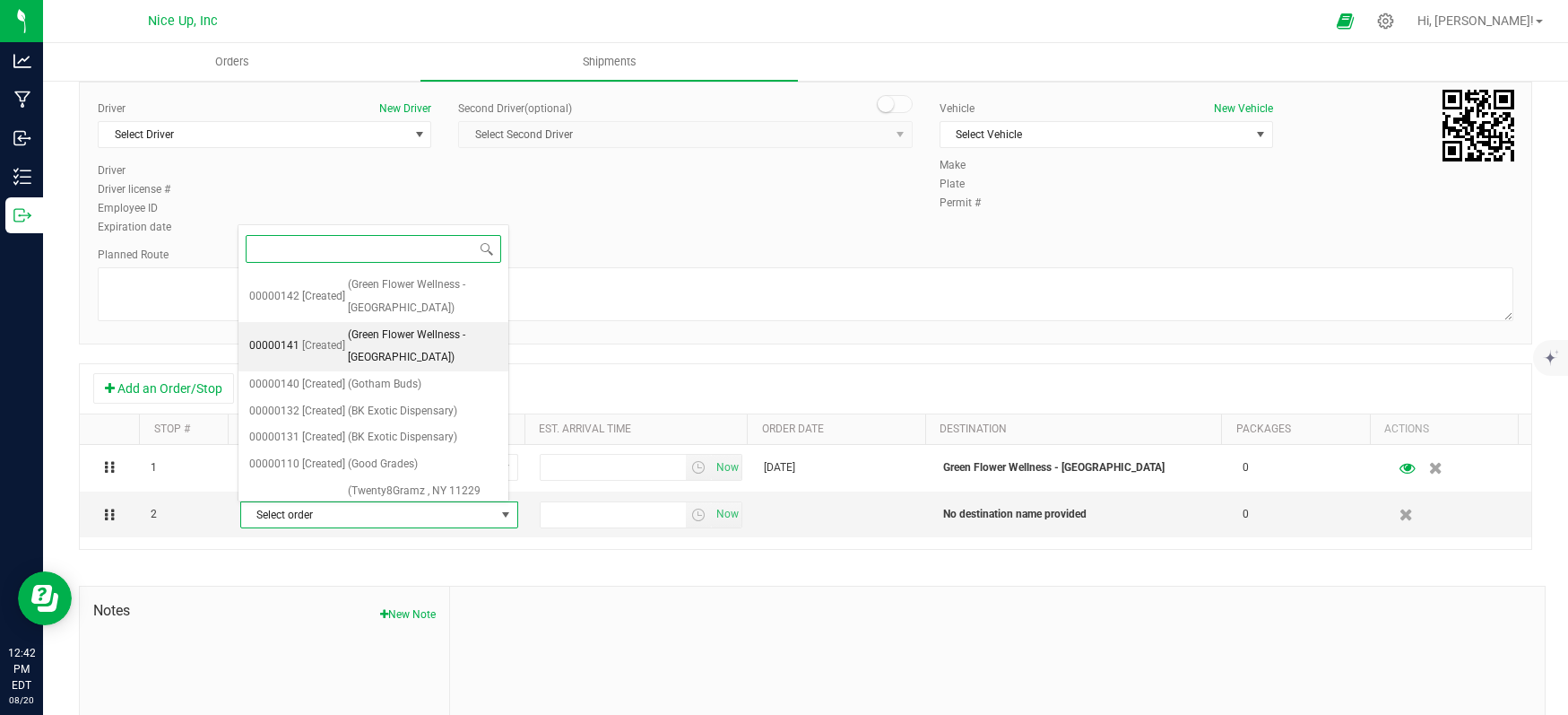
click at [410, 350] on span "(Green Flower Wellness - [GEOGRAPHIC_DATA])" at bounding box center [423, 347] width 151 height 46
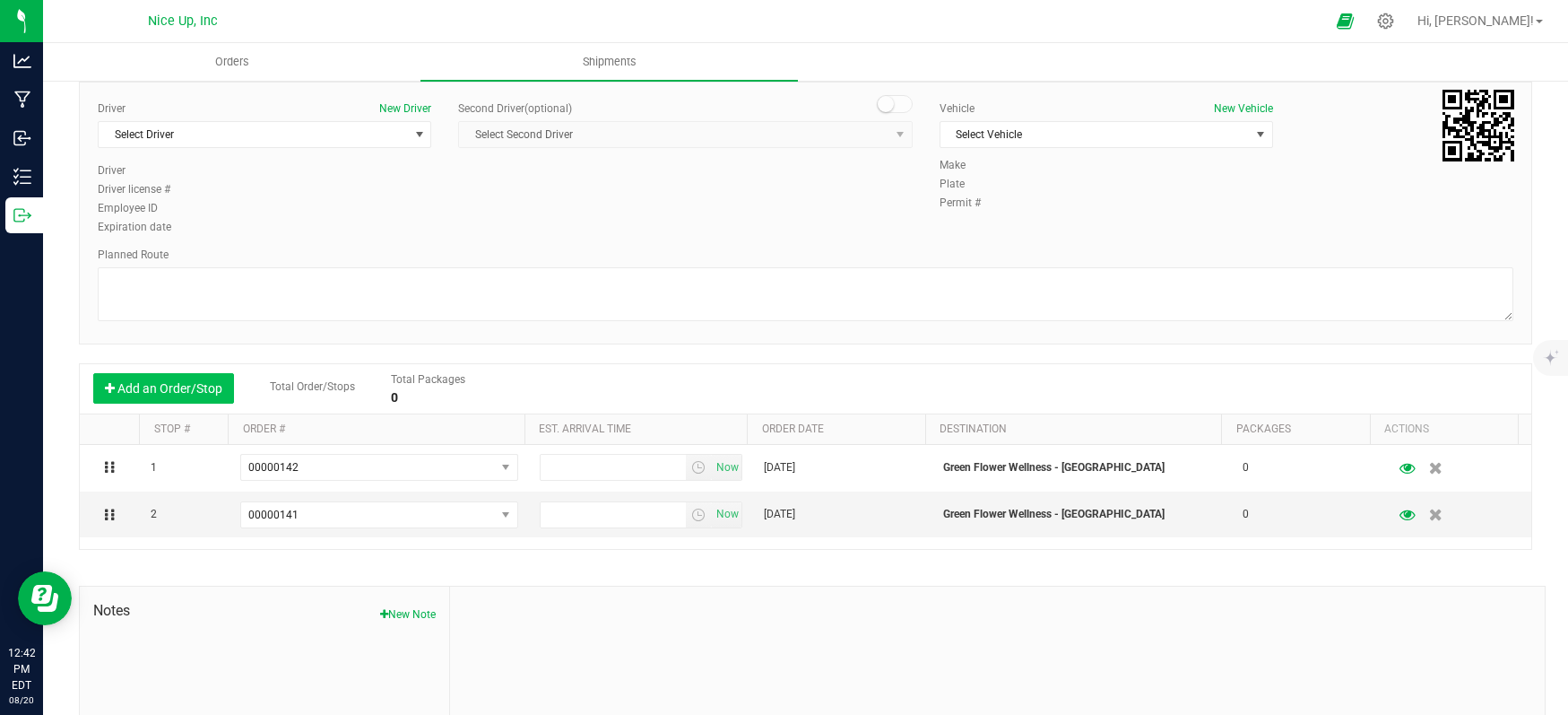
click at [153, 398] on button "Add an Order/Stop" at bounding box center [163, 388] width 140 height 31
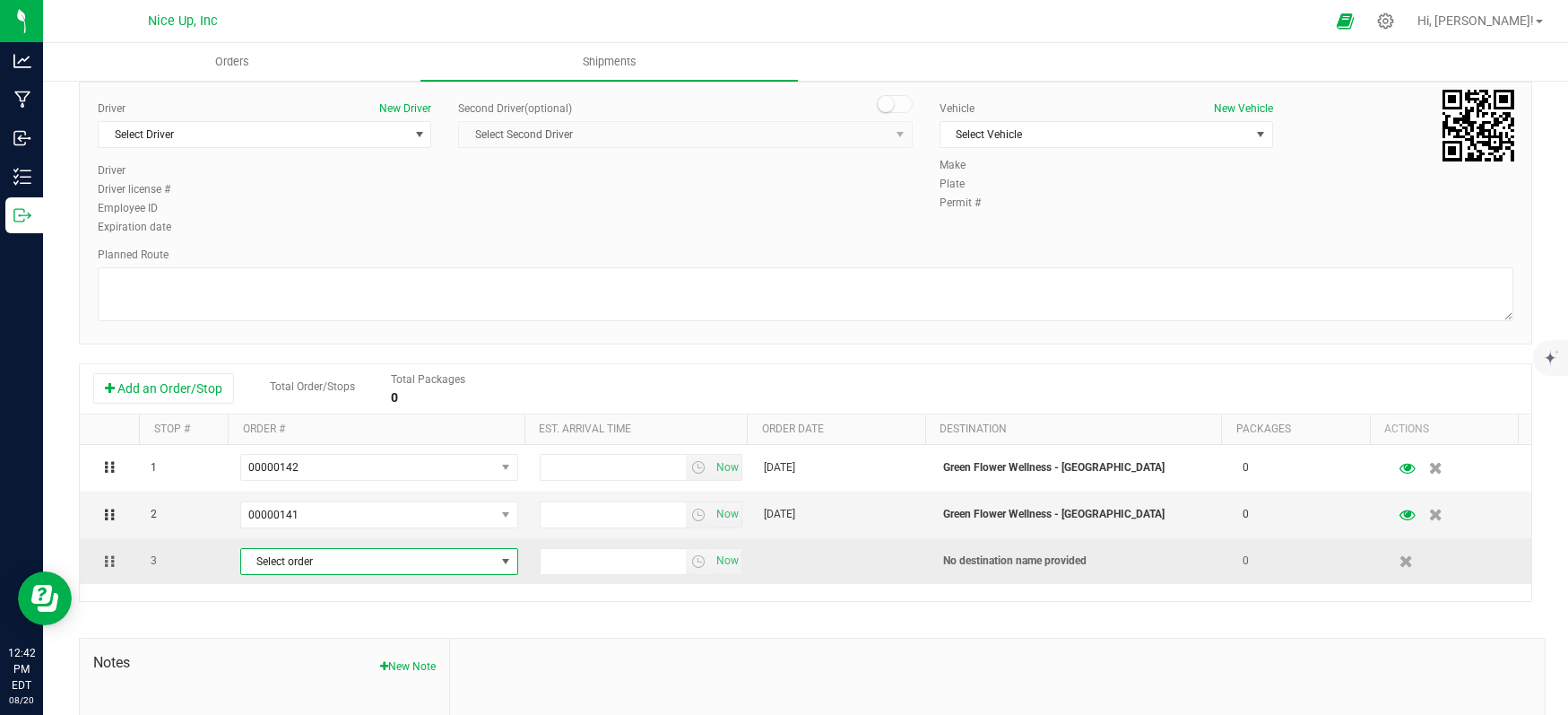
click at [416, 561] on span "Select order" at bounding box center [368, 561] width 254 height 25
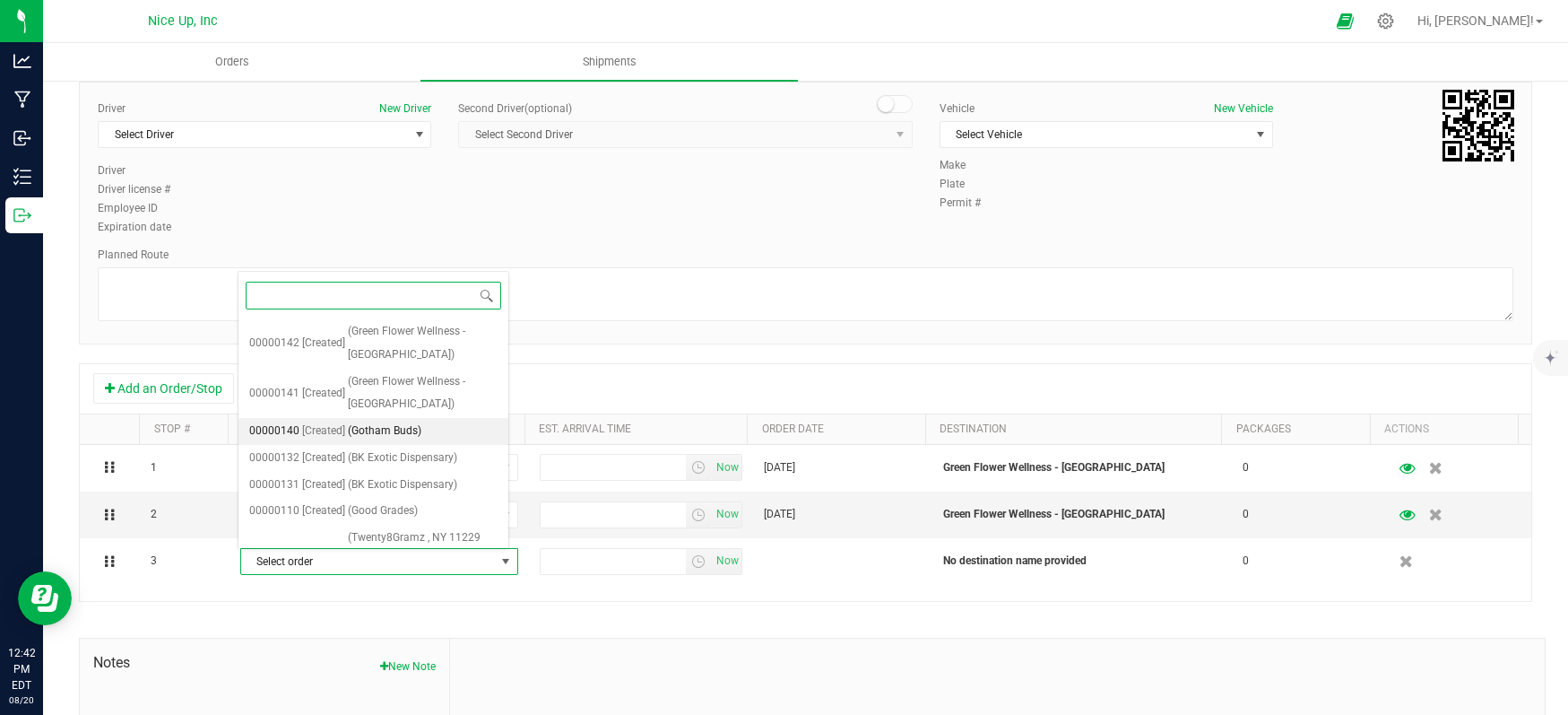
click at [359, 434] on span "(Gotham Buds)" at bounding box center [384, 431] width 74 height 23
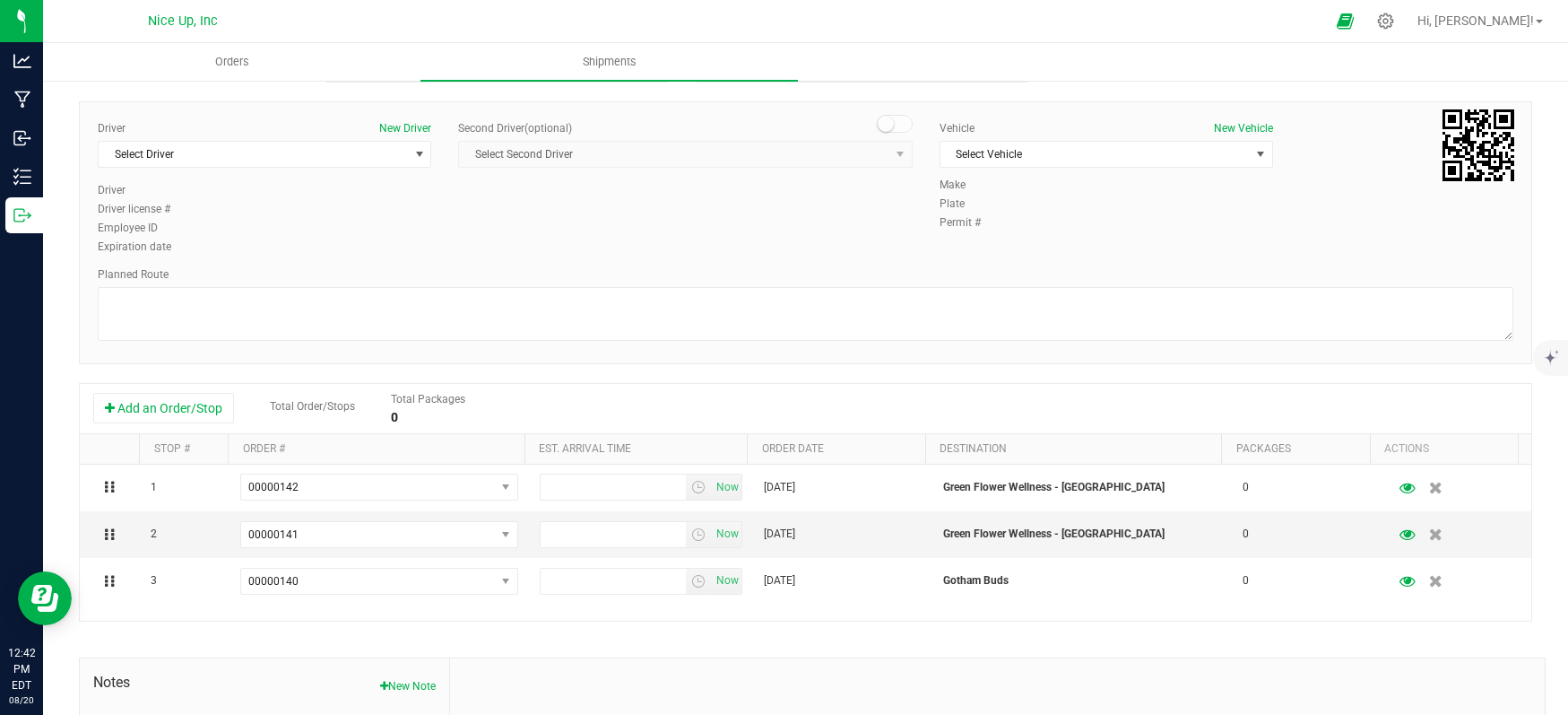
scroll to position [99, 0]
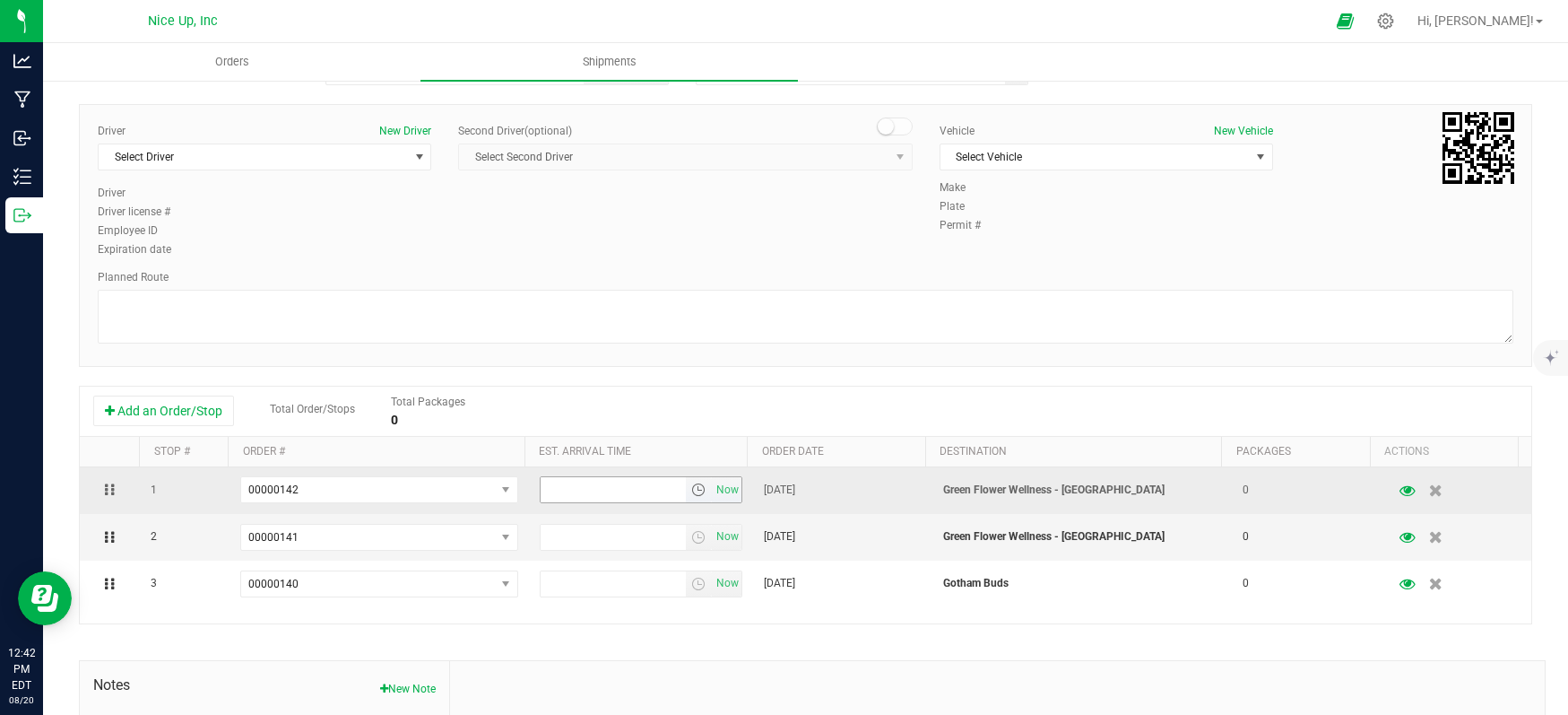
click at [593, 497] on input "text" at bounding box center [613, 489] width 146 height 25
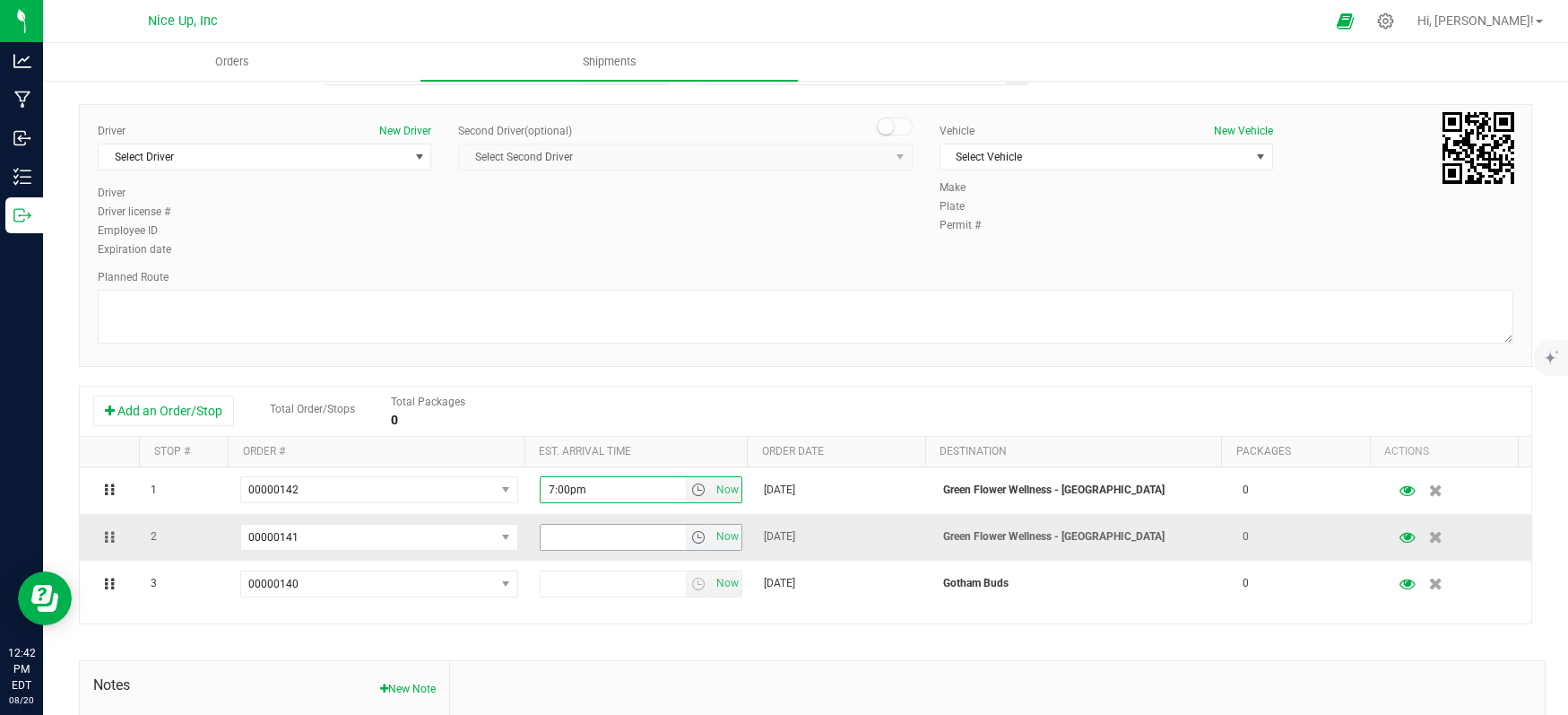
type input "7:00pm"
click at [588, 537] on input "text" at bounding box center [613, 537] width 146 height 25
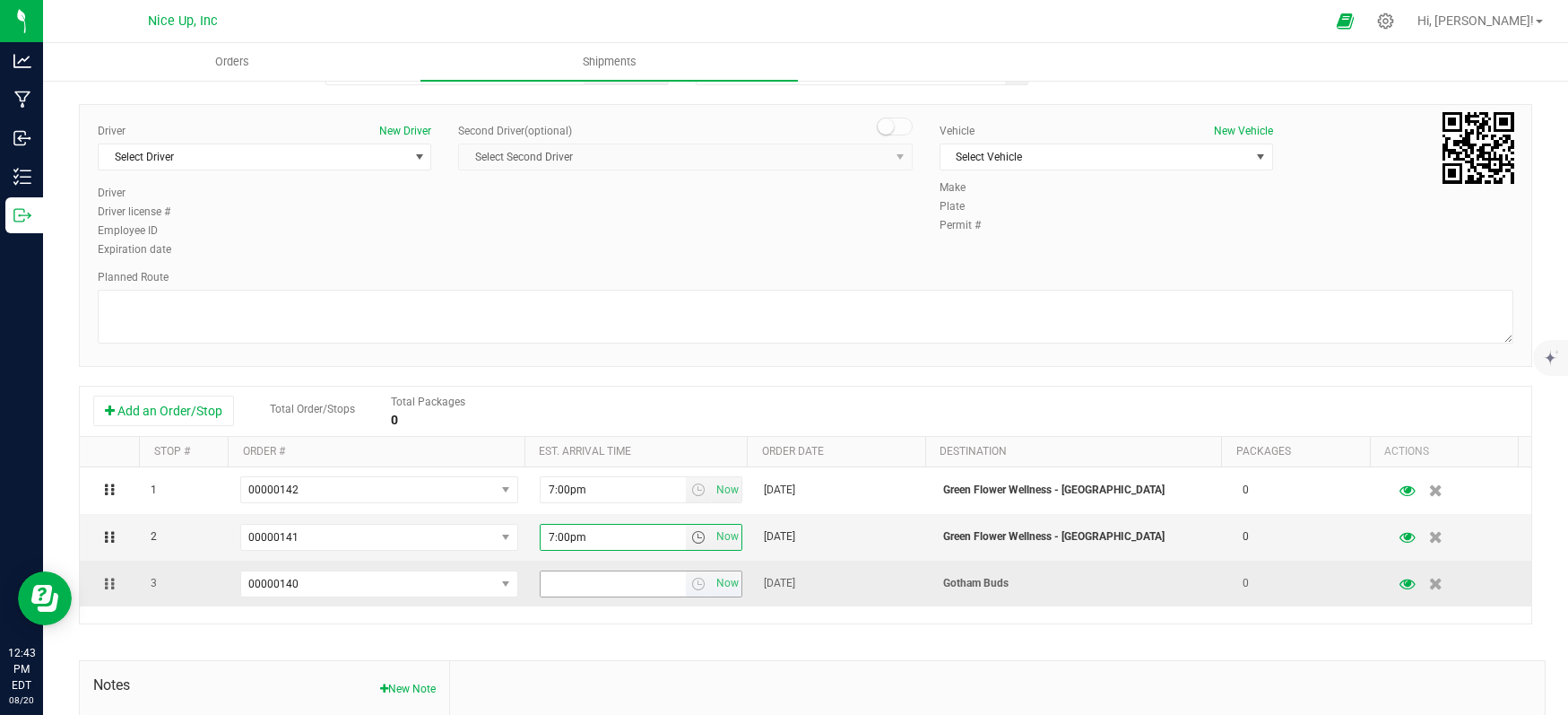
type input "7:00pm"
click at [591, 574] on input "text" at bounding box center [613, 584] width 146 height 25
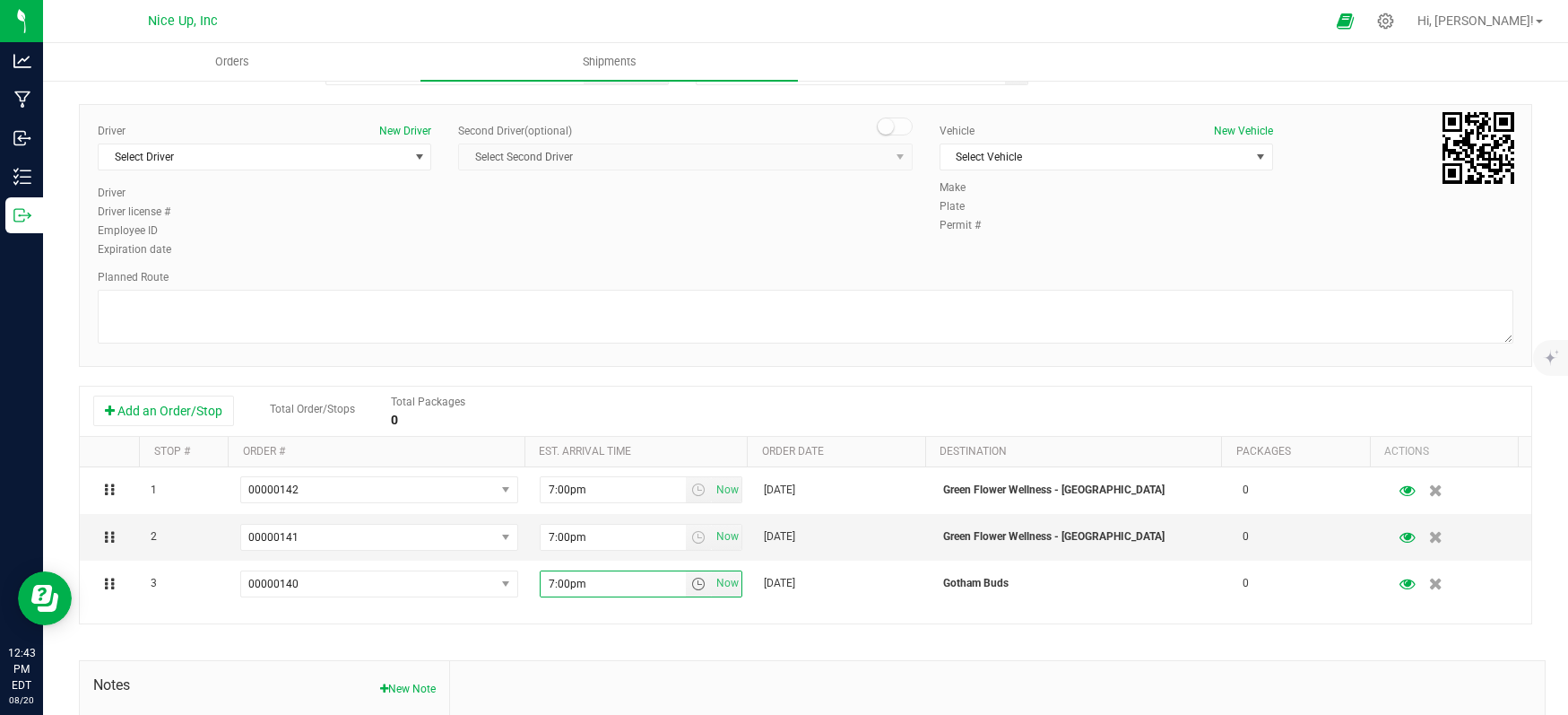
type input "7:00pm"
click at [1312, 229] on div "Permit #" at bounding box center [1226, 225] width 574 height 16
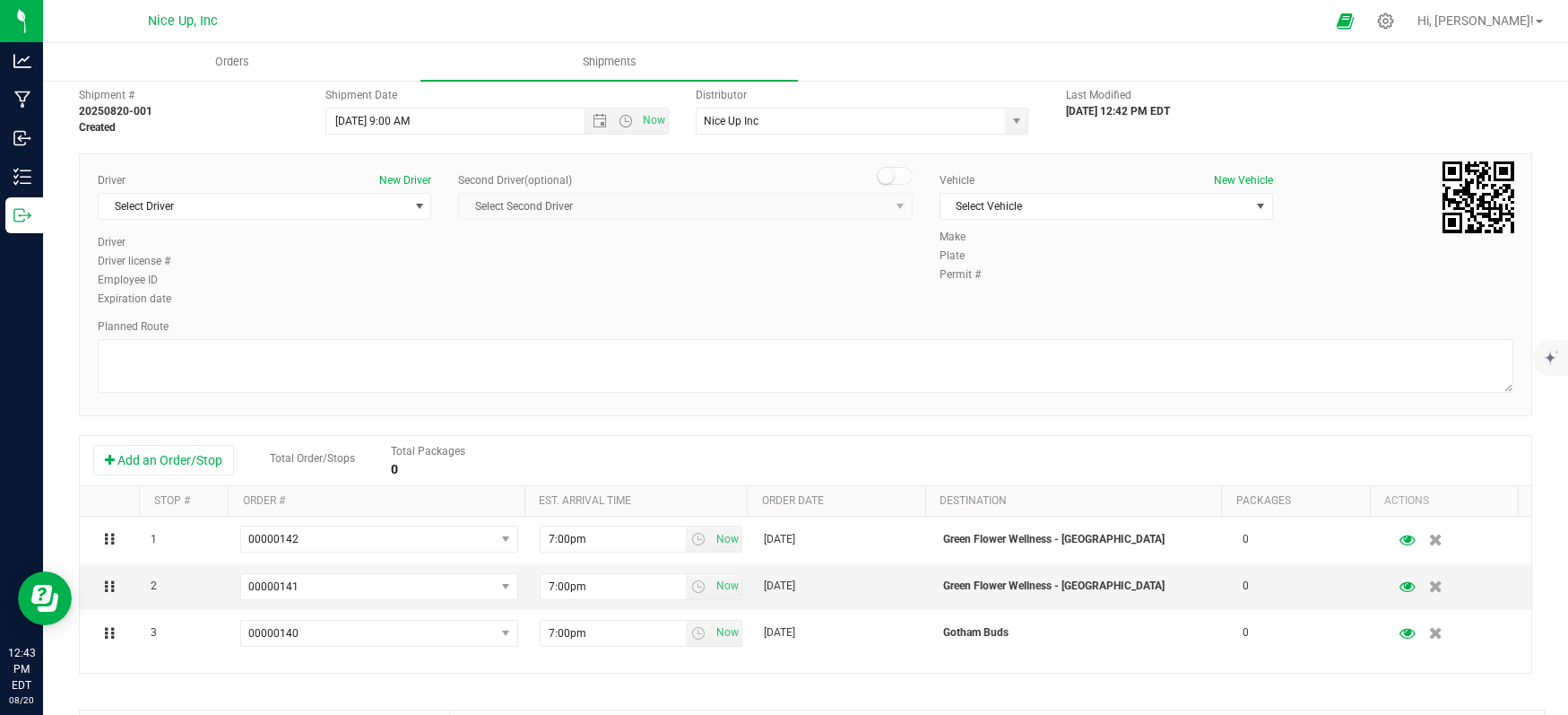
scroll to position [0, 0]
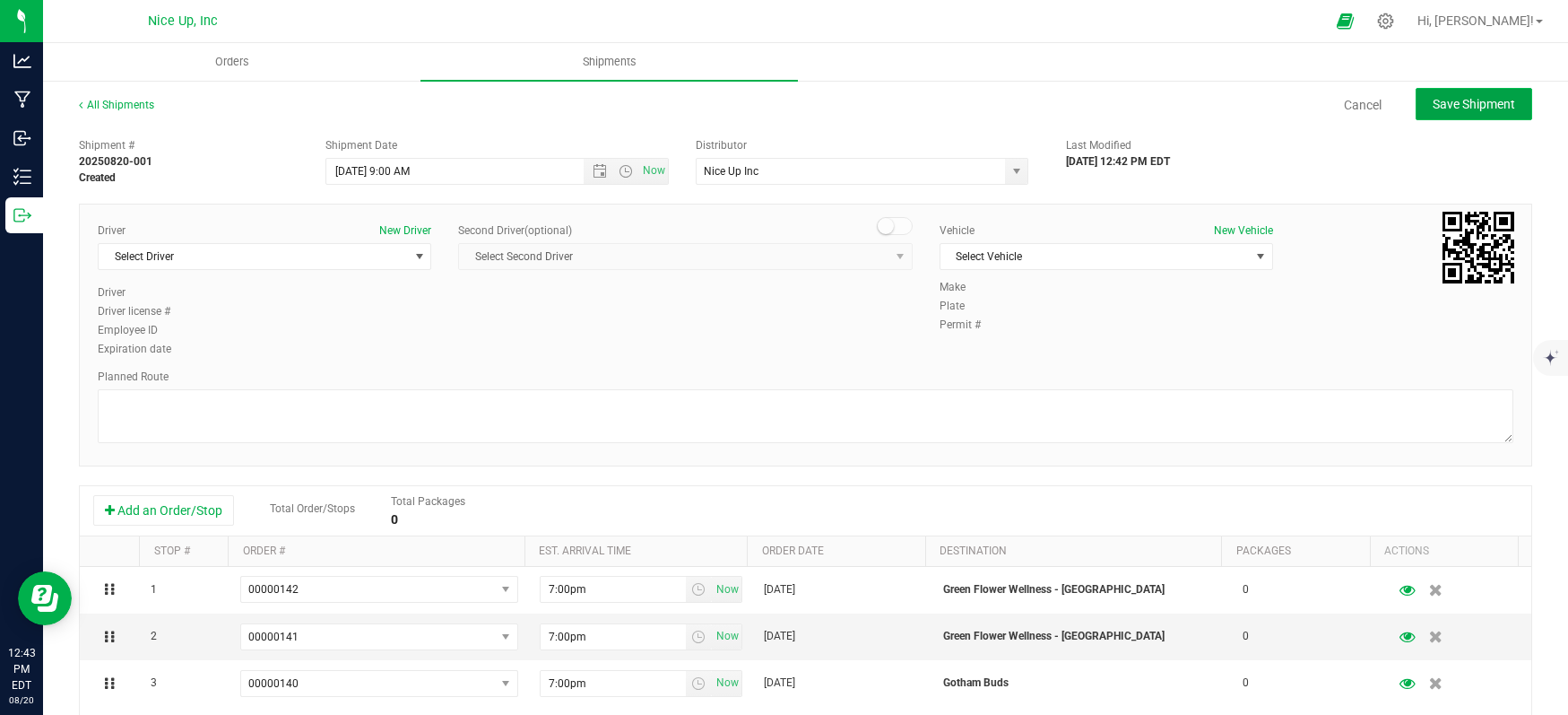
click at [1432, 110] on span "Save Shipment" at bounding box center [1473, 103] width 82 height 14
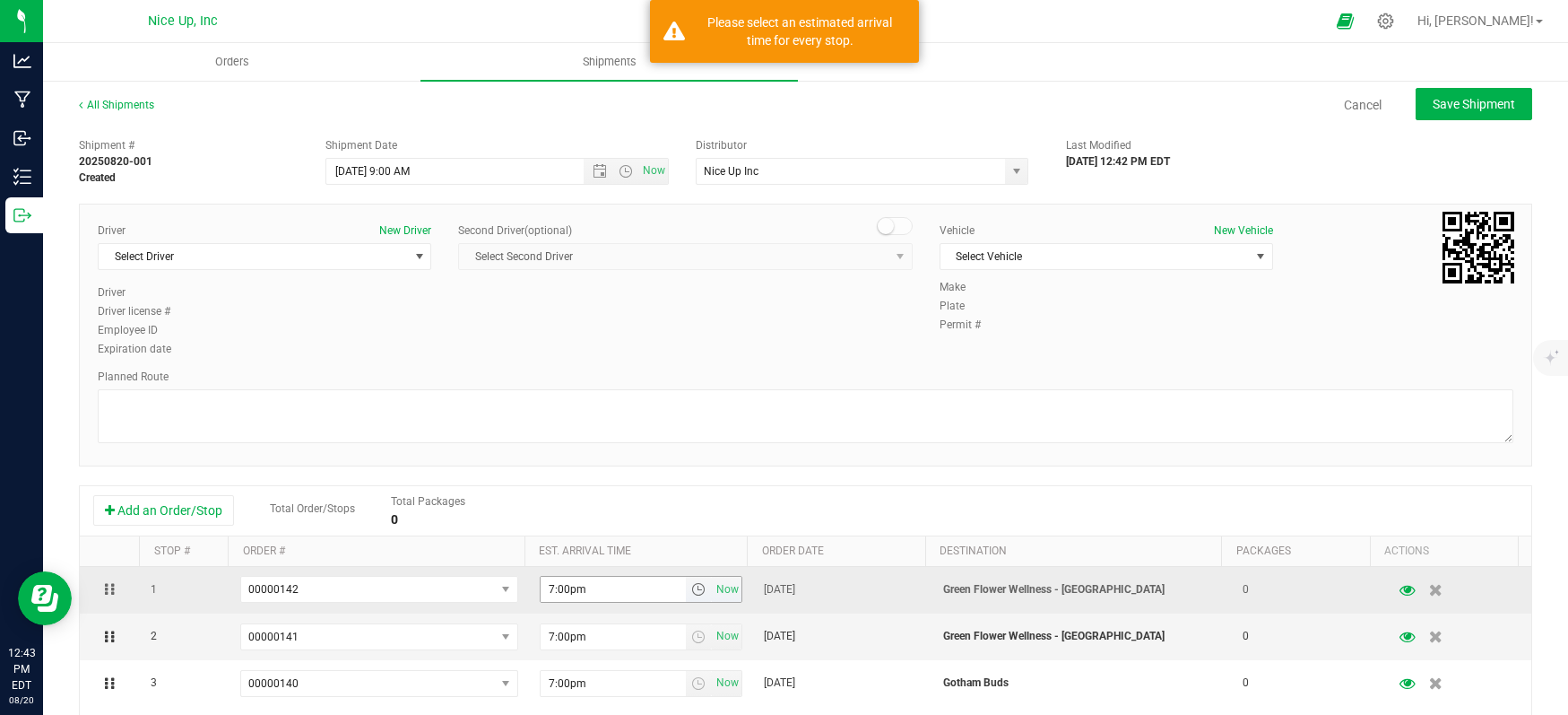
drag, startPoint x: 636, startPoint y: 591, endPoint x: 653, endPoint y: 591, distance: 17.0
click at [637, 591] on input "7:00pm" at bounding box center [613, 589] width 146 height 25
click at [691, 589] on span "select" at bounding box center [698, 589] width 14 height 14
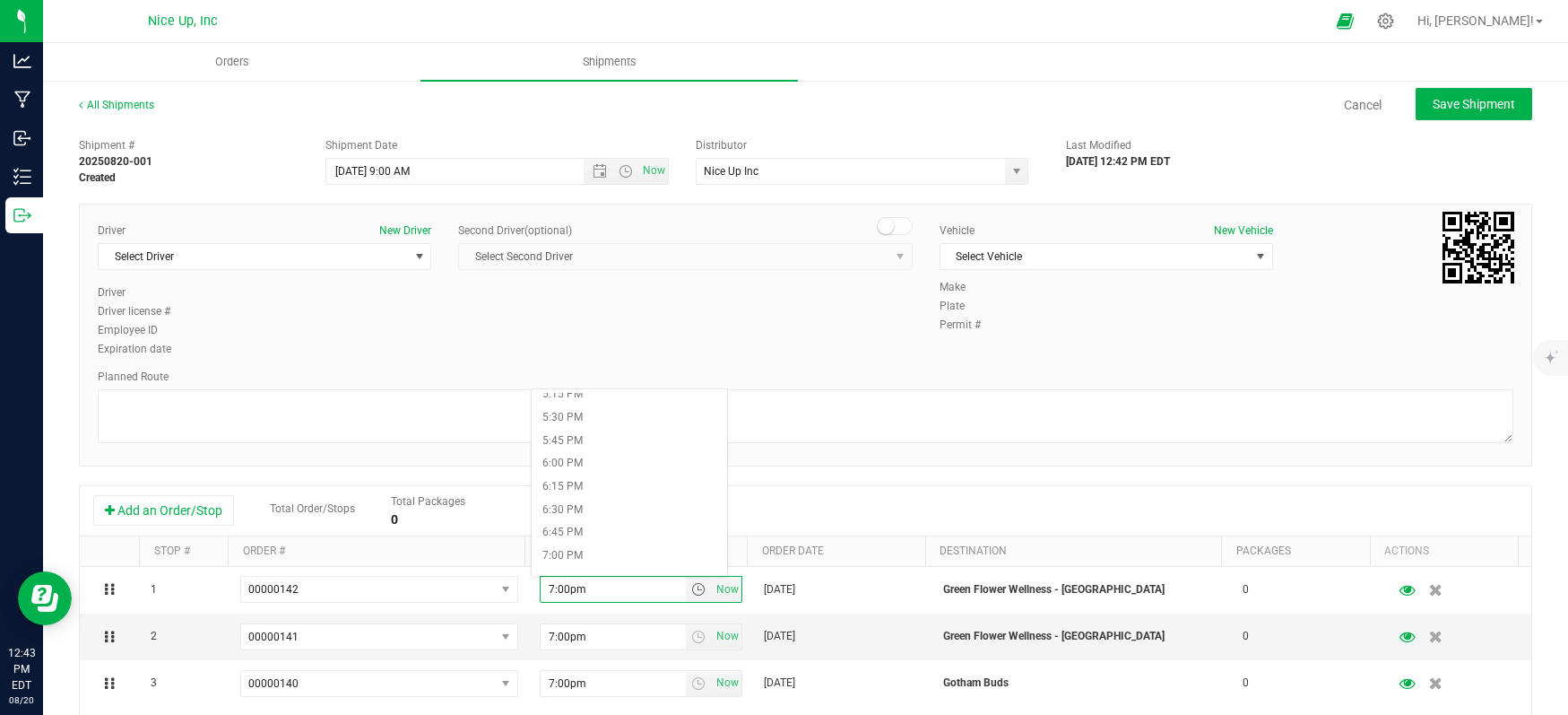
scroll to position [1604, 0]
click at [631, 552] on li "7:00 PM" at bounding box center [629, 552] width 196 height 23
click at [691, 632] on span "select" at bounding box center [698, 637] width 14 height 14
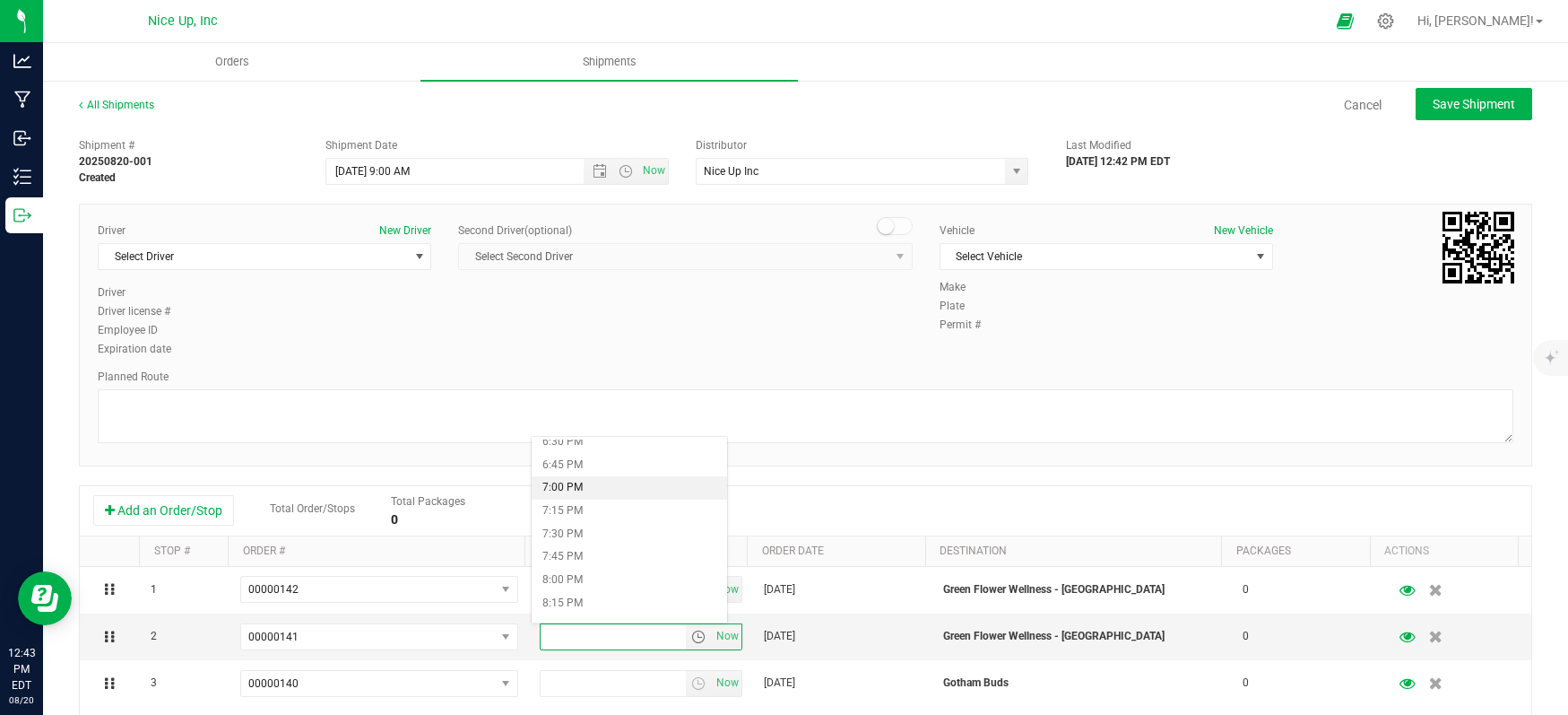
scroll to position [1748, 0]
drag, startPoint x: 609, startPoint y: 458, endPoint x: 606, endPoint y: 484, distance: 26.2
click at [609, 458] on li "7:00 PM" at bounding box center [629, 455] width 196 height 23
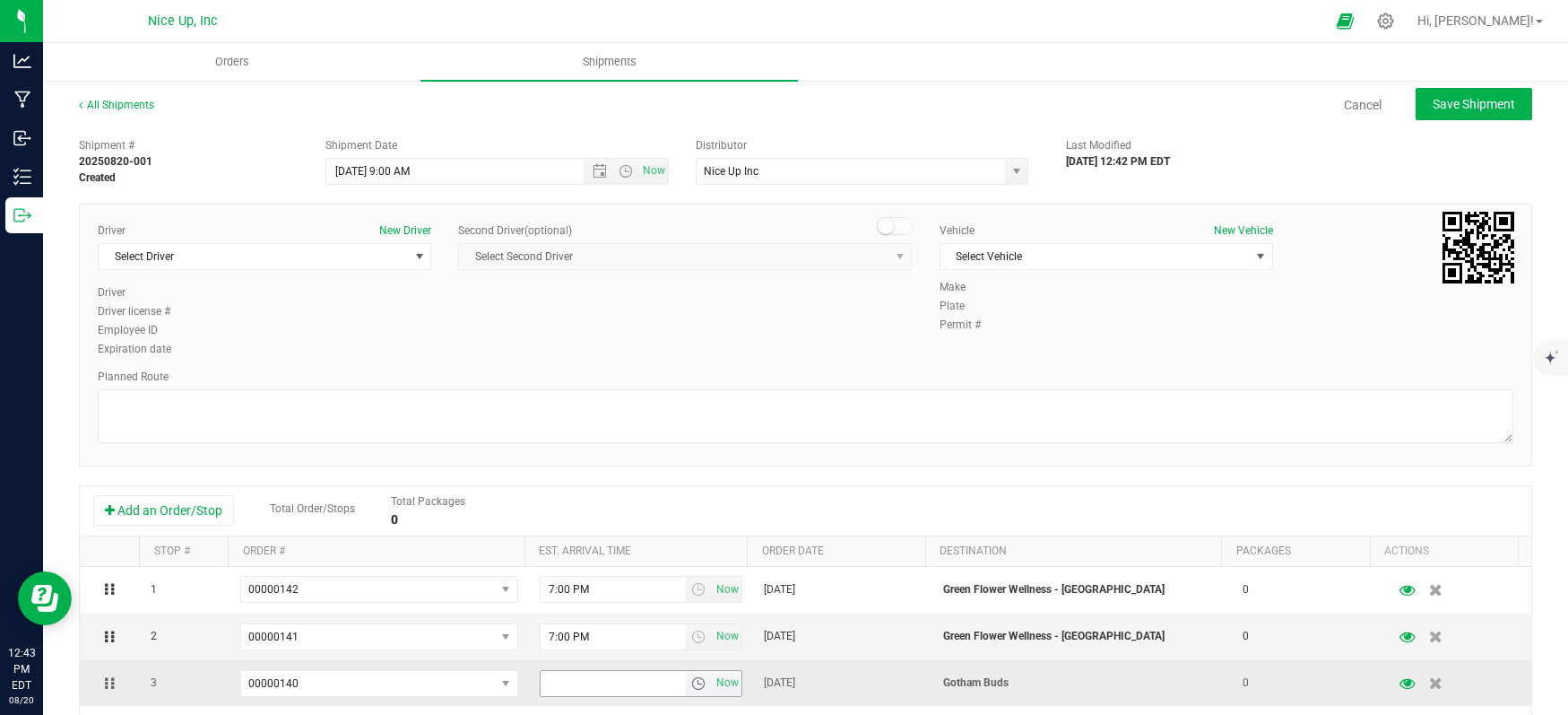
click at [691, 687] on span "select" at bounding box center [698, 682] width 14 height 14
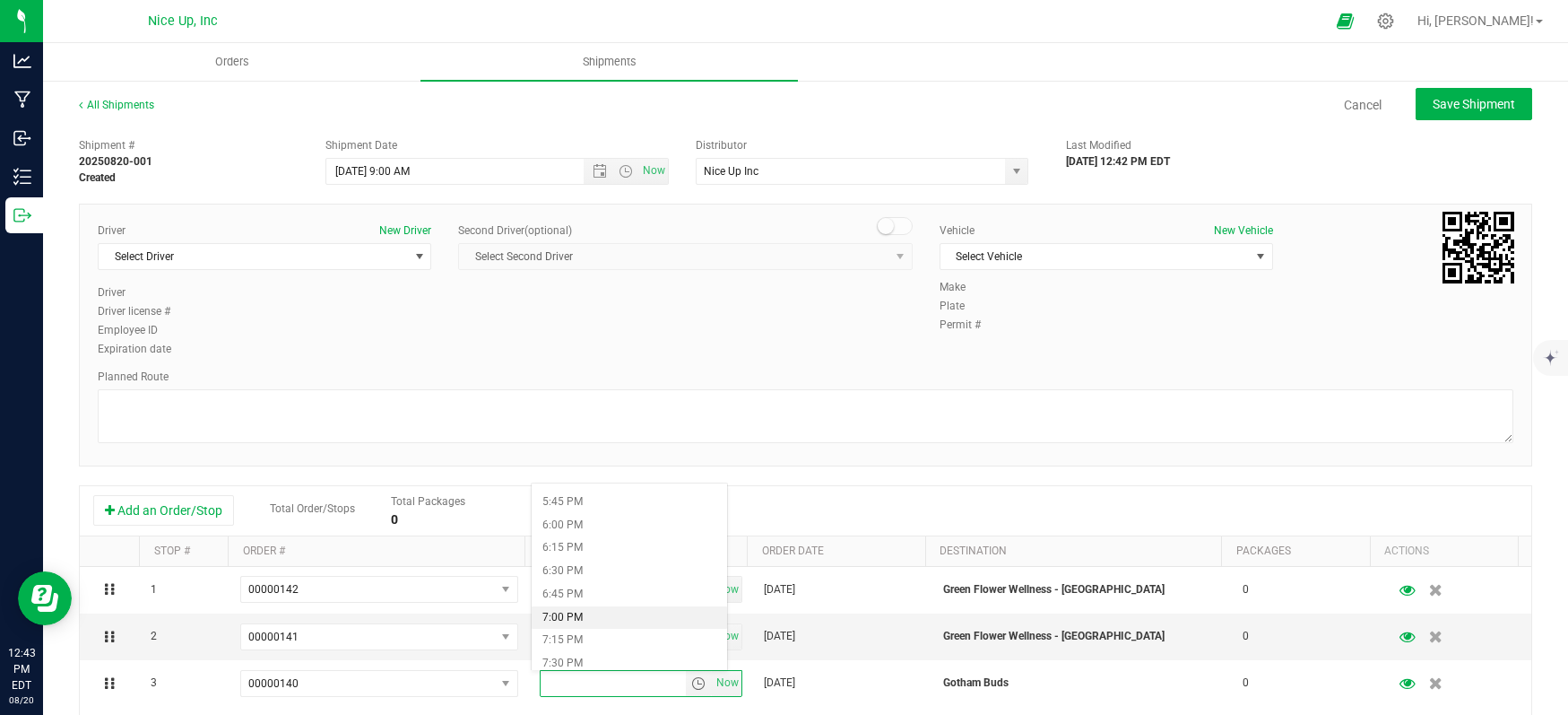
scroll to position [1636, 0]
click at [619, 612] on li "7:00 PM" at bounding box center [629, 615] width 196 height 23
drag, startPoint x: 762, startPoint y: 427, endPoint x: 765, endPoint y: 446, distance: 19.2
click at [763, 427] on textarea at bounding box center [805, 416] width 1416 height 54
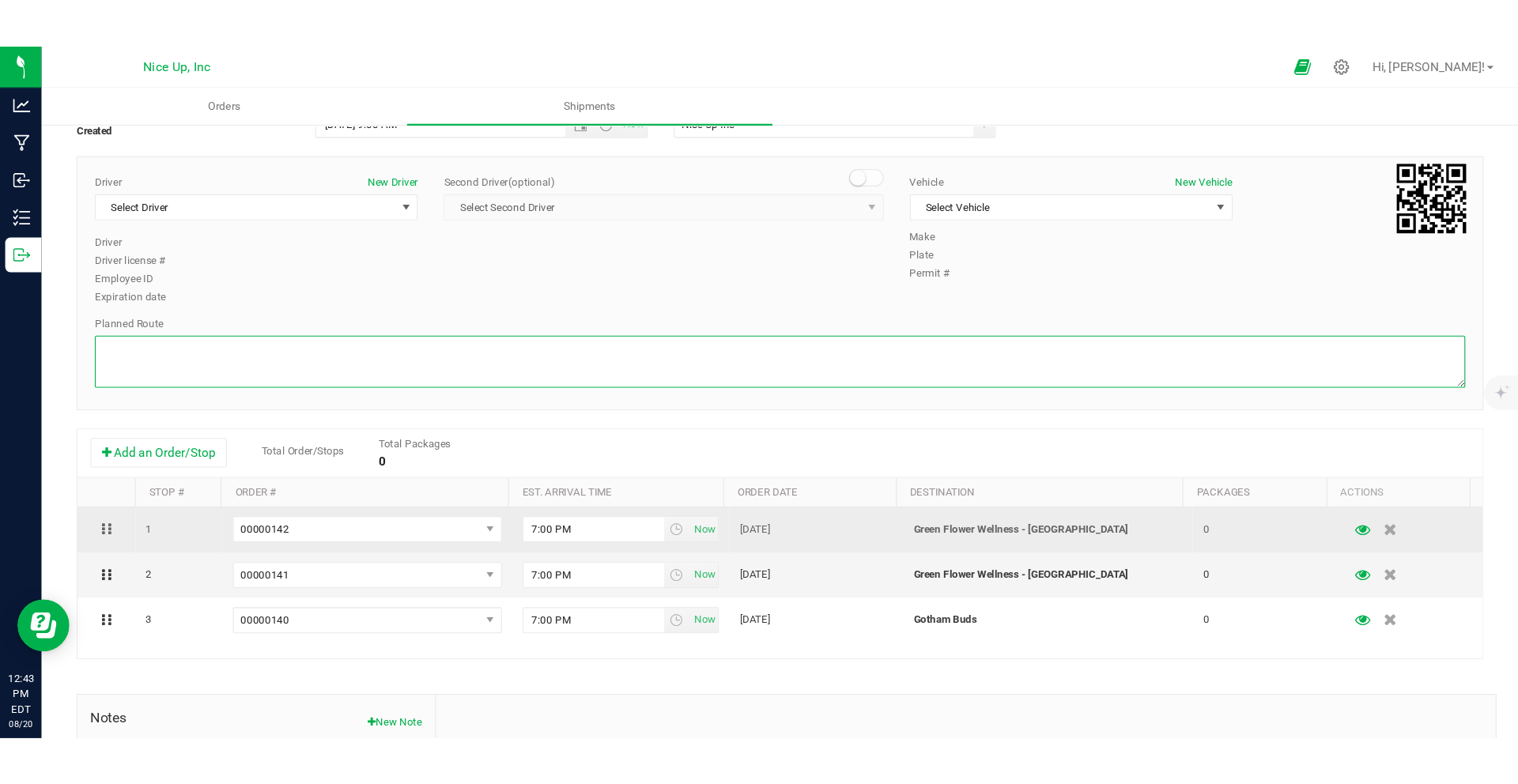
scroll to position [0, 0]
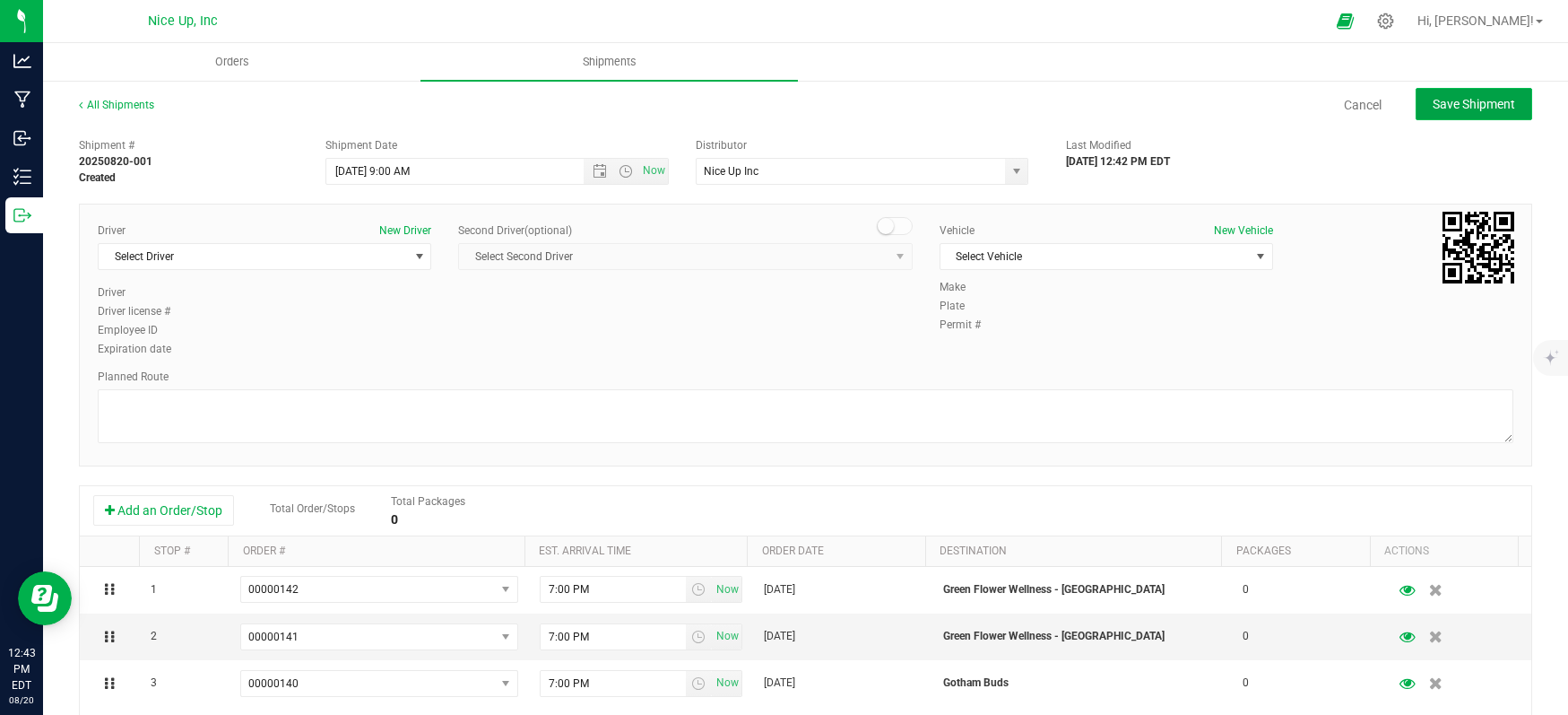
click at [1446, 110] on span "Save Shipment" at bounding box center [1473, 103] width 82 height 14
type input "[DATE] 1:00 PM"
